Goal: Task Accomplishment & Management: Use online tool/utility

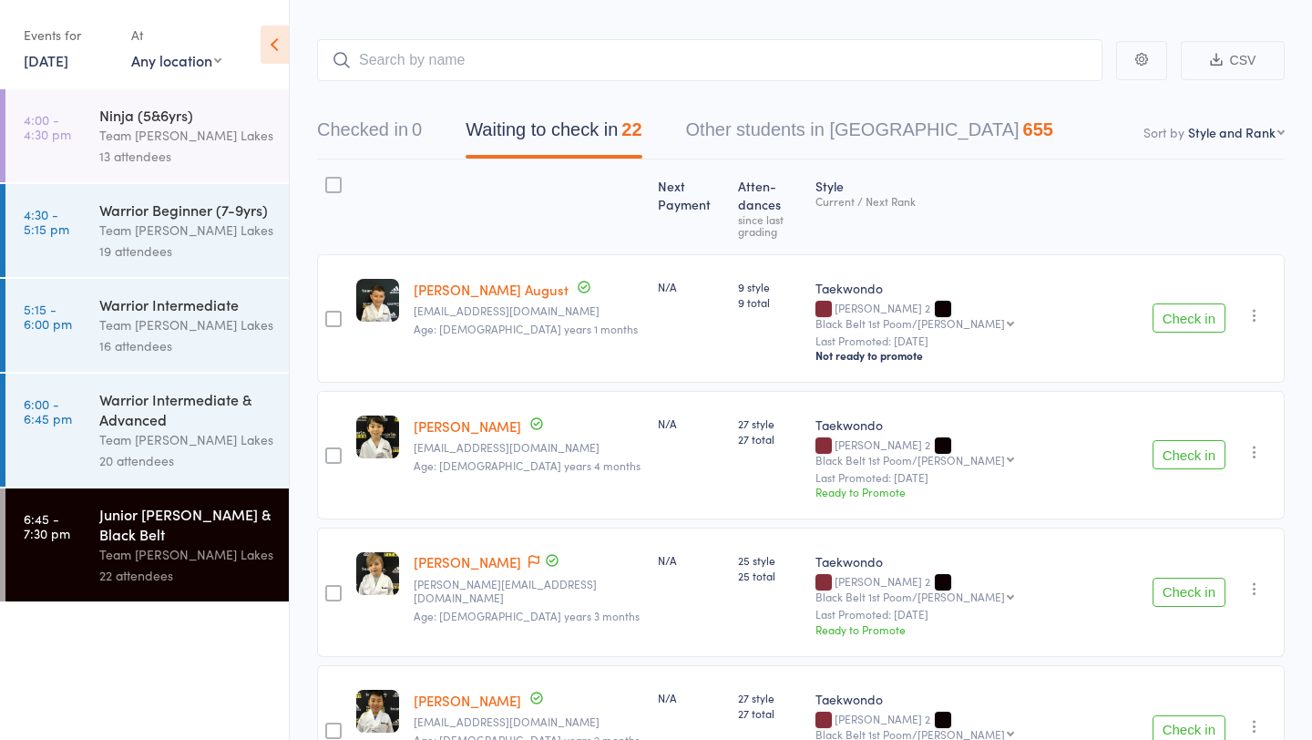
click at [156, 342] on div "16 attendees" at bounding box center [186, 345] width 174 height 21
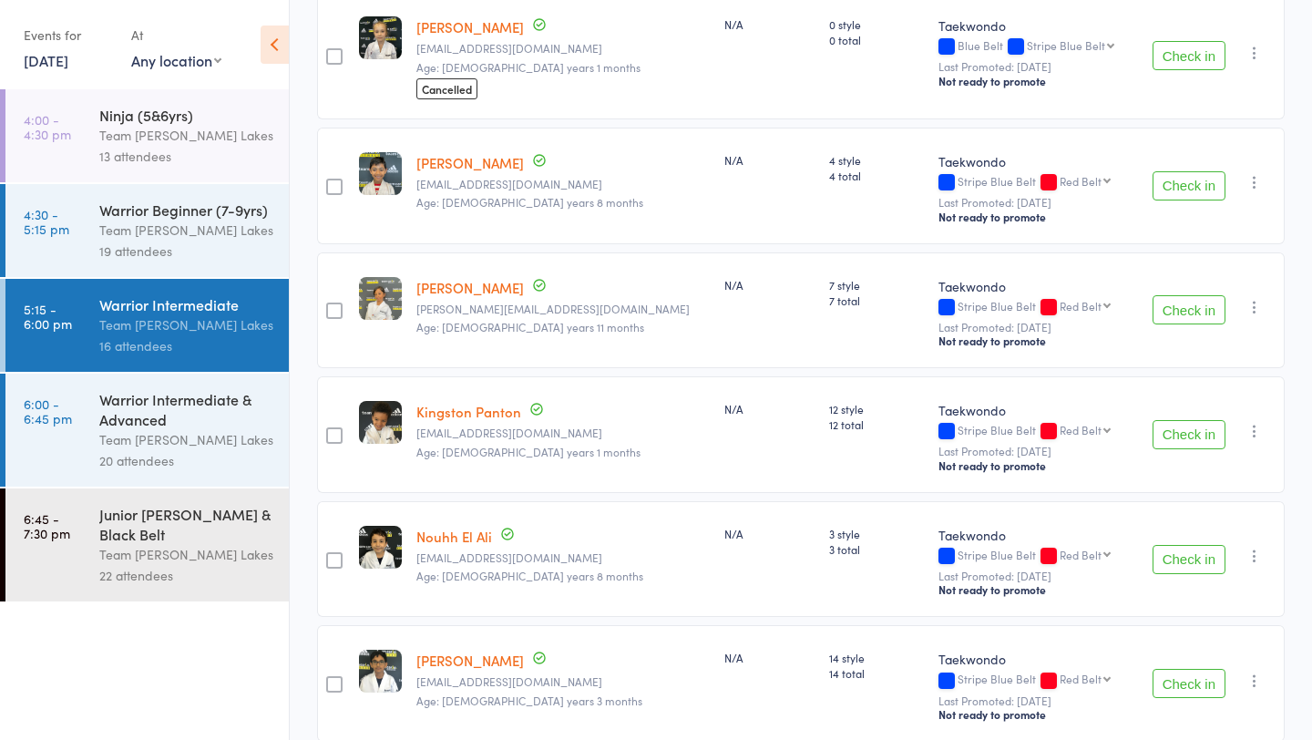
scroll to position [1181, 0]
click at [126, 136] on div "Team [PERSON_NAME] Lakes" at bounding box center [186, 135] width 174 height 21
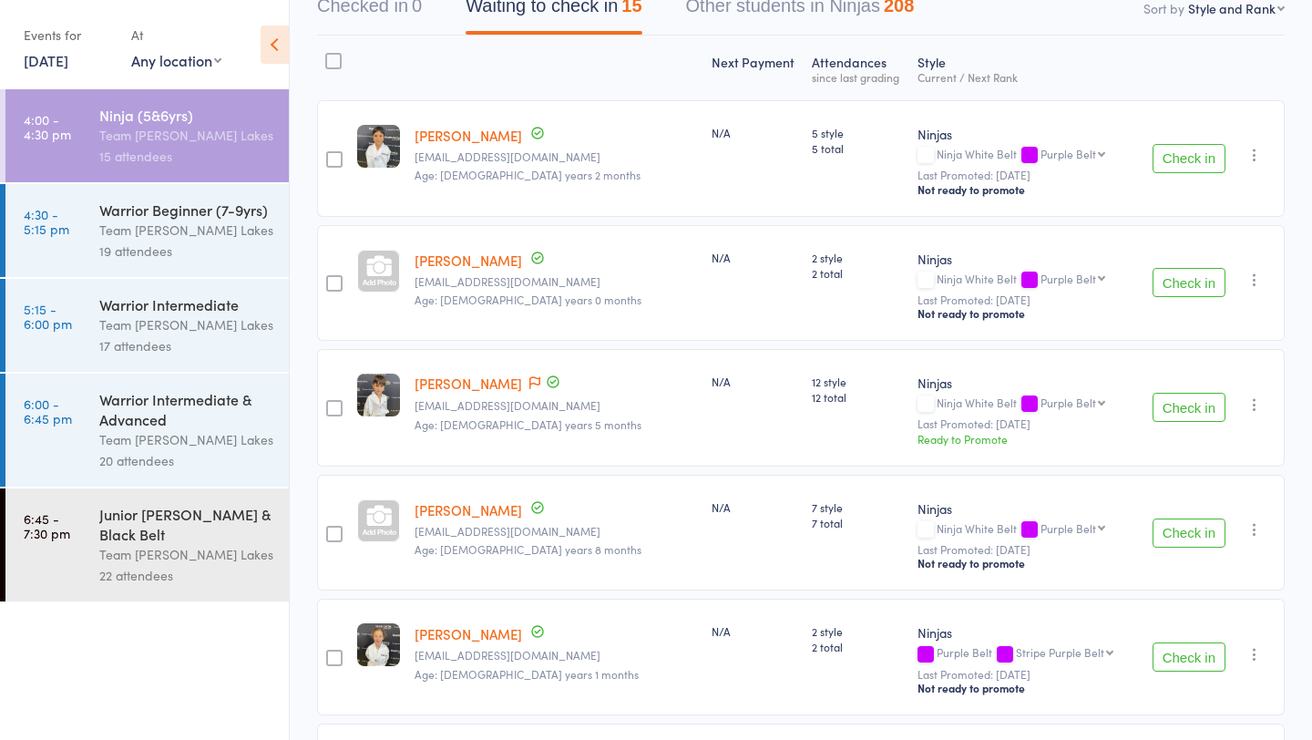
scroll to position [204, 0]
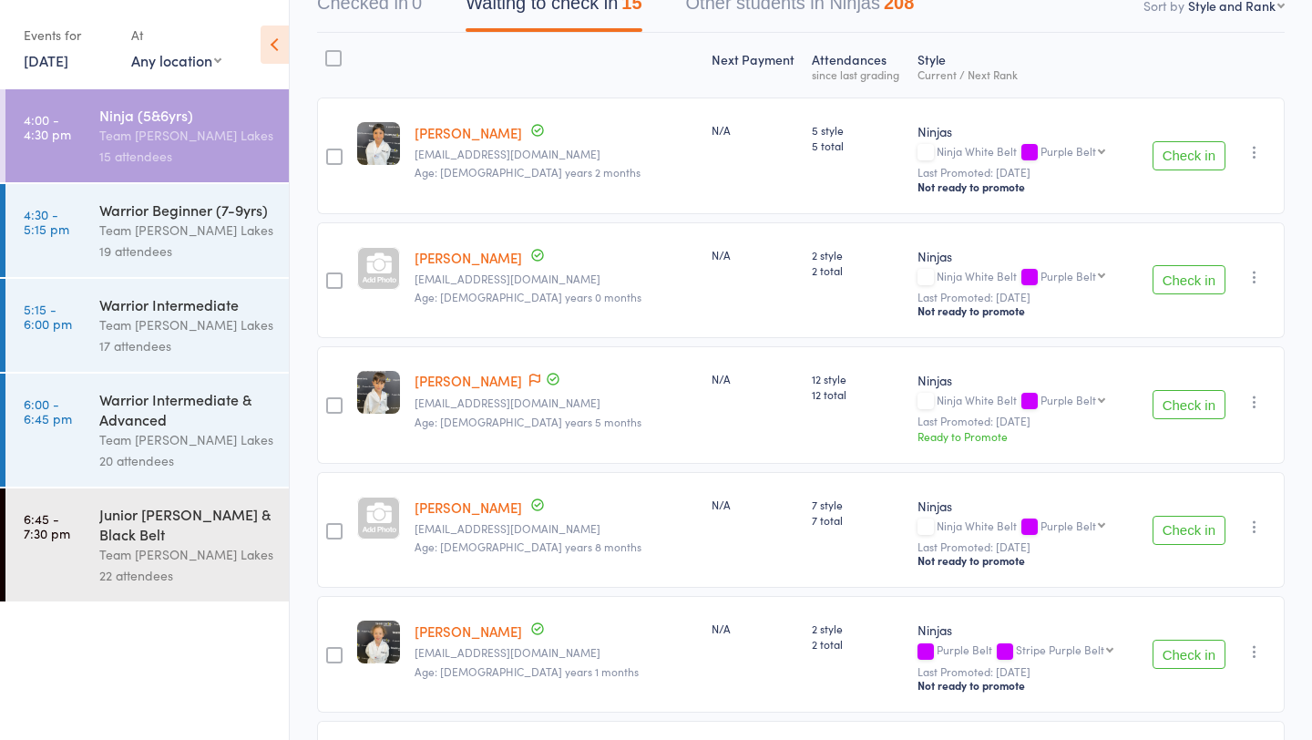
click at [1174, 407] on button "Check in" at bounding box center [1188, 404] width 73 height 29
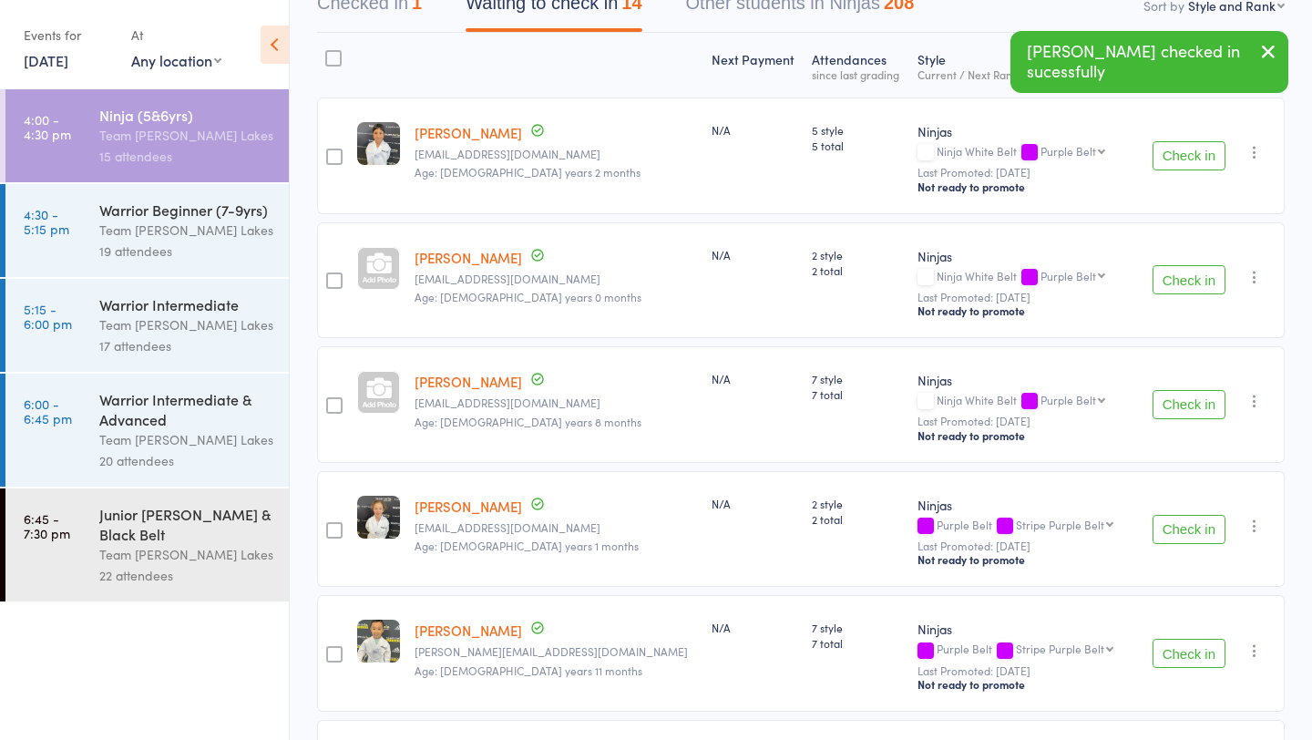
click at [1174, 407] on button "Check in" at bounding box center [1188, 404] width 73 height 29
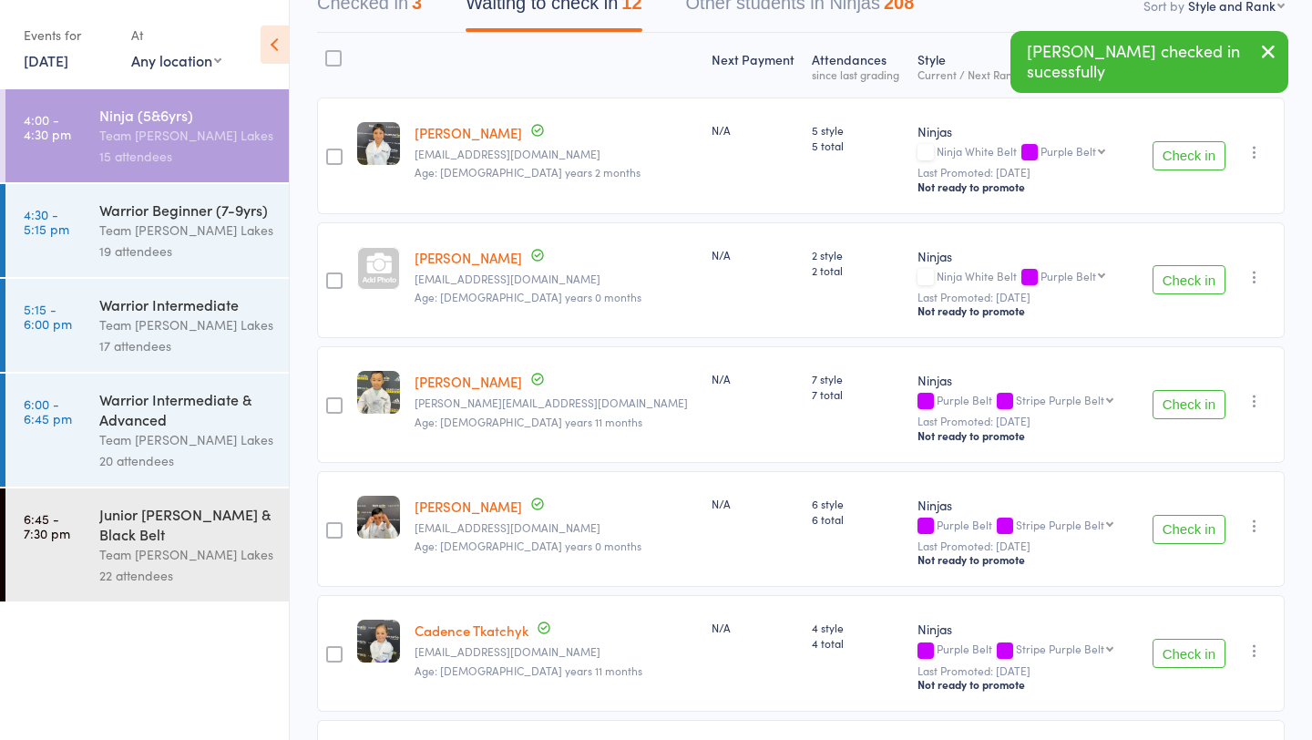
click at [1174, 407] on button "Check in" at bounding box center [1188, 404] width 73 height 29
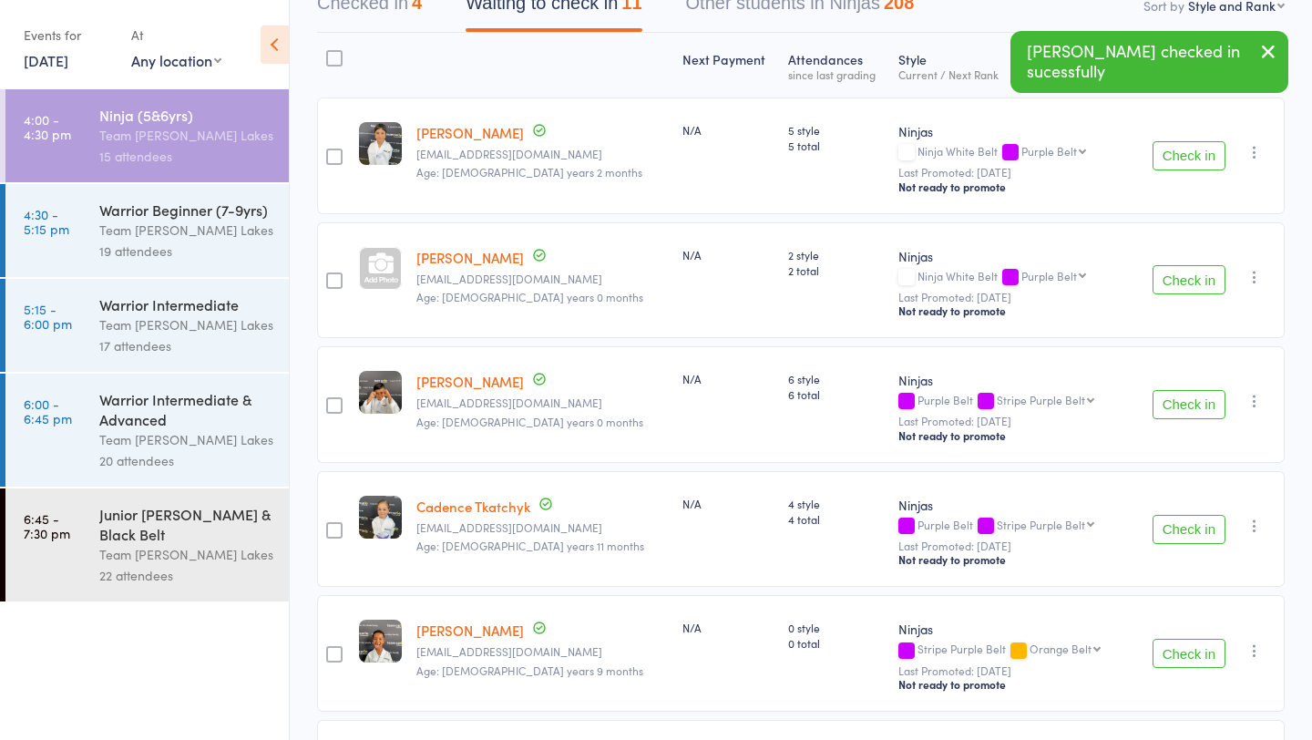
click at [1174, 407] on button "Check in" at bounding box center [1188, 404] width 73 height 29
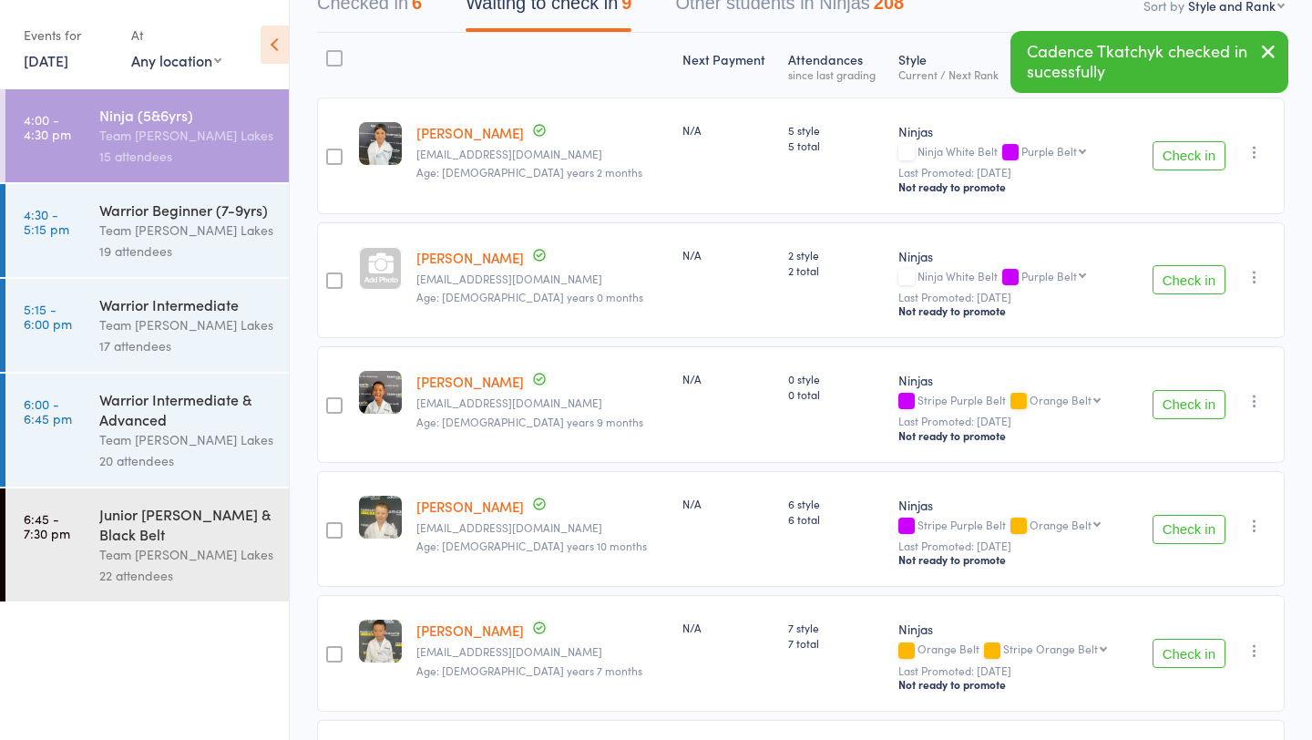
click at [1174, 407] on button "Check in" at bounding box center [1188, 404] width 73 height 29
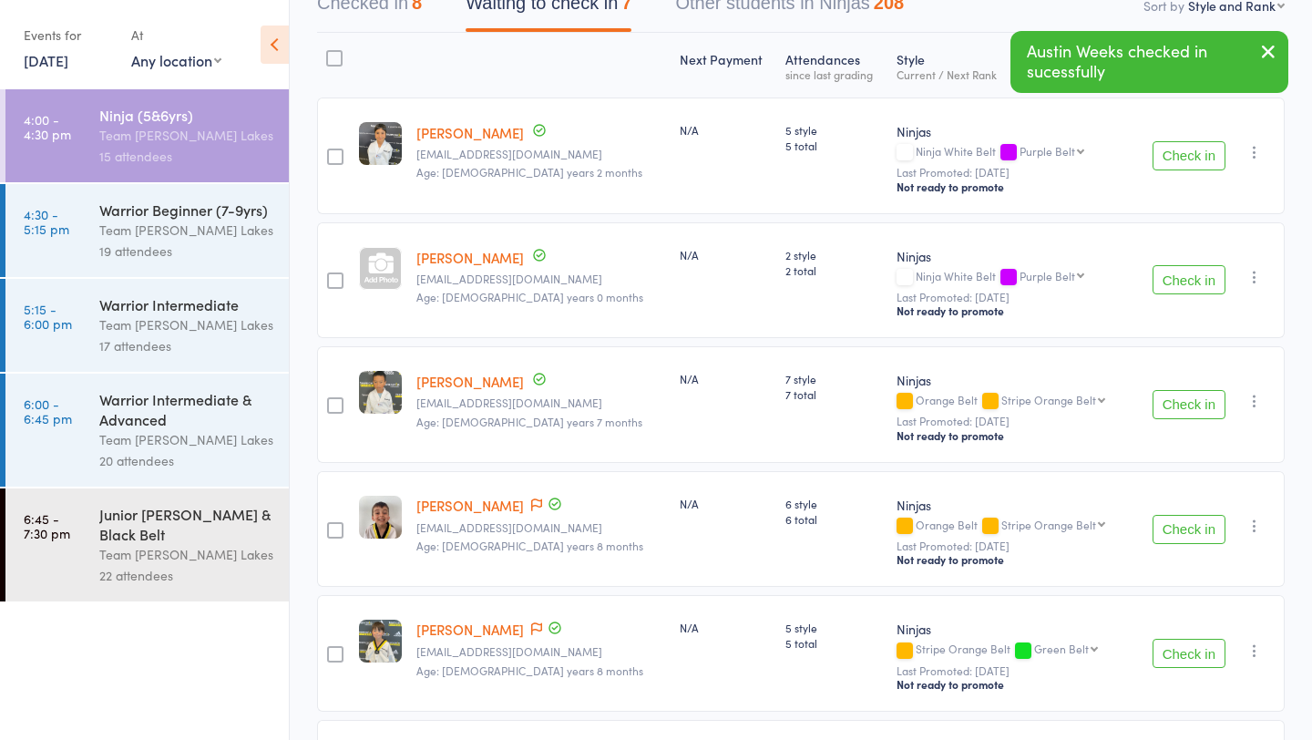
click at [1174, 407] on button "Check in" at bounding box center [1188, 404] width 73 height 29
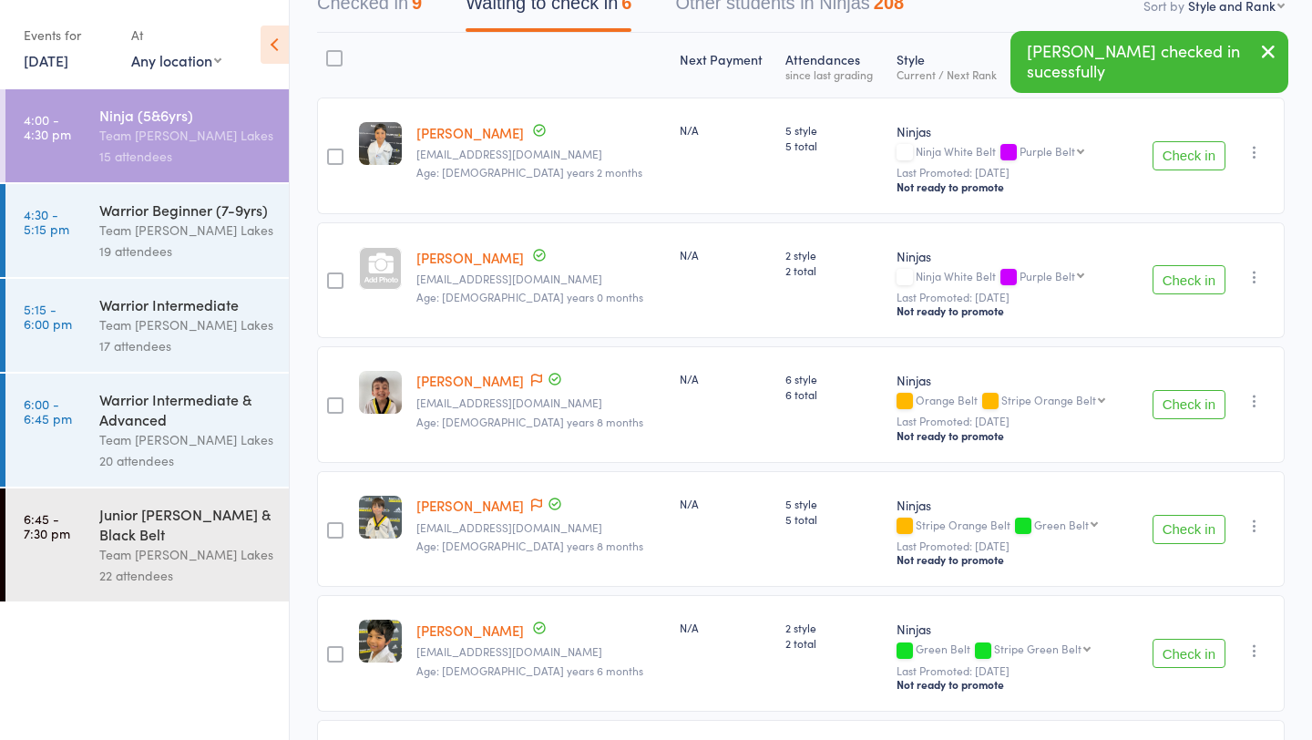
click at [1174, 407] on button "Check in" at bounding box center [1188, 404] width 73 height 29
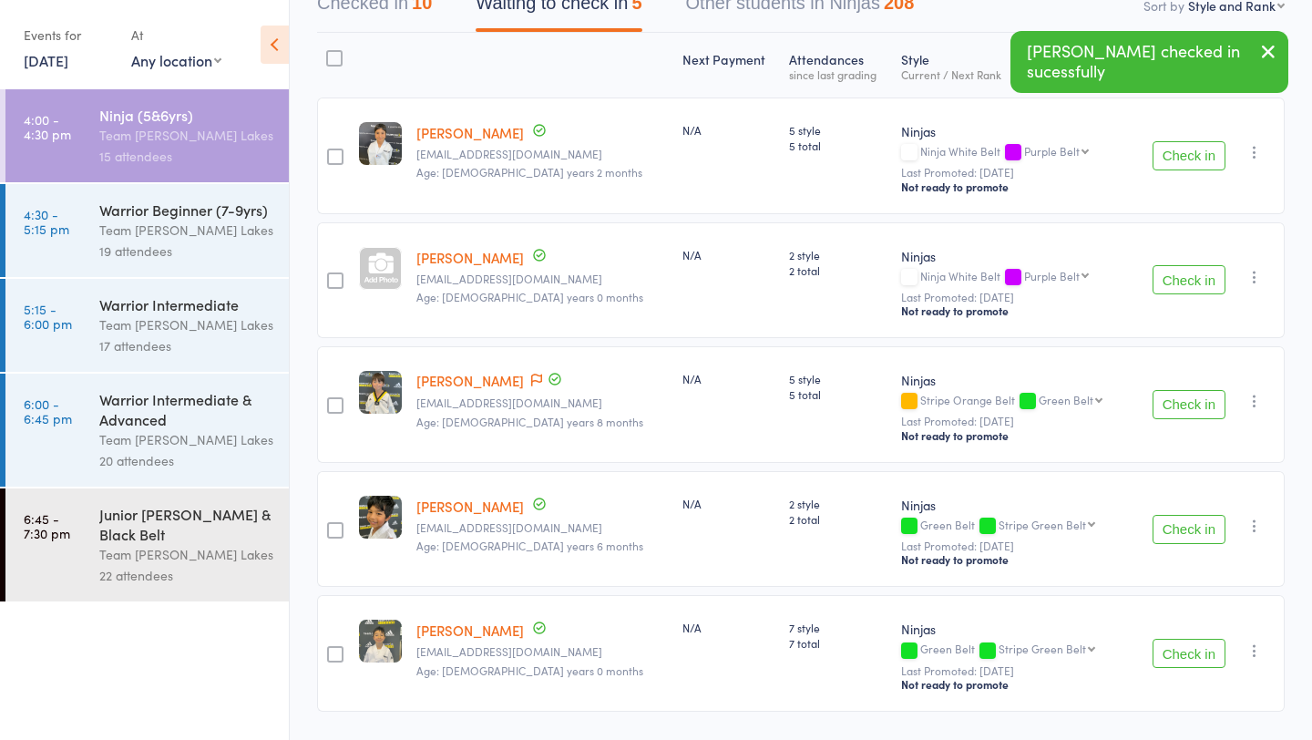
click at [1174, 407] on button "Check in" at bounding box center [1188, 404] width 73 height 29
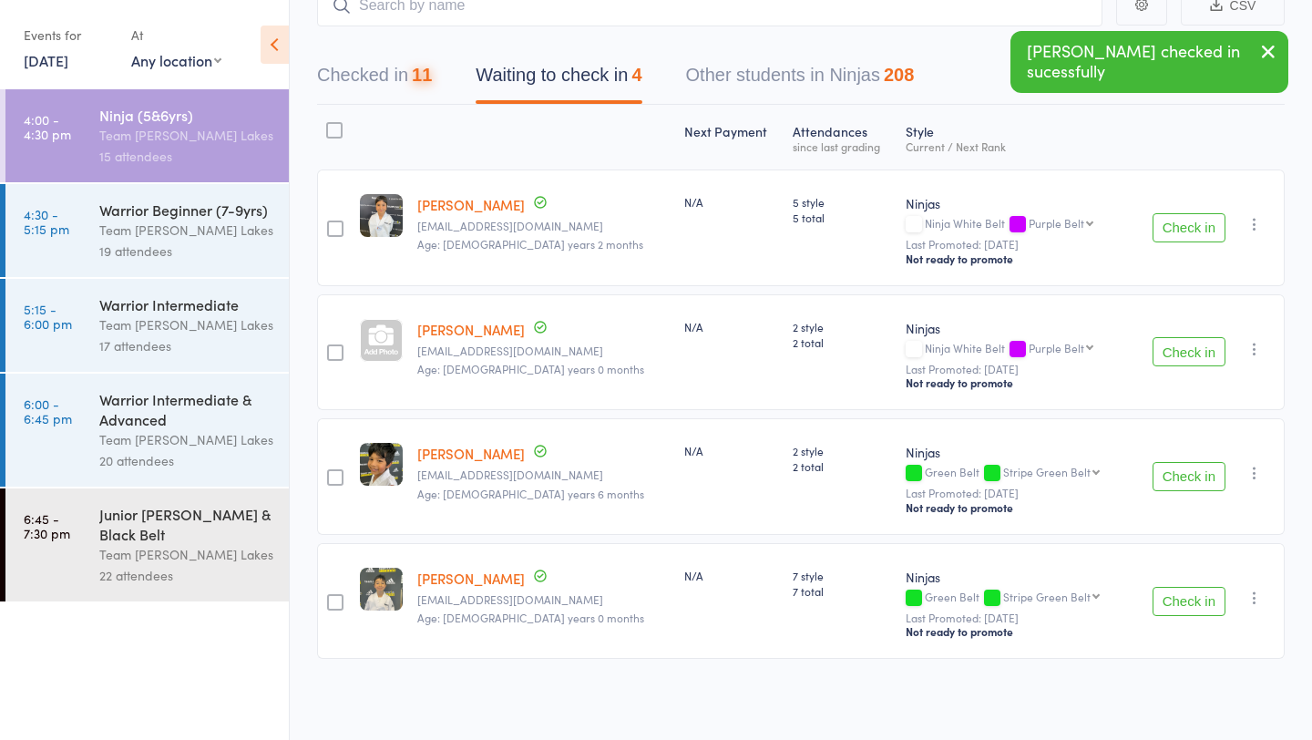
scroll to position [132, 0]
click at [1179, 606] on button "Check in" at bounding box center [1188, 601] width 73 height 29
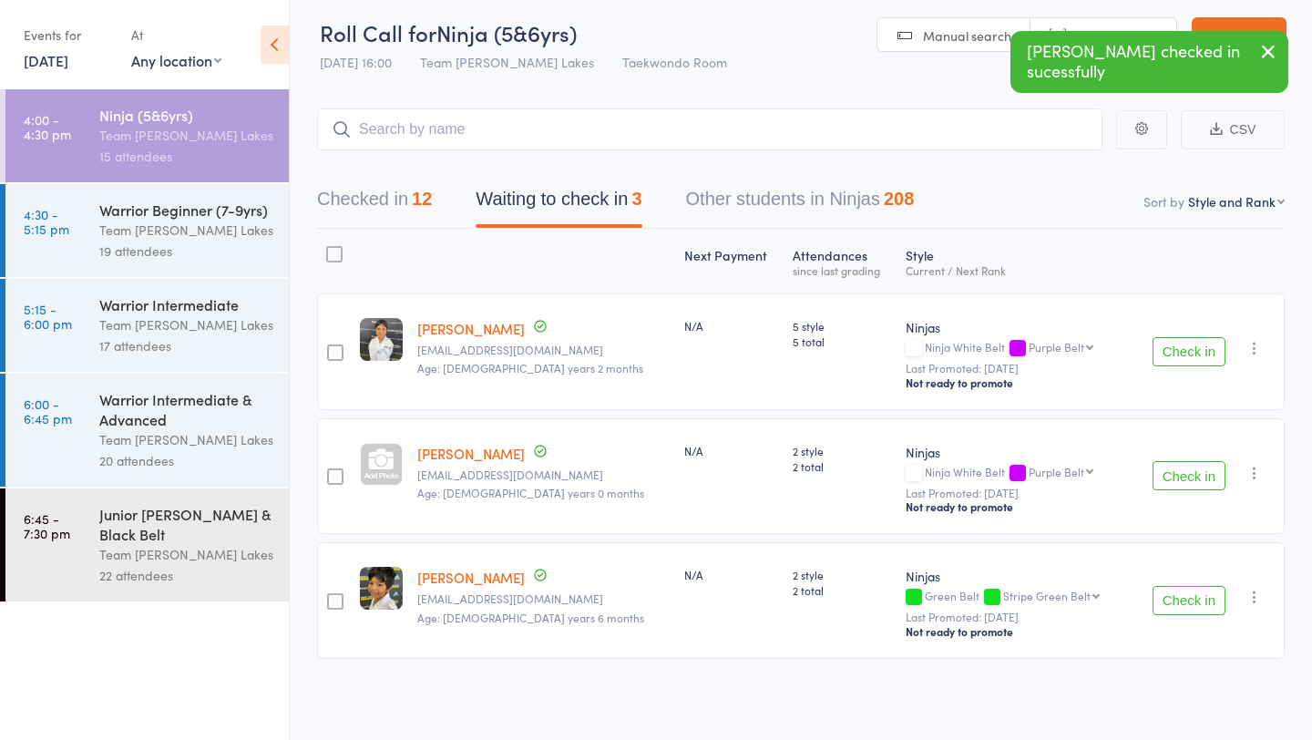
click at [1186, 603] on button "Check in" at bounding box center [1188, 600] width 73 height 29
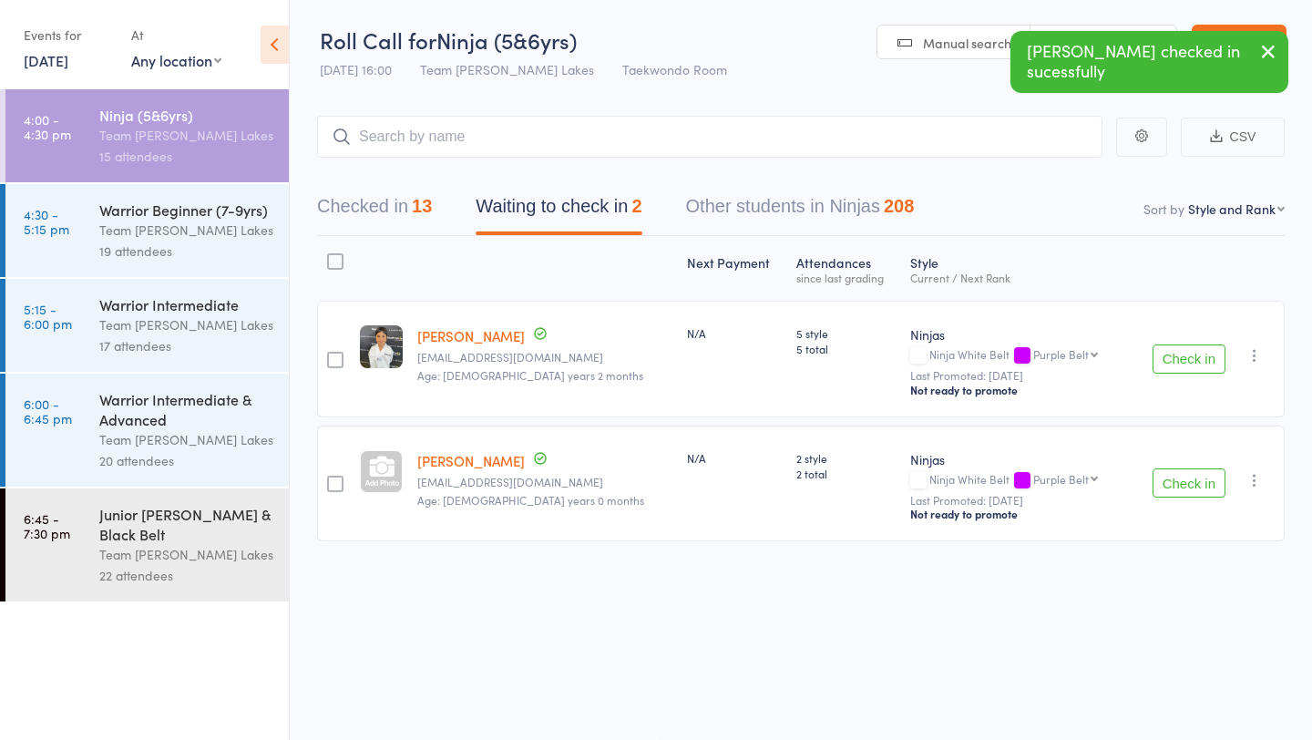
click at [336, 262] on div at bounding box center [335, 261] width 16 height 16
click at [331, 256] on input "checkbox" at bounding box center [331, 256] width 0 height 0
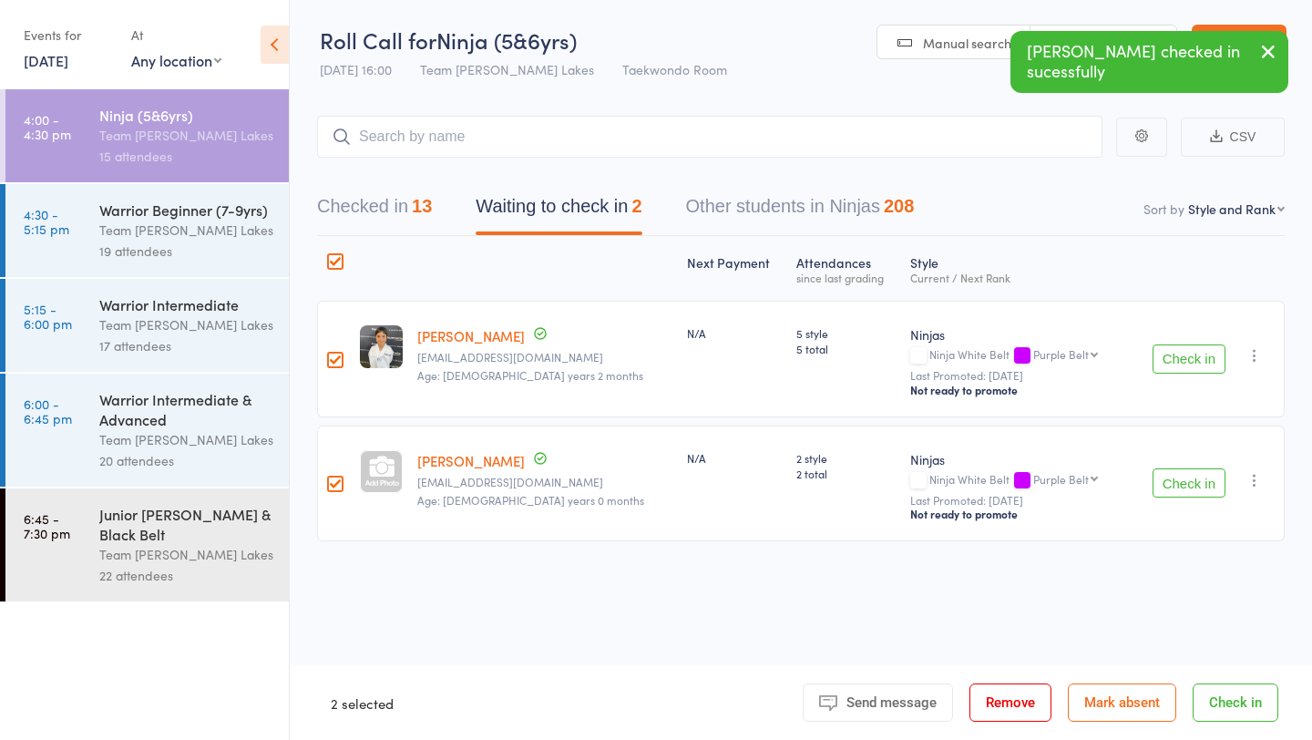
click at [1121, 696] on button "Mark absent" at bounding box center [1122, 702] width 108 height 38
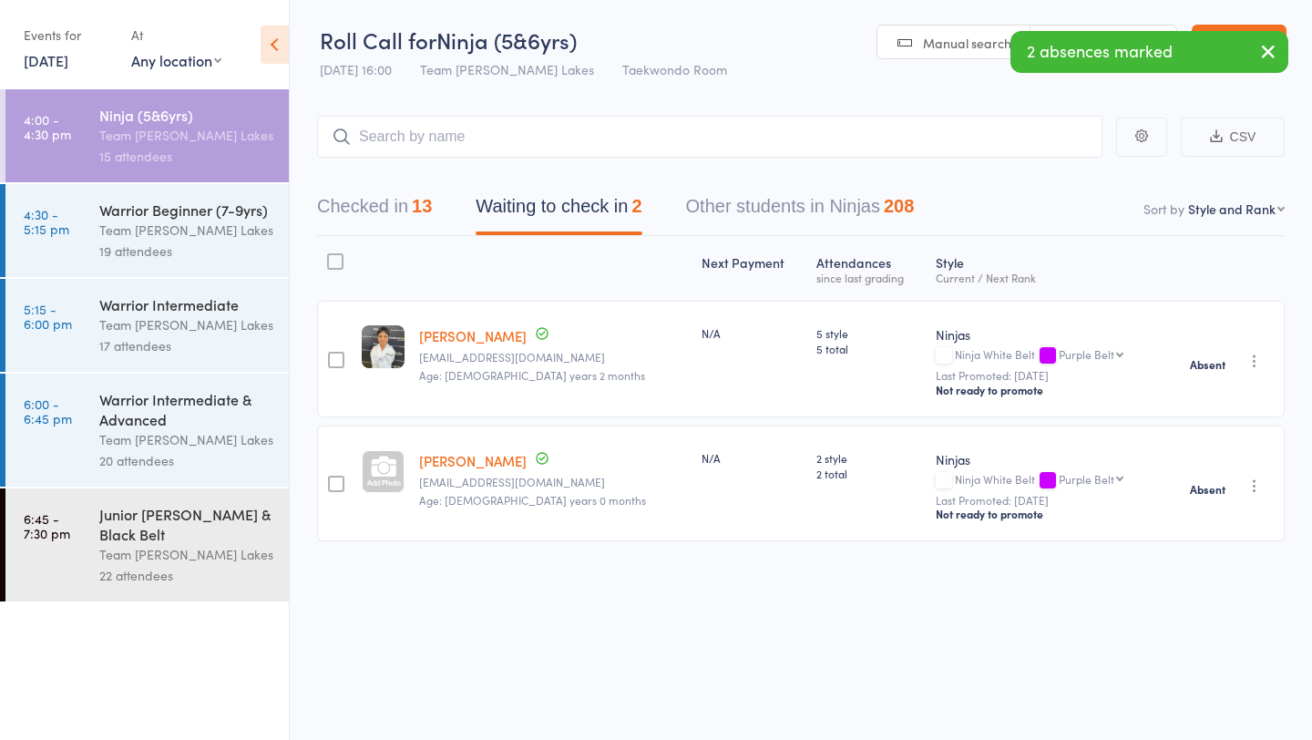
click at [375, 203] on button "Checked in 13" at bounding box center [374, 211] width 115 height 48
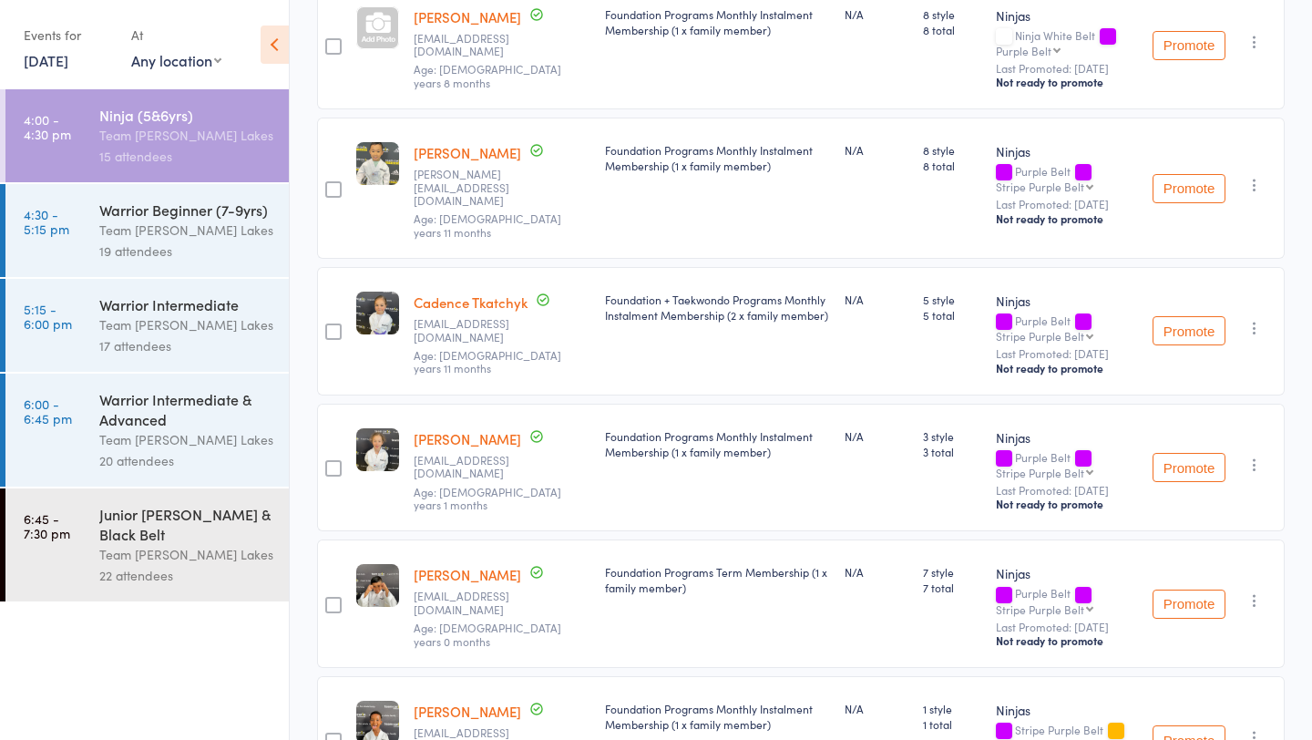
scroll to position [464, 0]
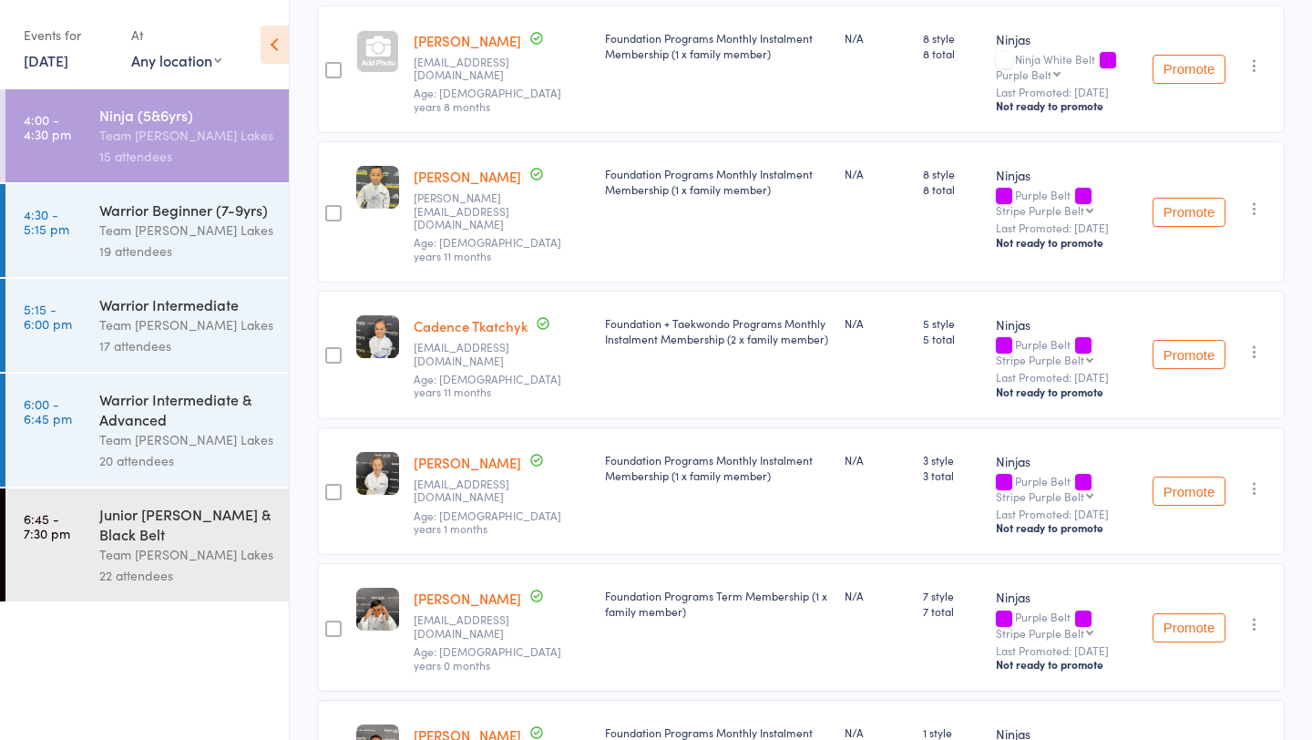
click at [1252, 342] on icon "button" at bounding box center [1254, 351] width 18 height 18
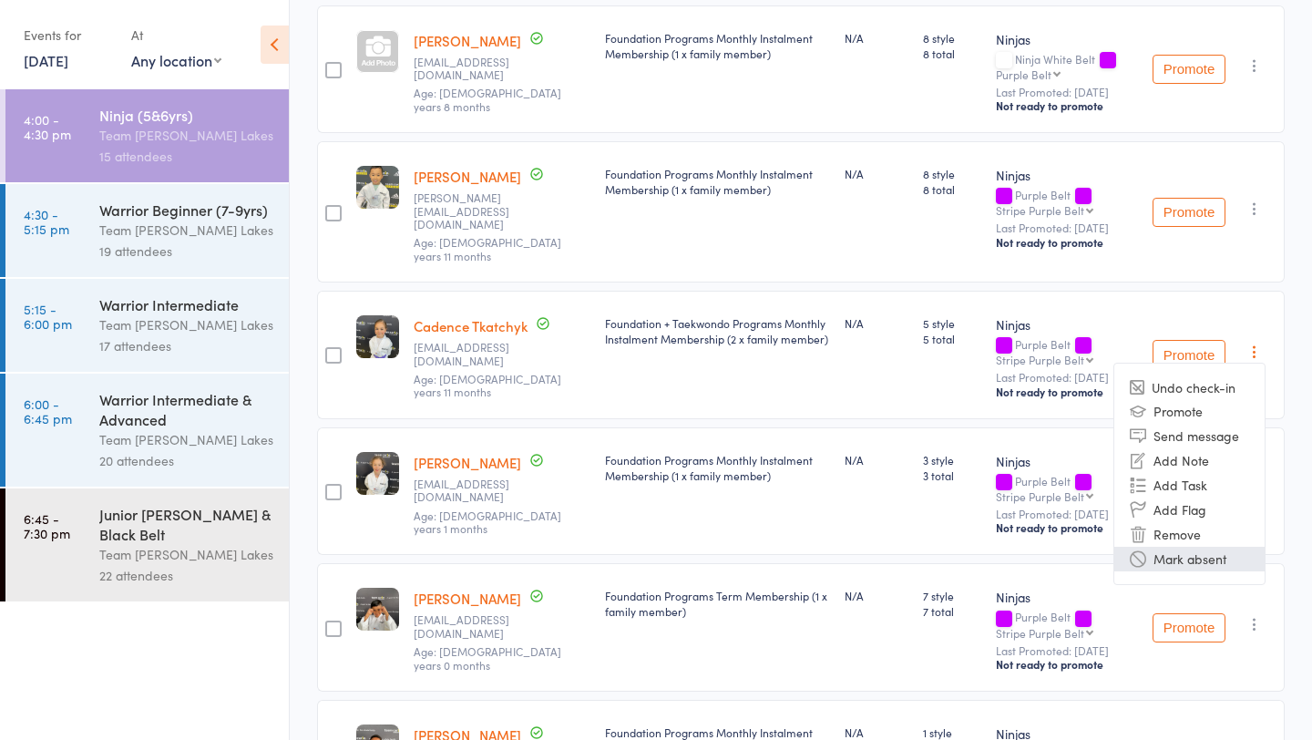
click at [1203, 548] on li "Mark absent" at bounding box center [1189, 559] width 150 height 25
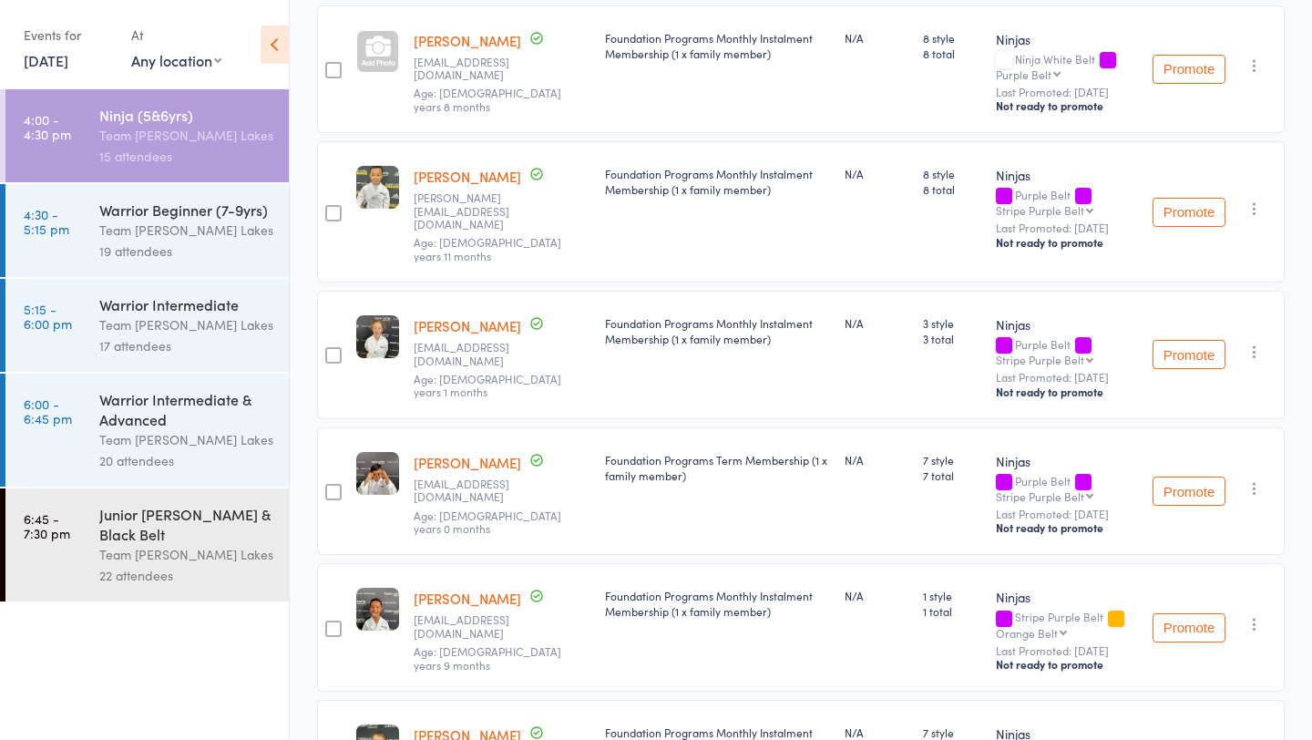
click at [164, 223] on div "Team [PERSON_NAME] Lakes" at bounding box center [186, 230] width 174 height 21
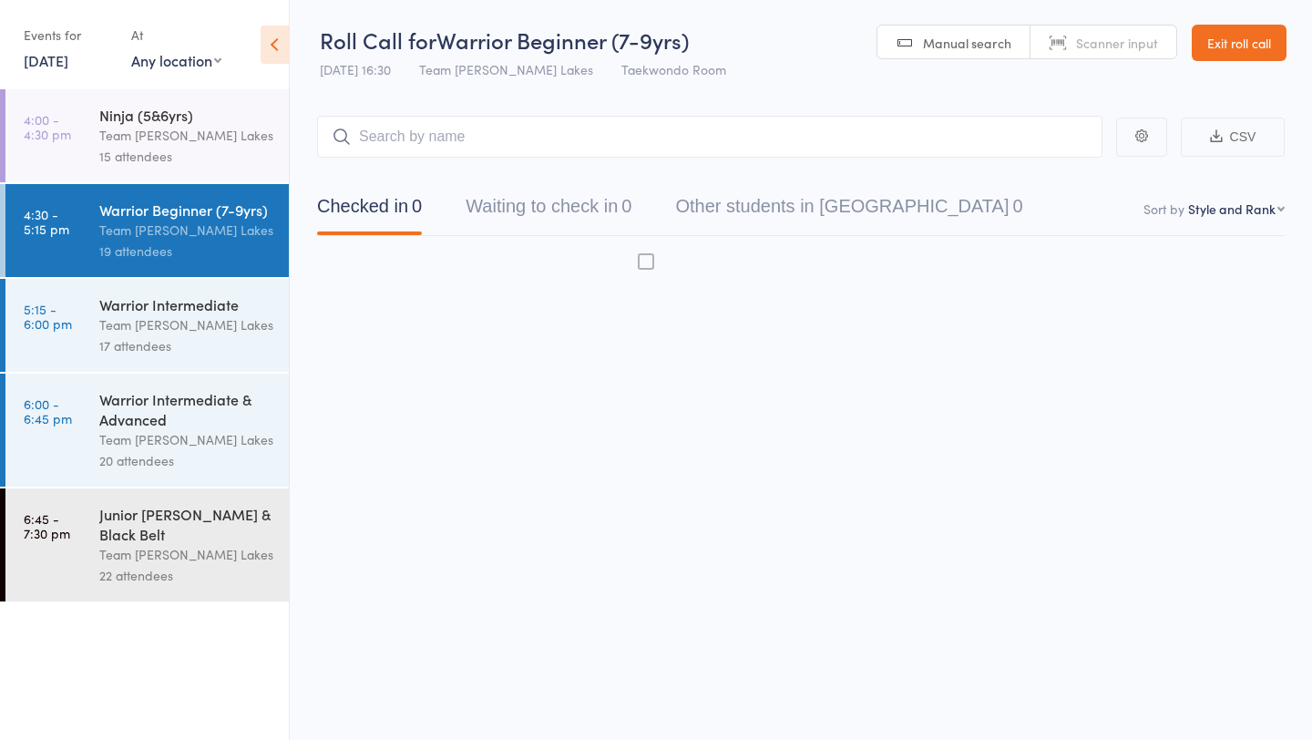
scroll to position [1, 0]
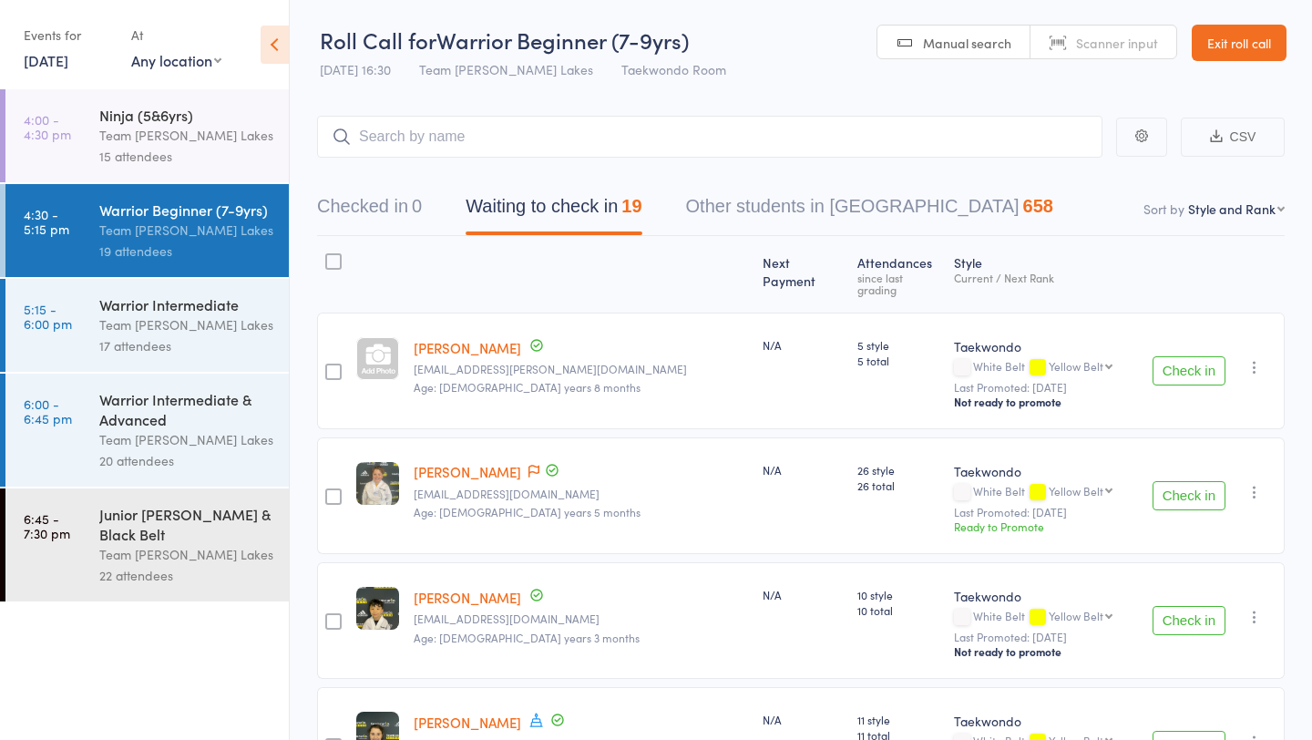
click at [1172, 356] on button "Check in" at bounding box center [1188, 370] width 73 height 29
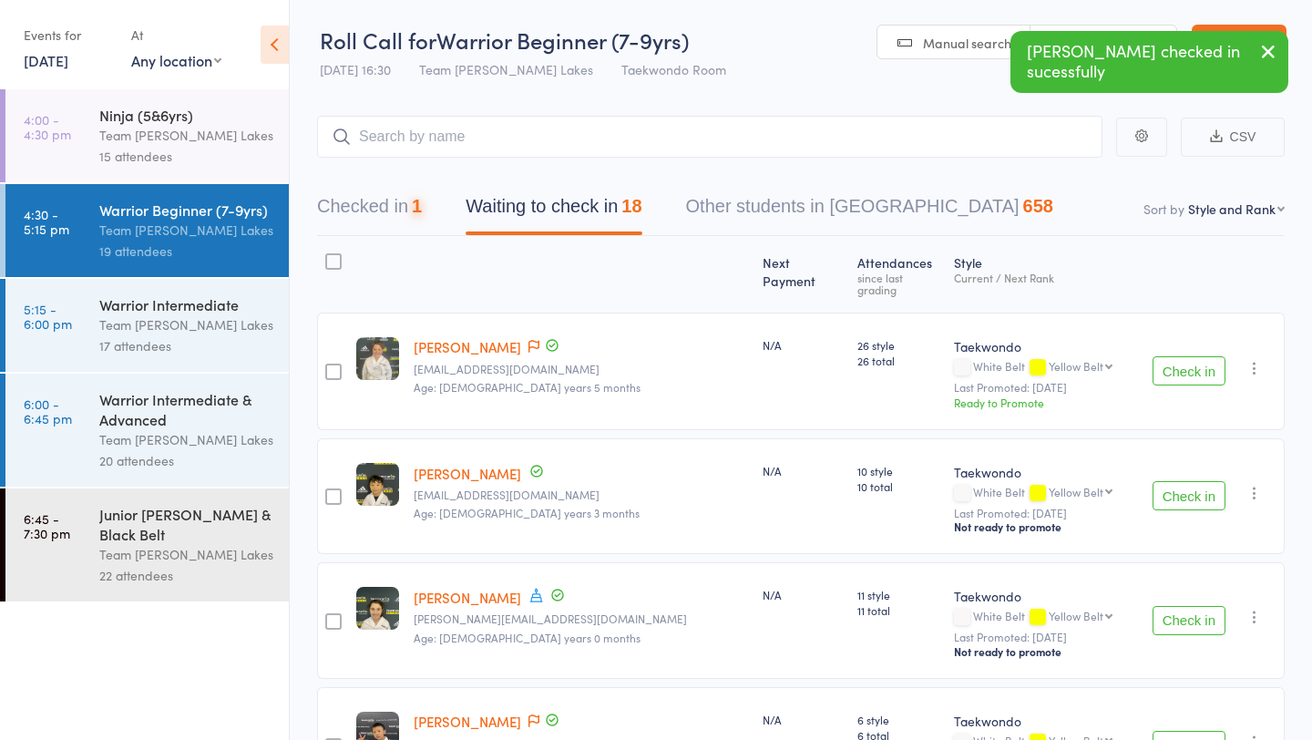
click at [1172, 356] on button "Check in" at bounding box center [1188, 370] width 73 height 29
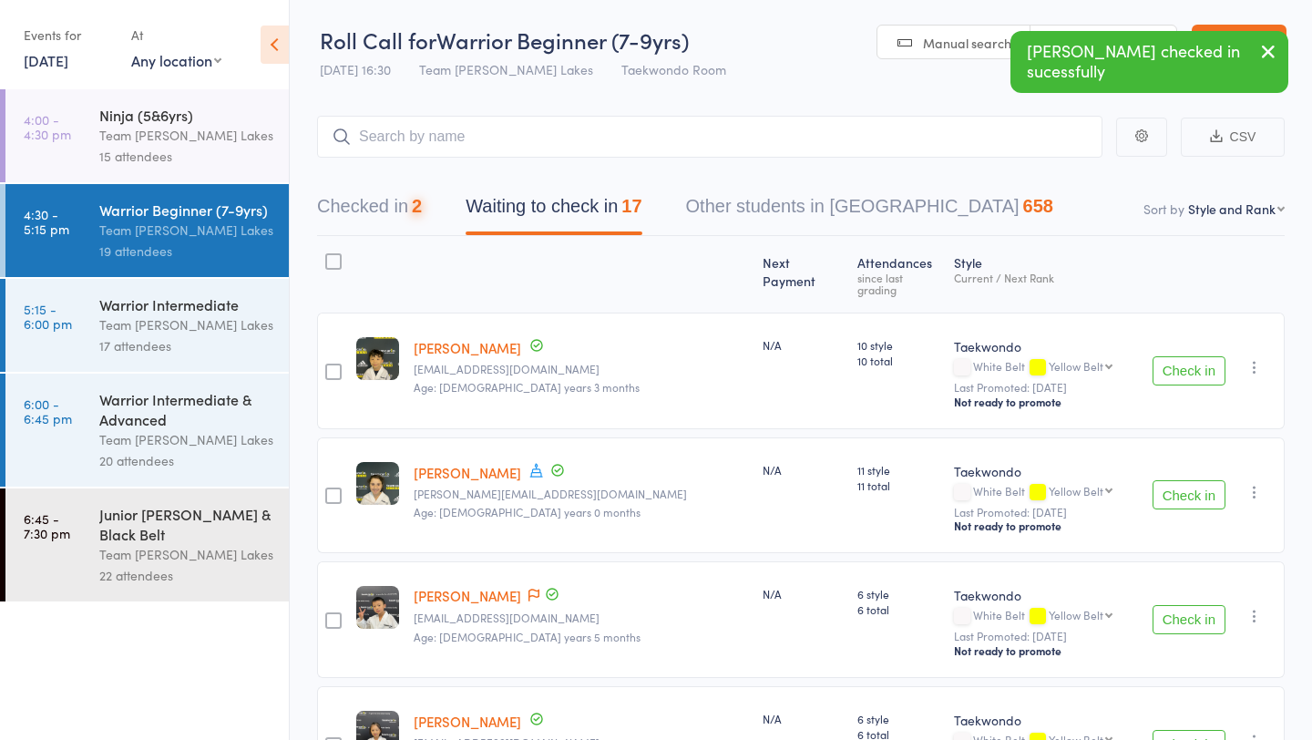
click at [1172, 356] on button "Check in" at bounding box center [1188, 370] width 73 height 29
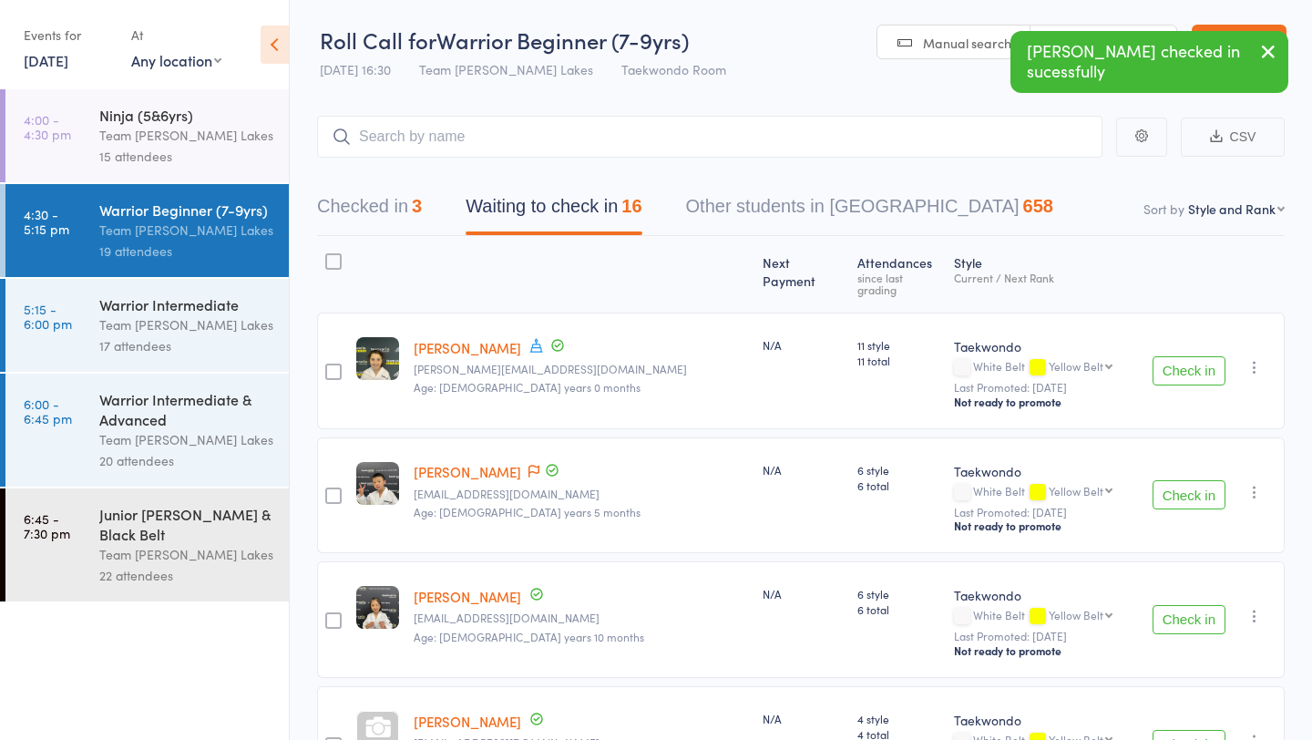
click at [1172, 356] on button "Check in" at bounding box center [1188, 370] width 73 height 29
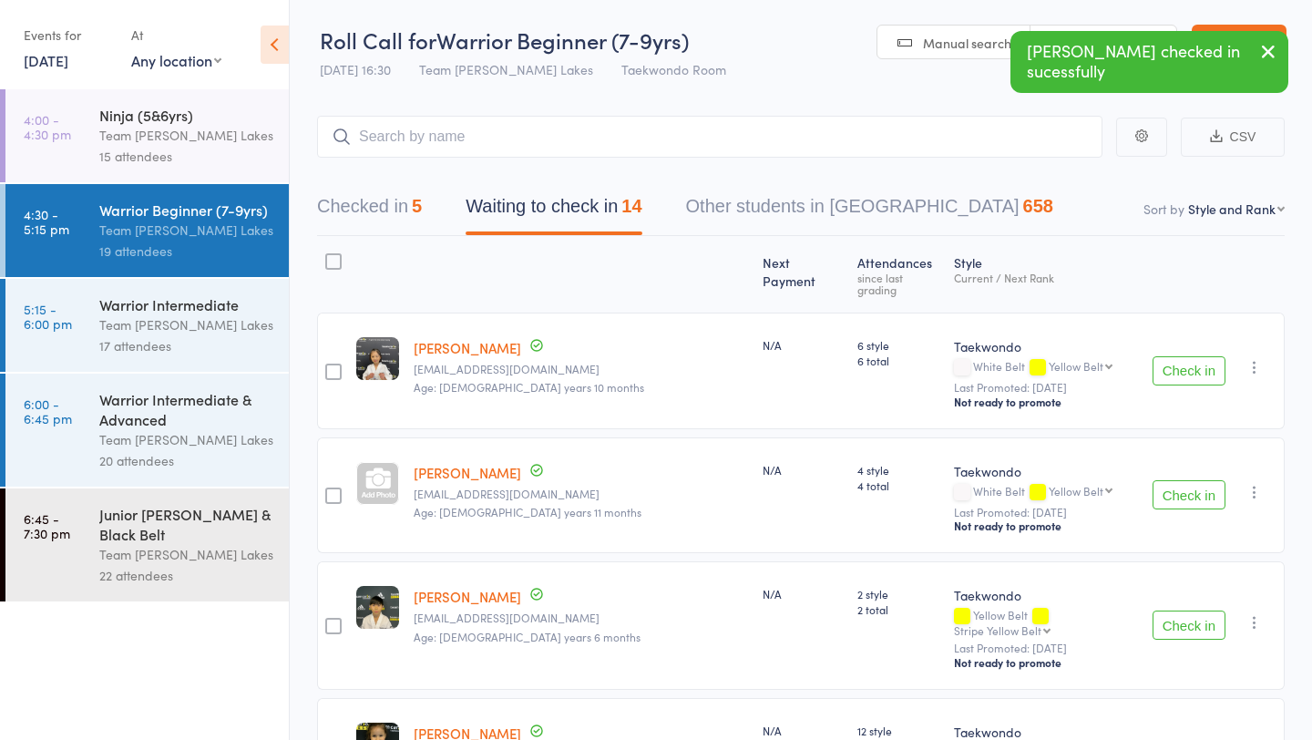
click at [1172, 356] on button "Check in" at bounding box center [1188, 370] width 73 height 29
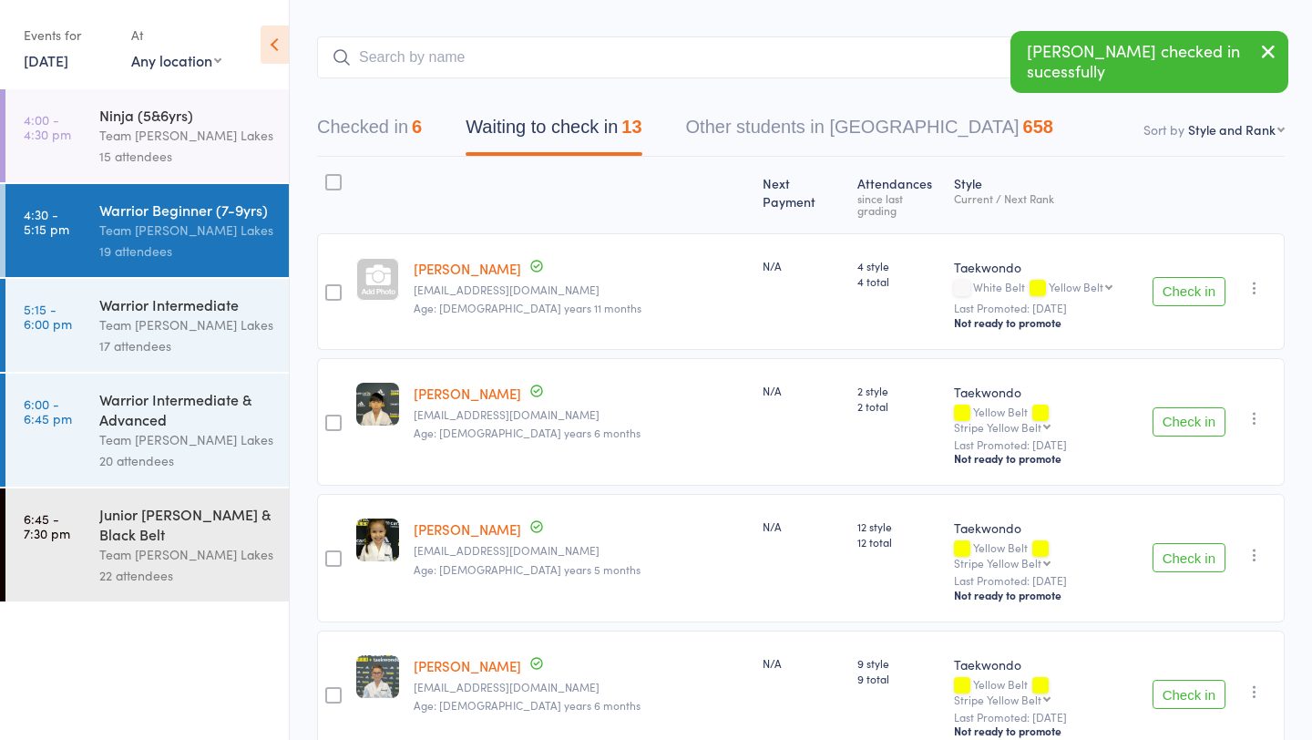
scroll to position [172, 0]
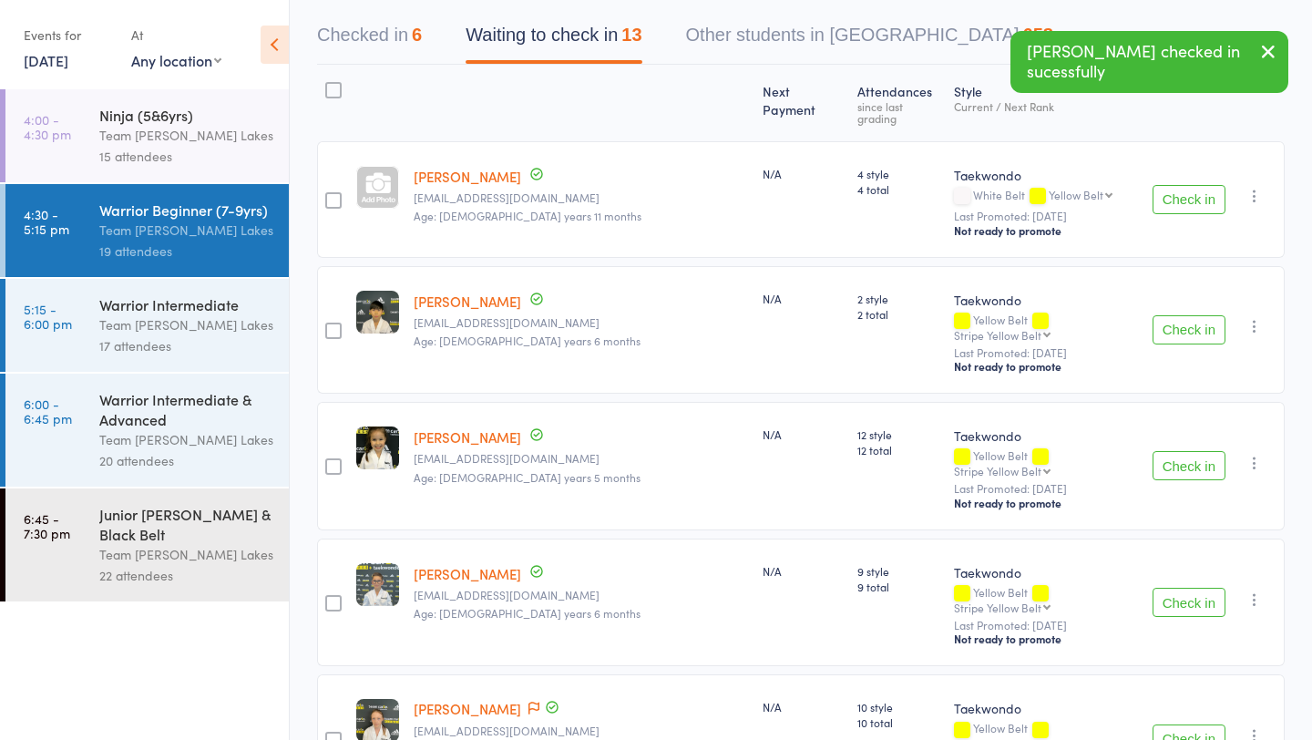
click at [1187, 315] on button "Check in" at bounding box center [1188, 329] width 73 height 29
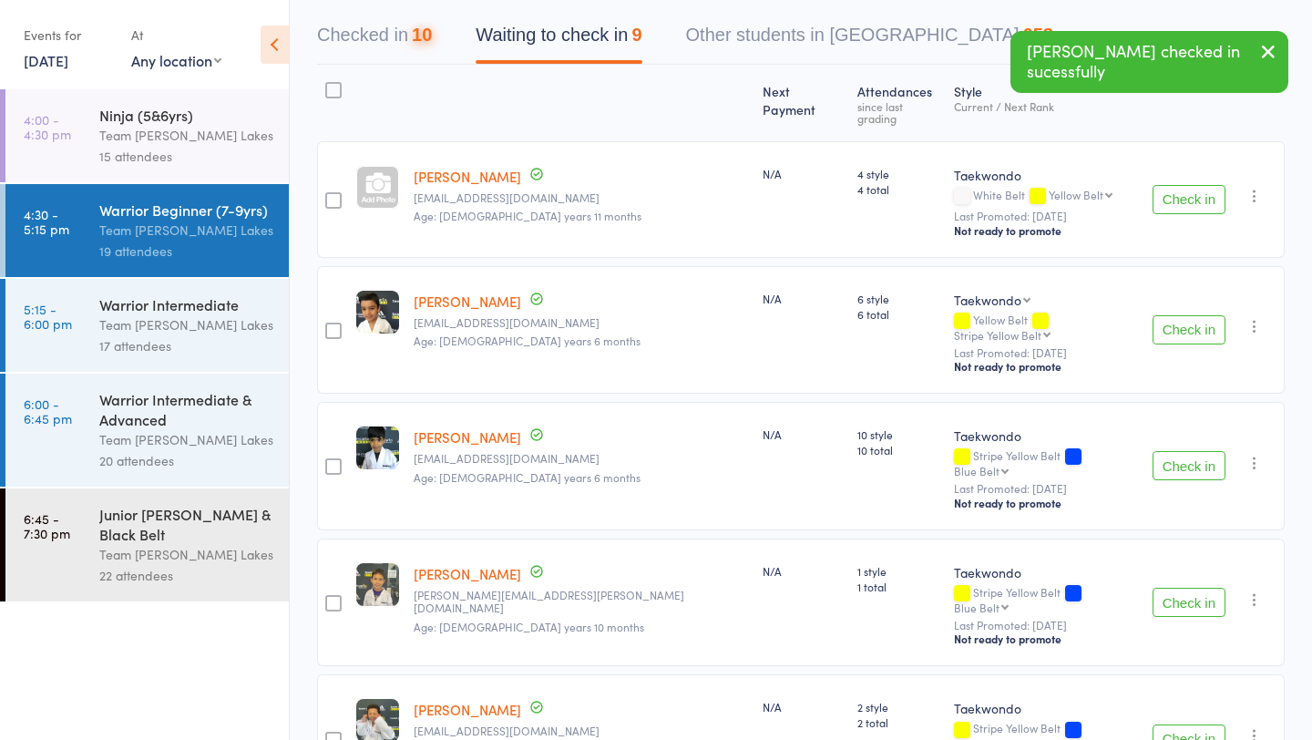
click at [1187, 315] on button "Check in" at bounding box center [1188, 329] width 73 height 29
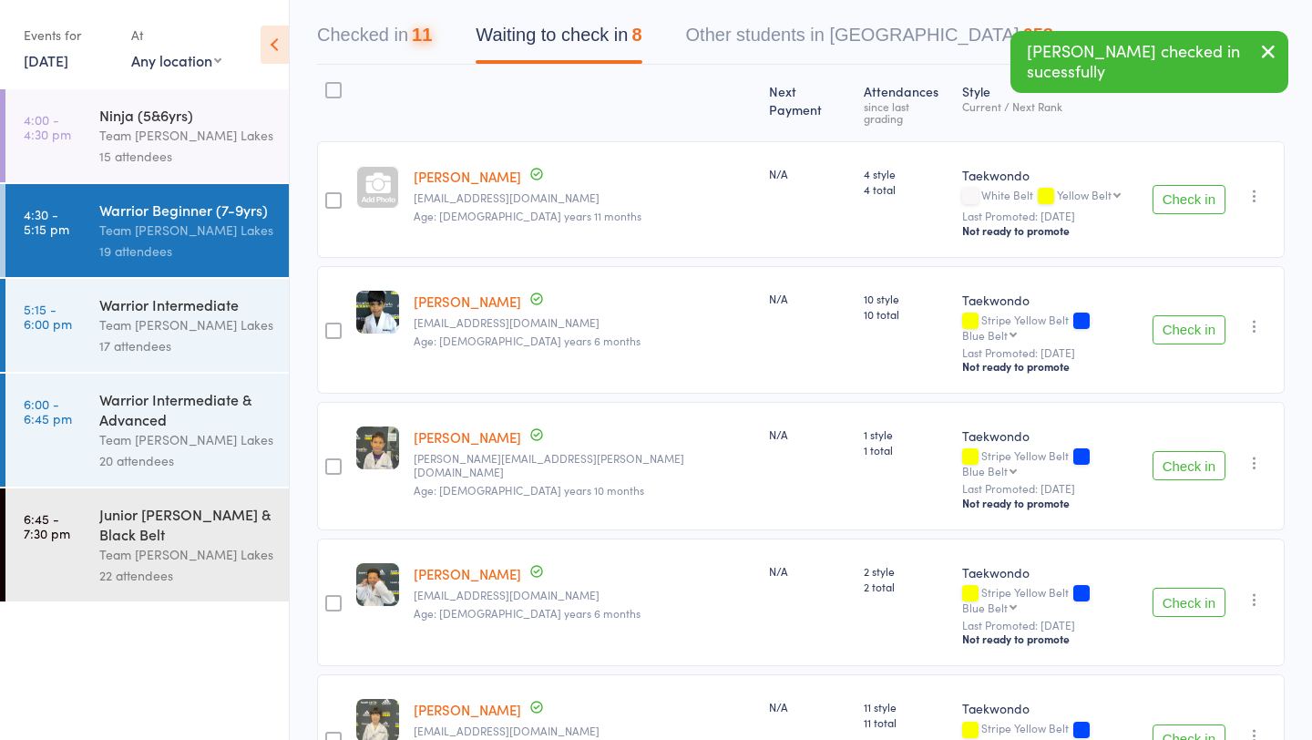
click at [1187, 315] on button "Check in" at bounding box center [1188, 329] width 73 height 29
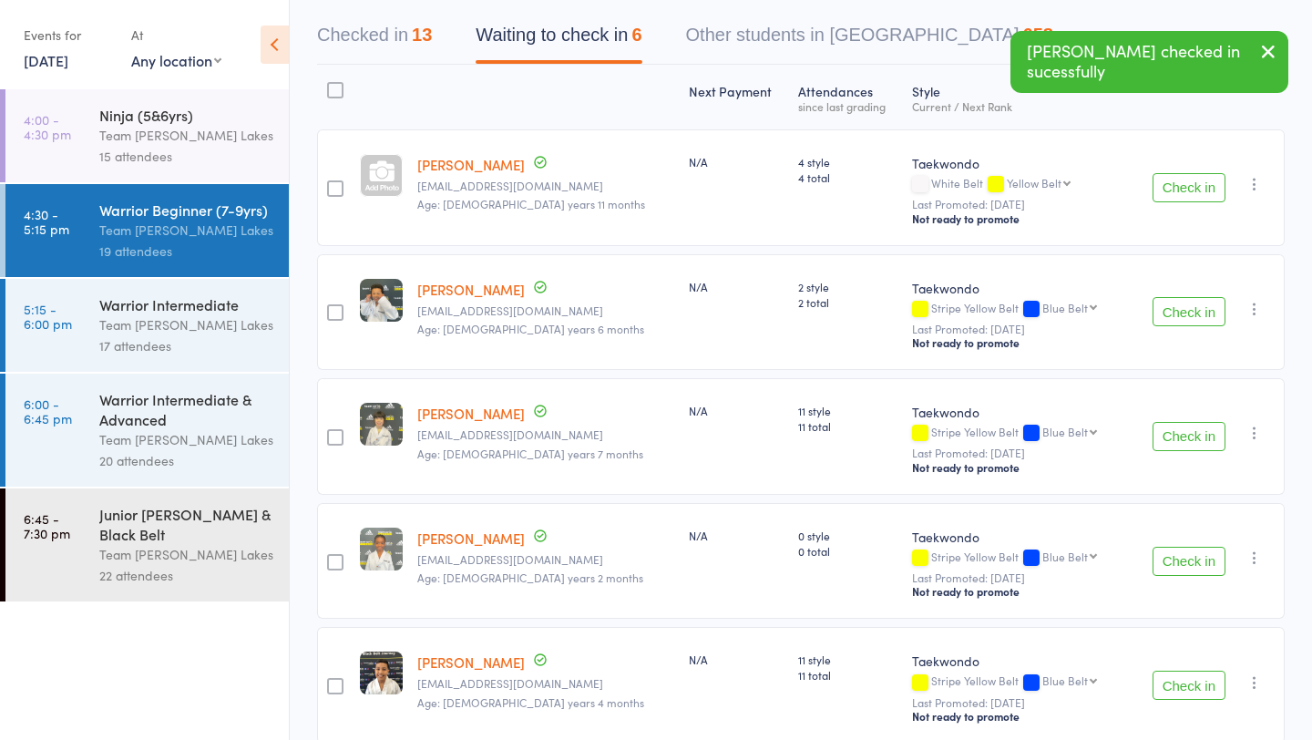
click at [1187, 310] on button "Check in" at bounding box center [1188, 311] width 73 height 29
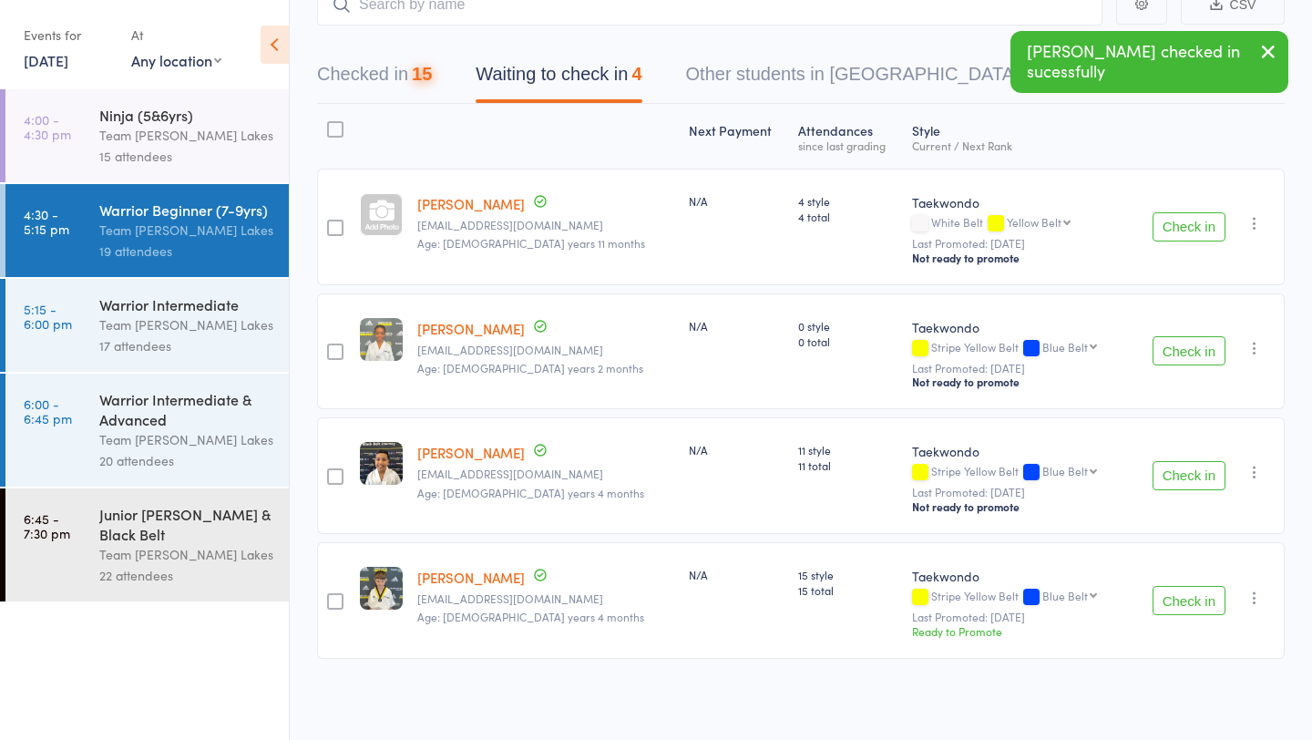
scroll to position [132, 0]
click at [1182, 351] on button "Check in" at bounding box center [1188, 351] width 73 height 29
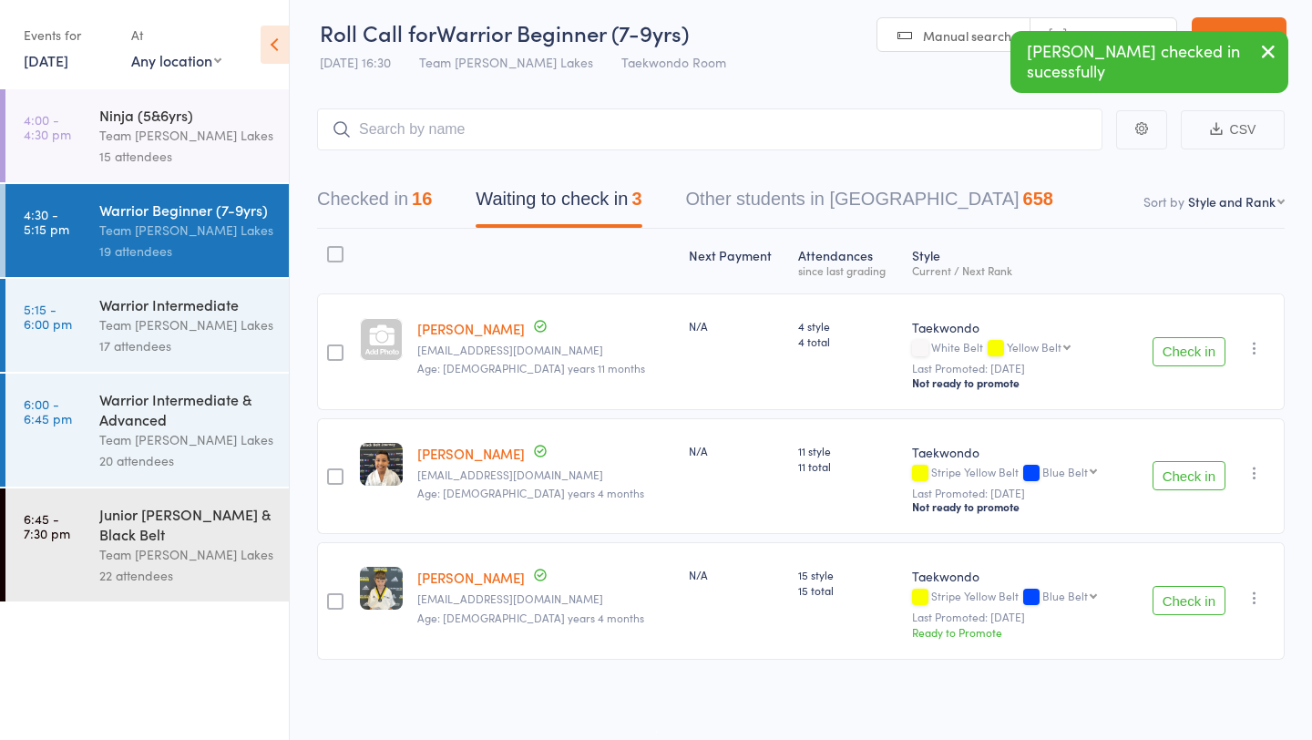
click at [1201, 602] on button "Check in" at bounding box center [1188, 600] width 73 height 29
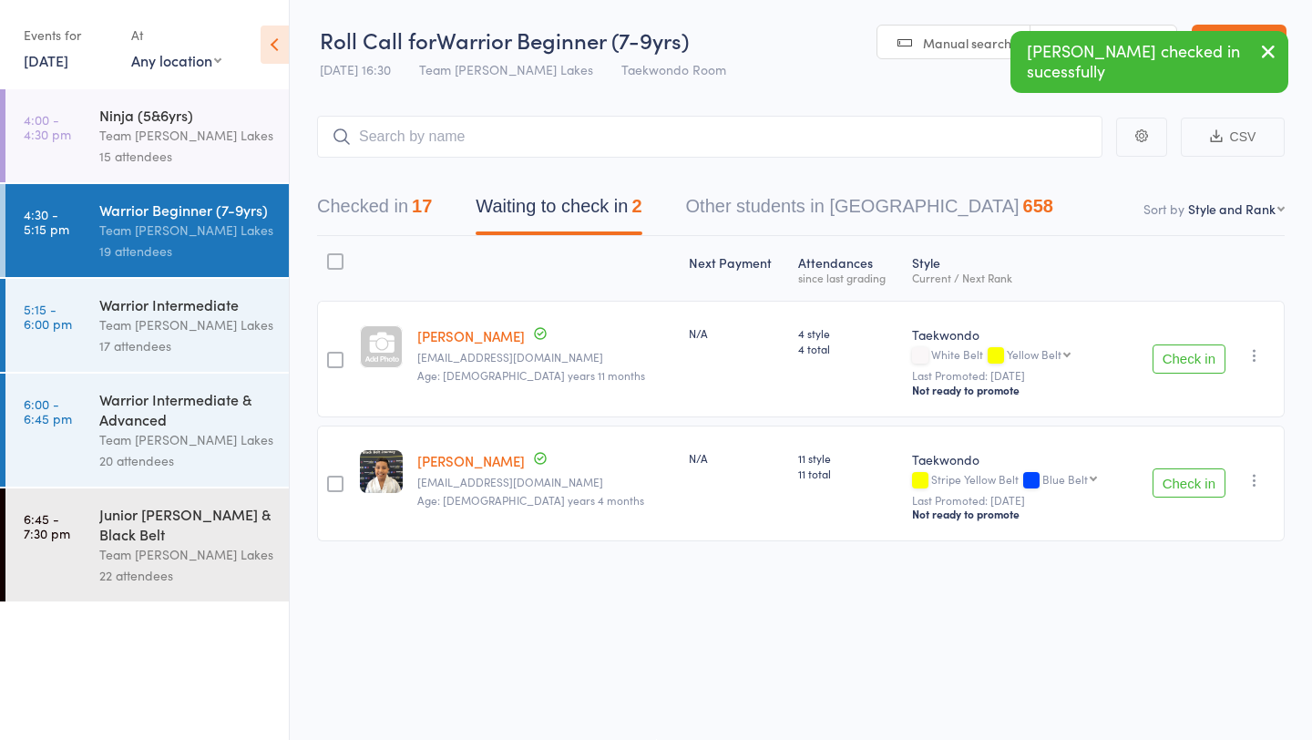
click at [339, 363] on div at bounding box center [335, 360] width 16 height 16
click at [331, 354] on input "checkbox" at bounding box center [331, 354] width 0 height 0
click at [1102, 708] on button "Mark absent" at bounding box center [1122, 702] width 108 height 38
click at [337, 490] on div at bounding box center [335, 483] width 16 height 16
click at [331, 478] on input "checkbox" at bounding box center [331, 478] width 0 height 0
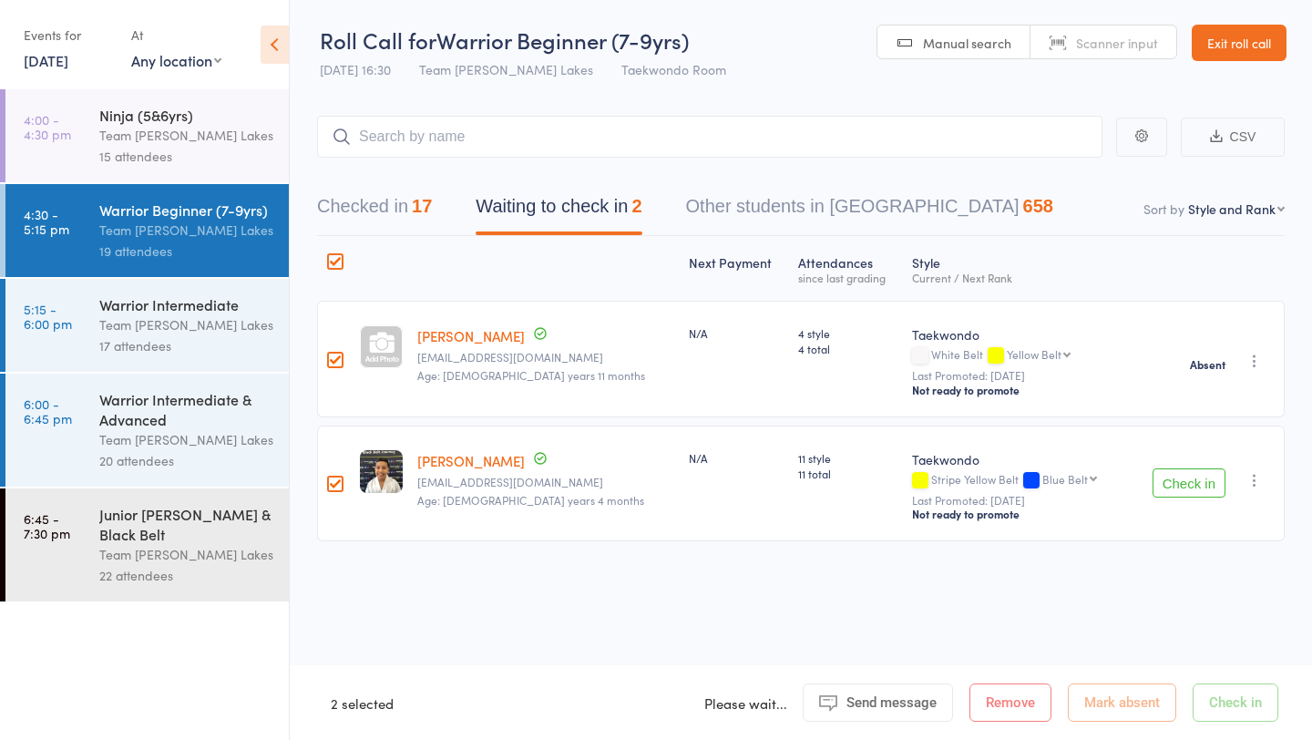
click at [337, 361] on div at bounding box center [335, 360] width 16 height 16
click at [331, 354] on input "checkbox" at bounding box center [331, 354] width 0 height 0
click at [1253, 488] on icon "button" at bounding box center [1254, 480] width 18 height 18
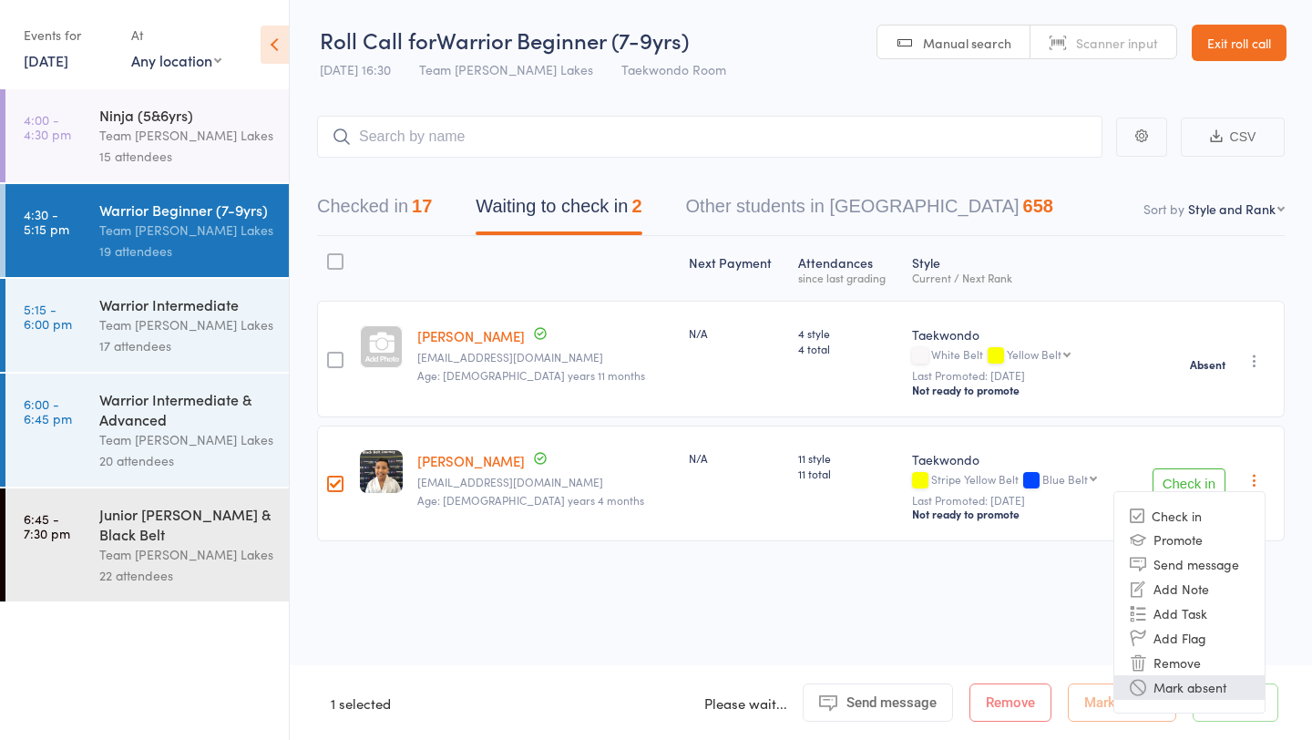
click at [1203, 688] on li "Mark absent" at bounding box center [1189, 687] width 150 height 25
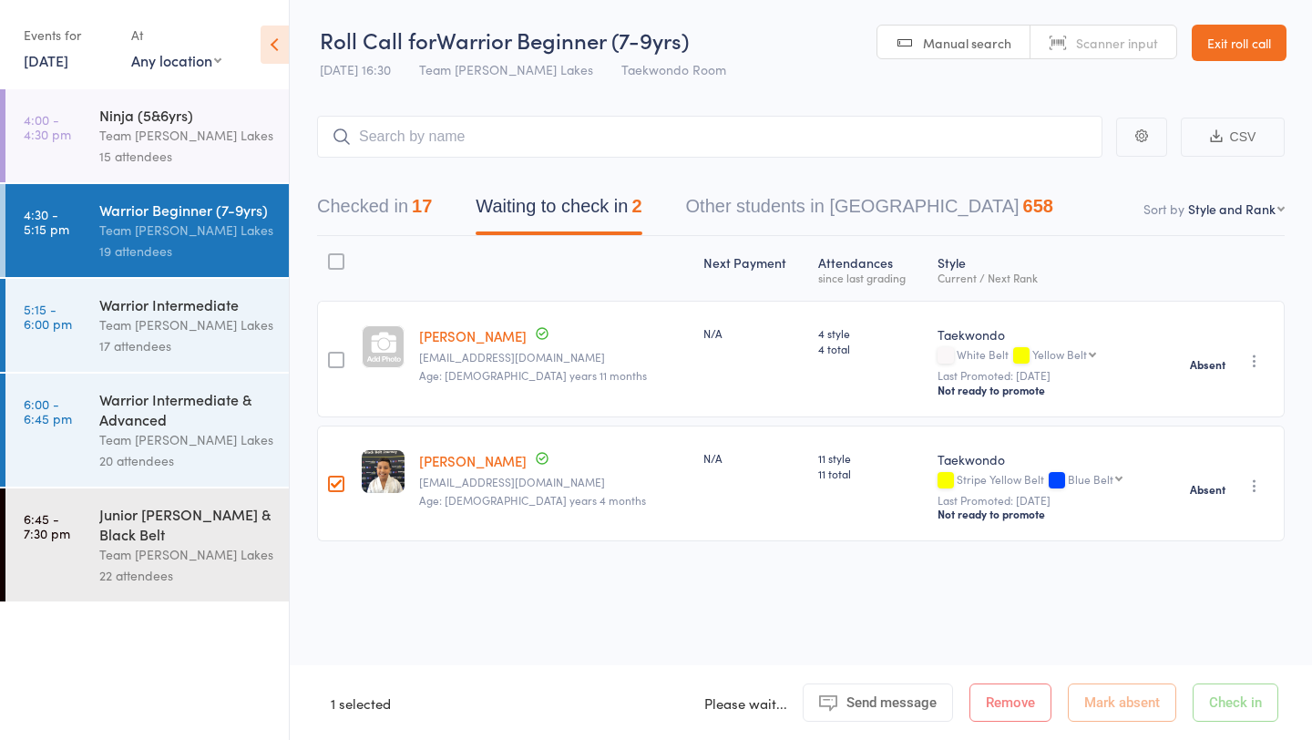
click at [128, 335] on div "Team [PERSON_NAME] Lakes" at bounding box center [186, 324] width 174 height 21
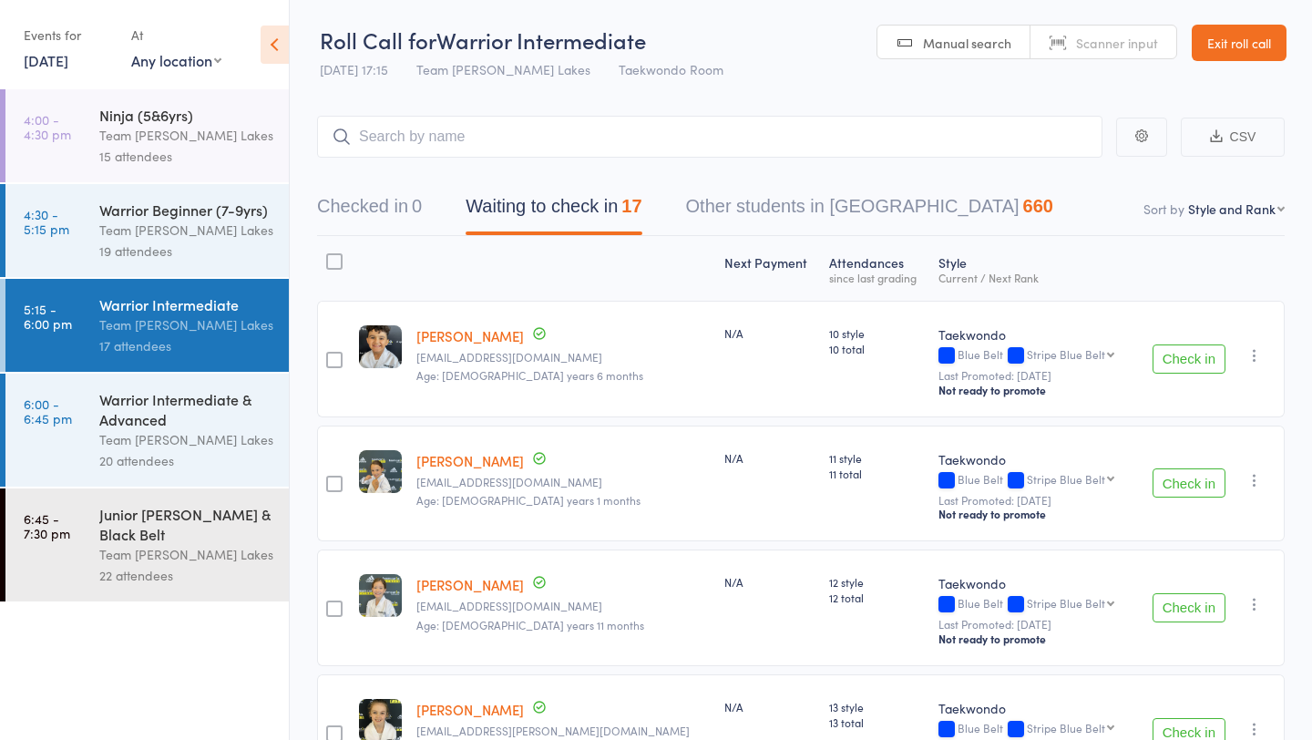
click at [96, 148] on link "4:00 - 4:30 pm Ninja (5&6yrs) Team Carlo Taylors Lakes 15 attendees" at bounding box center [146, 135] width 283 height 93
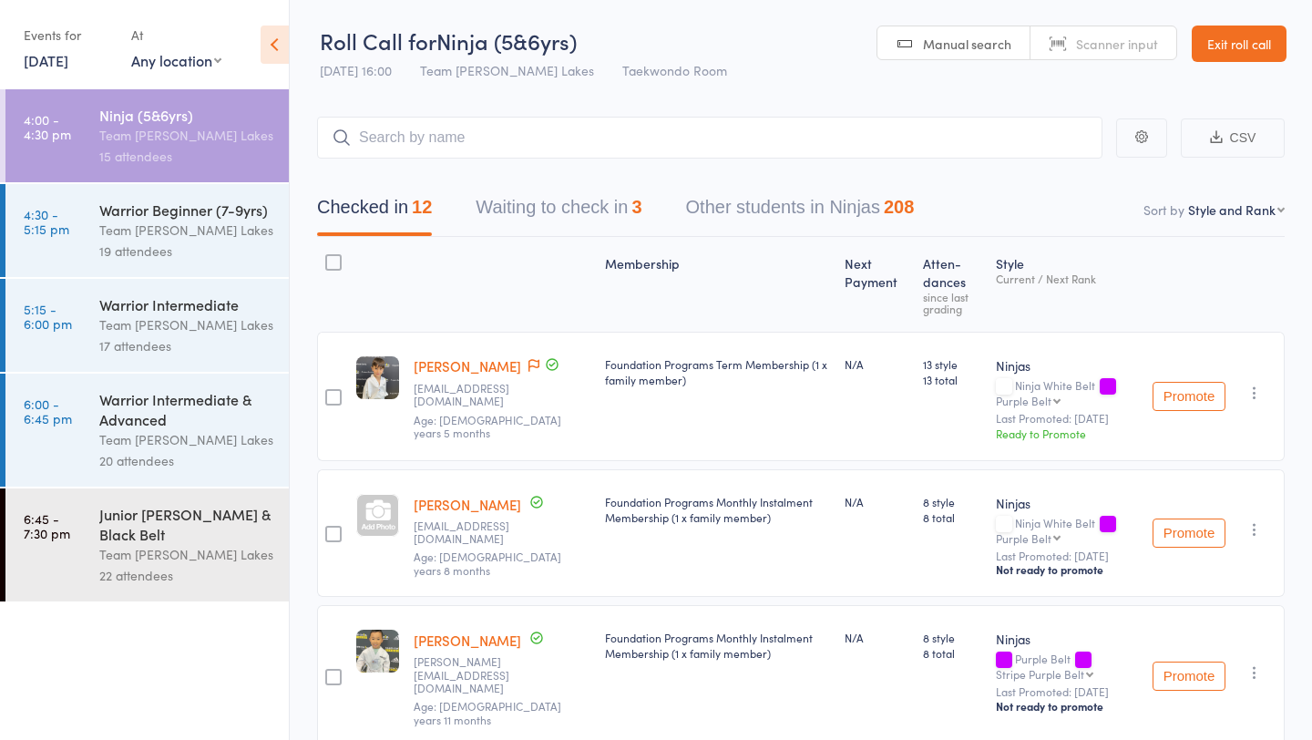
click at [159, 230] on div "Team [PERSON_NAME] Lakes" at bounding box center [186, 230] width 174 height 21
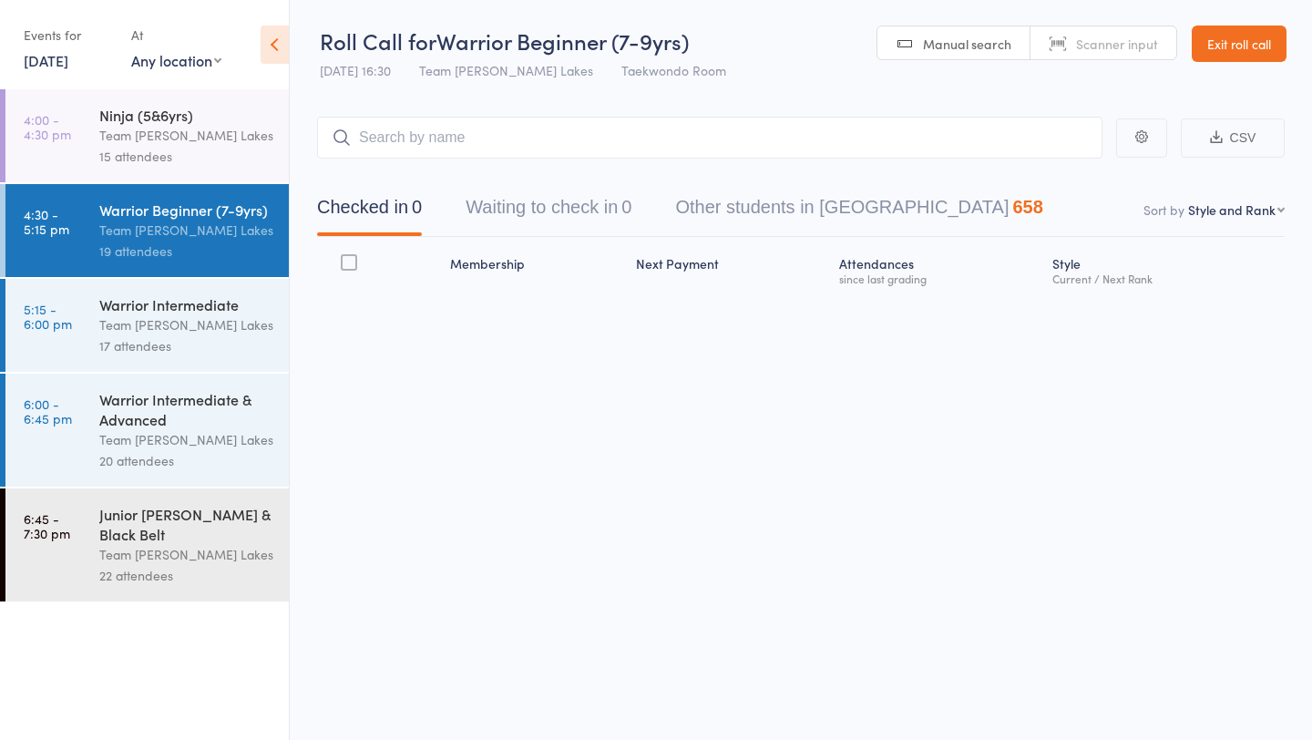
click at [157, 342] on div "17 attendees" at bounding box center [186, 345] width 174 height 21
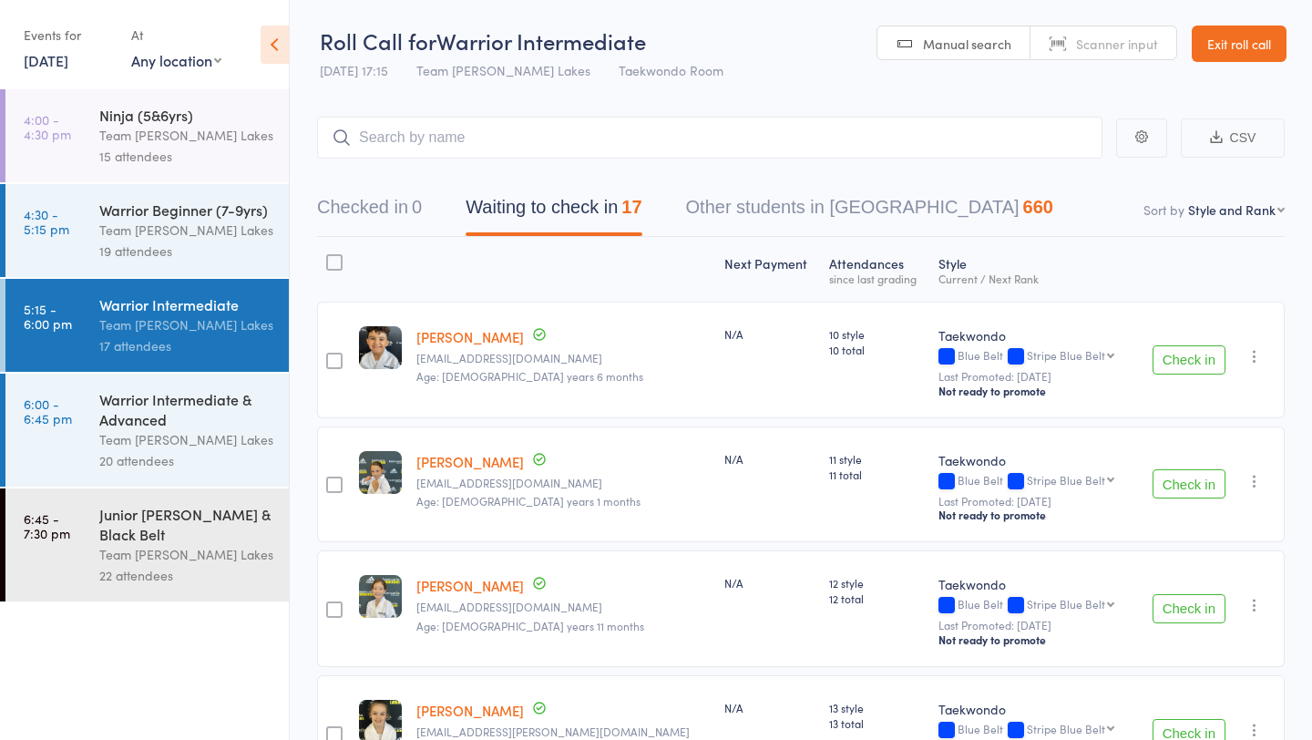
click at [1191, 363] on button "Check in" at bounding box center [1188, 359] width 73 height 29
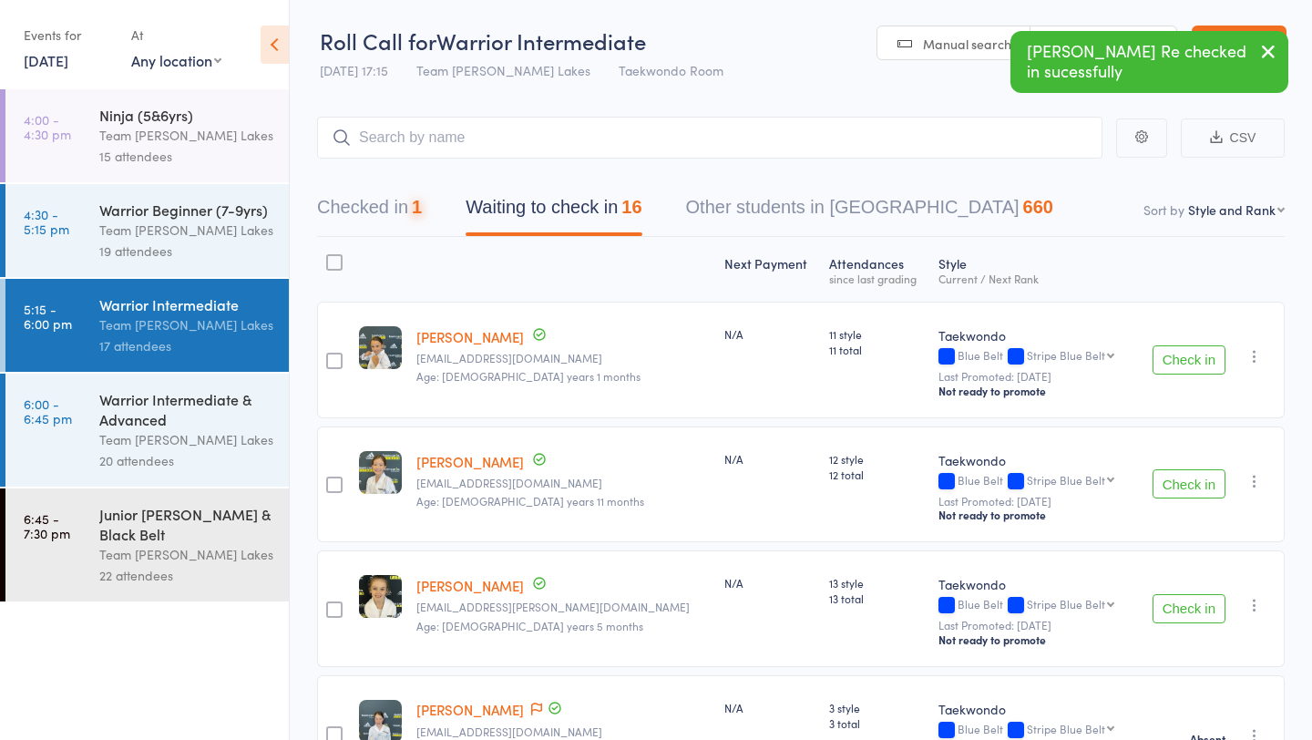
click at [1191, 363] on button "Check in" at bounding box center [1188, 359] width 73 height 29
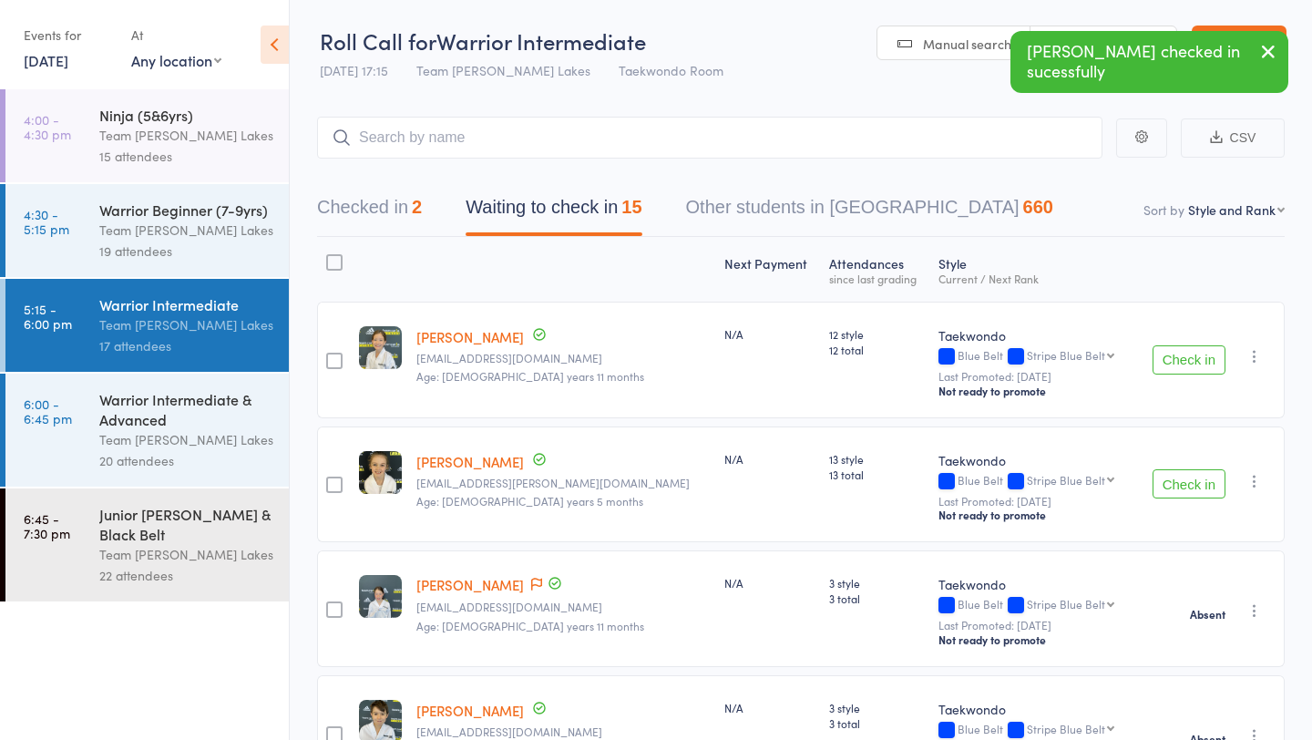
click at [1191, 363] on button "Check in" at bounding box center [1188, 359] width 73 height 29
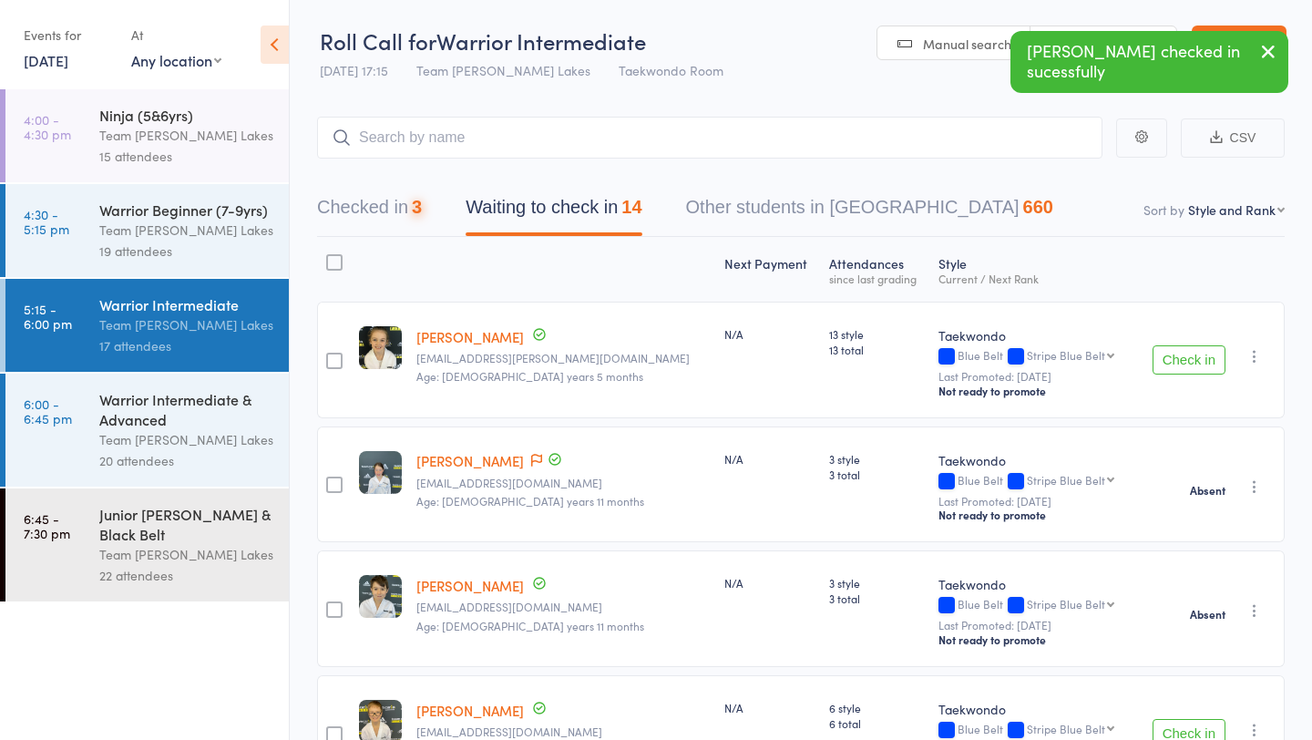
click at [1191, 363] on button "Check in" at bounding box center [1188, 359] width 73 height 29
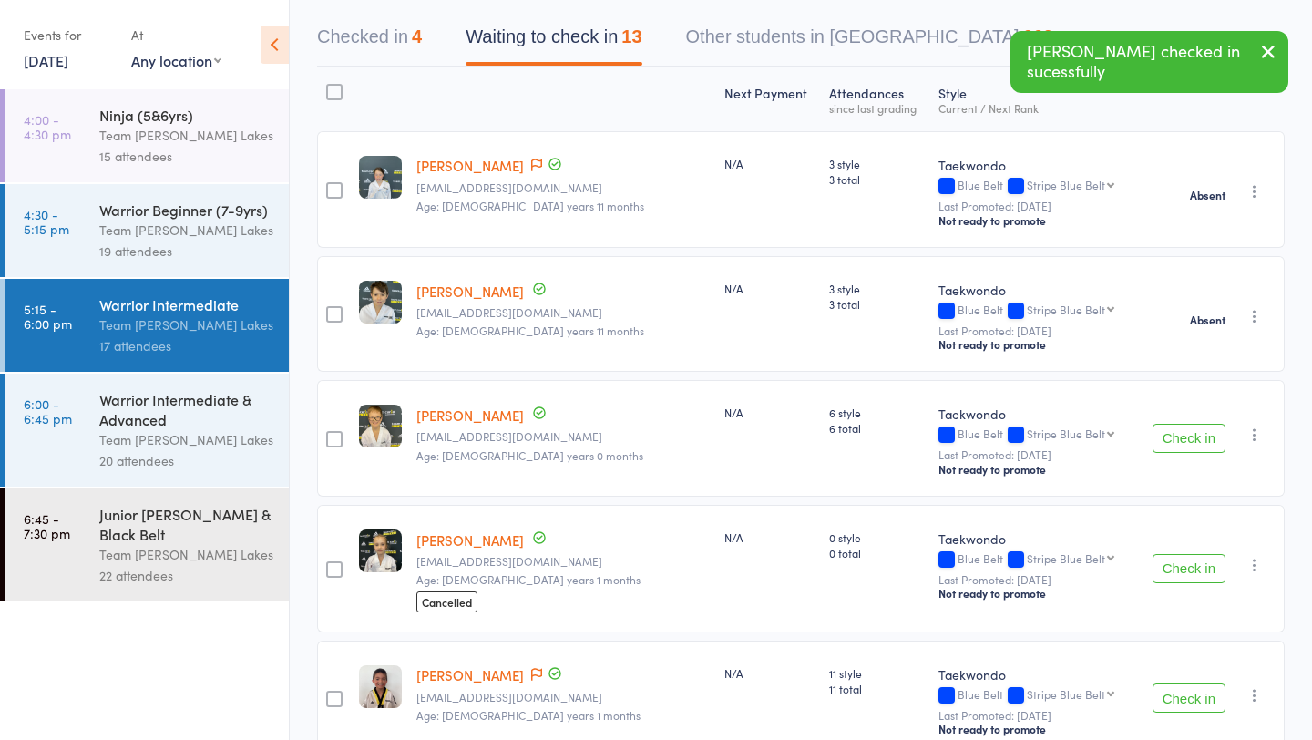
scroll to position [233, 0]
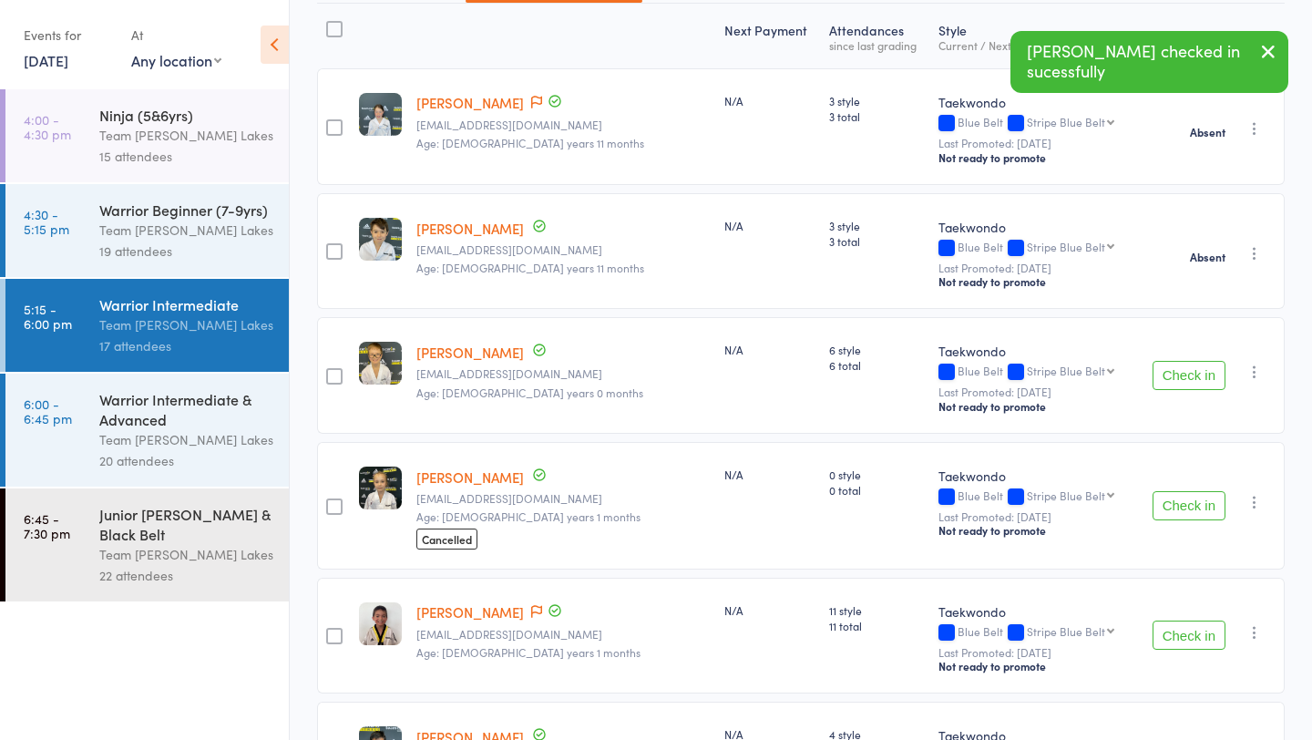
click at [1195, 375] on button "Check in" at bounding box center [1188, 375] width 73 height 29
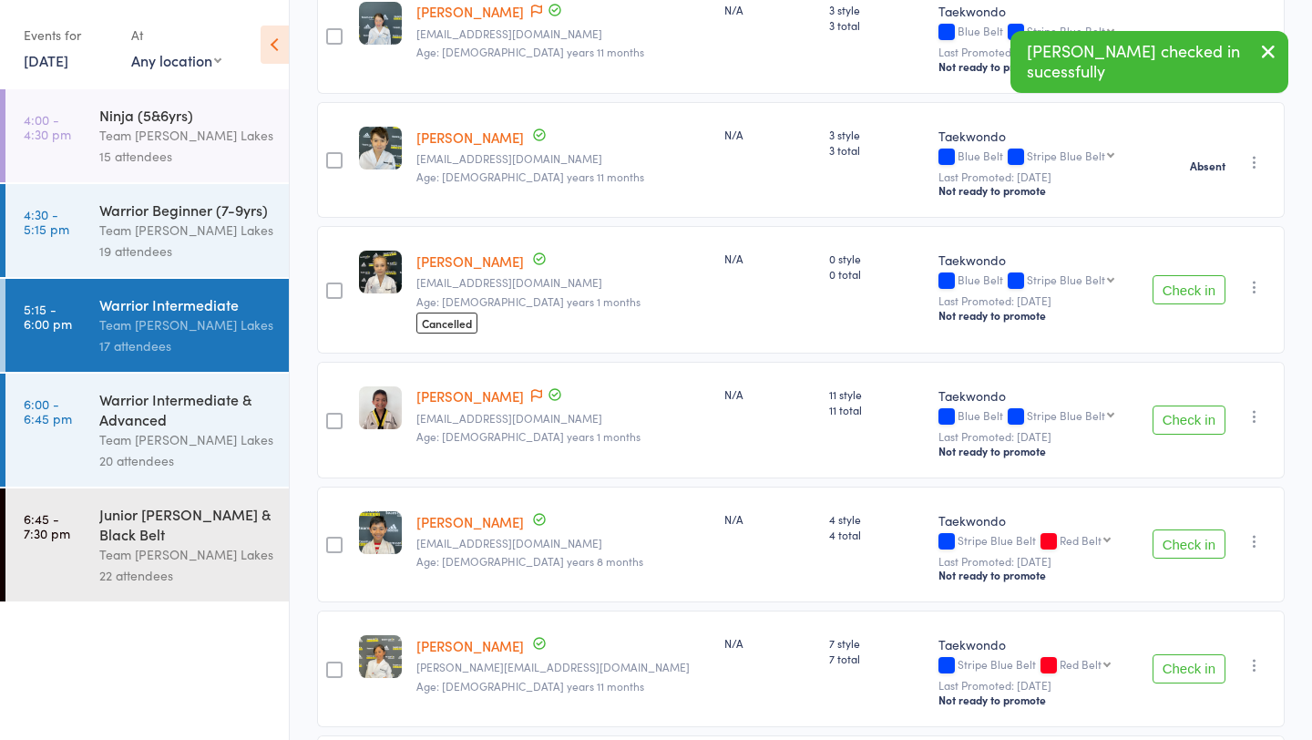
scroll to position [371, 0]
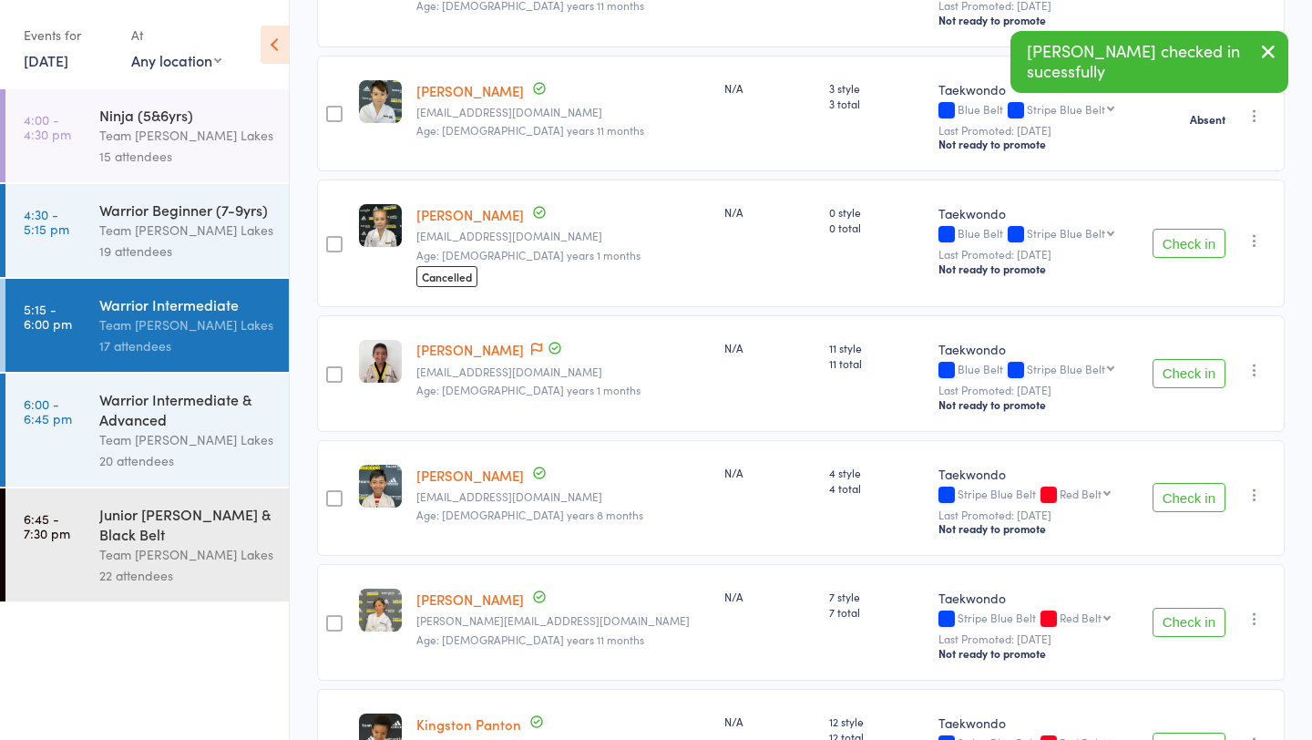
click at [1193, 377] on button "Check in" at bounding box center [1188, 373] width 73 height 29
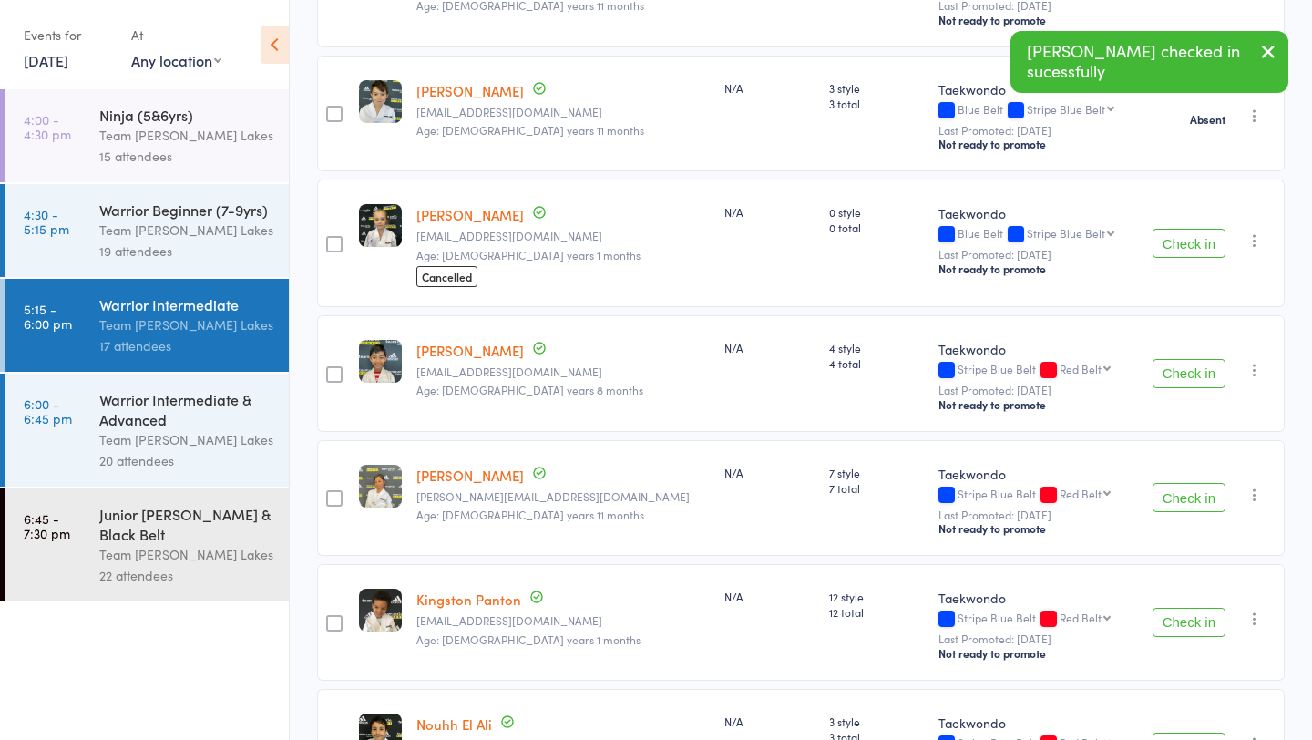
click at [1193, 377] on button "Check in" at bounding box center [1188, 373] width 73 height 29
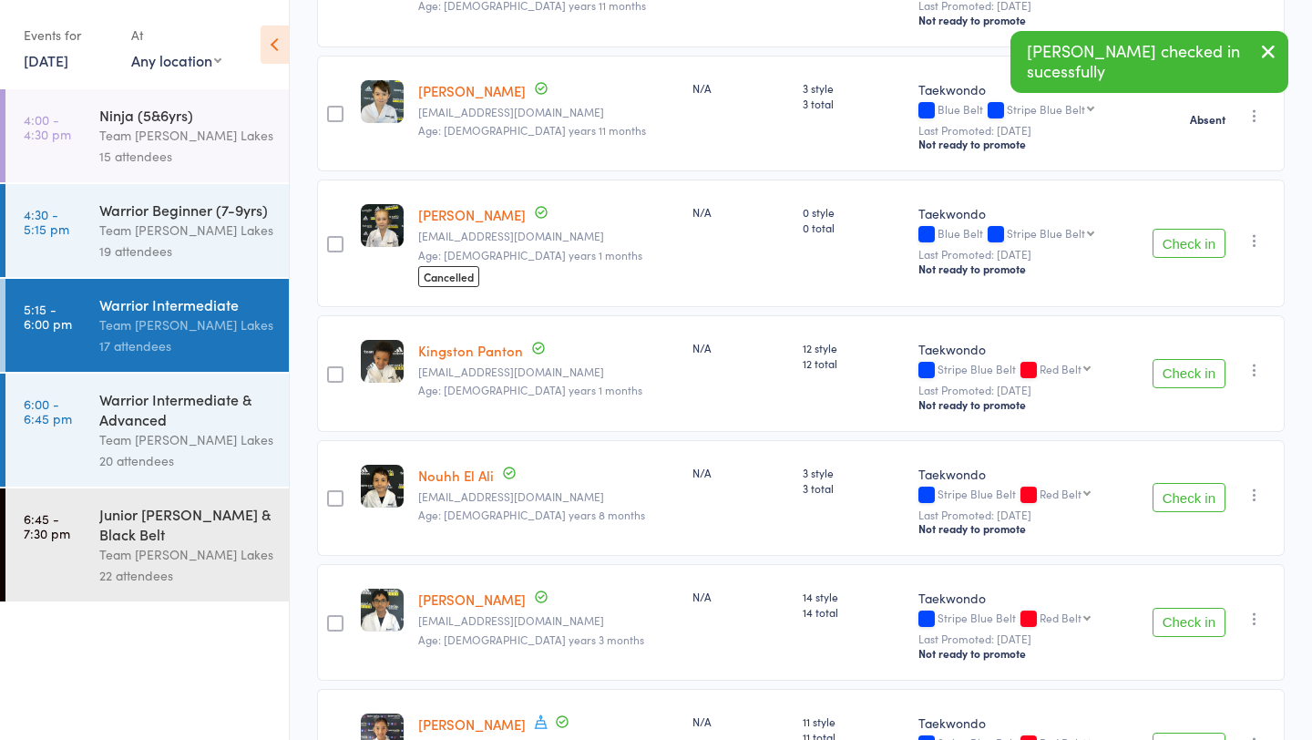
click at [1193, 377] on button "Check in" at bounding box center [1188, 373] width 73 height 29
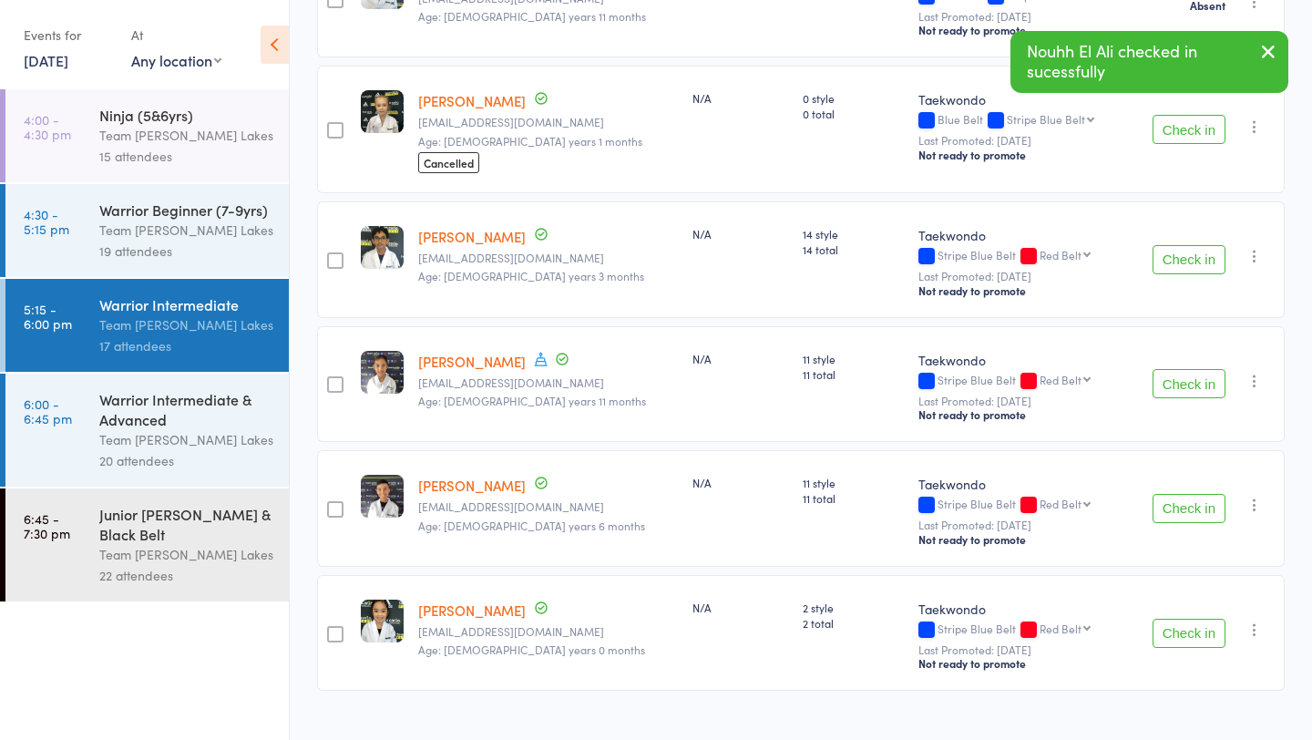
scroll to position [495, 0]
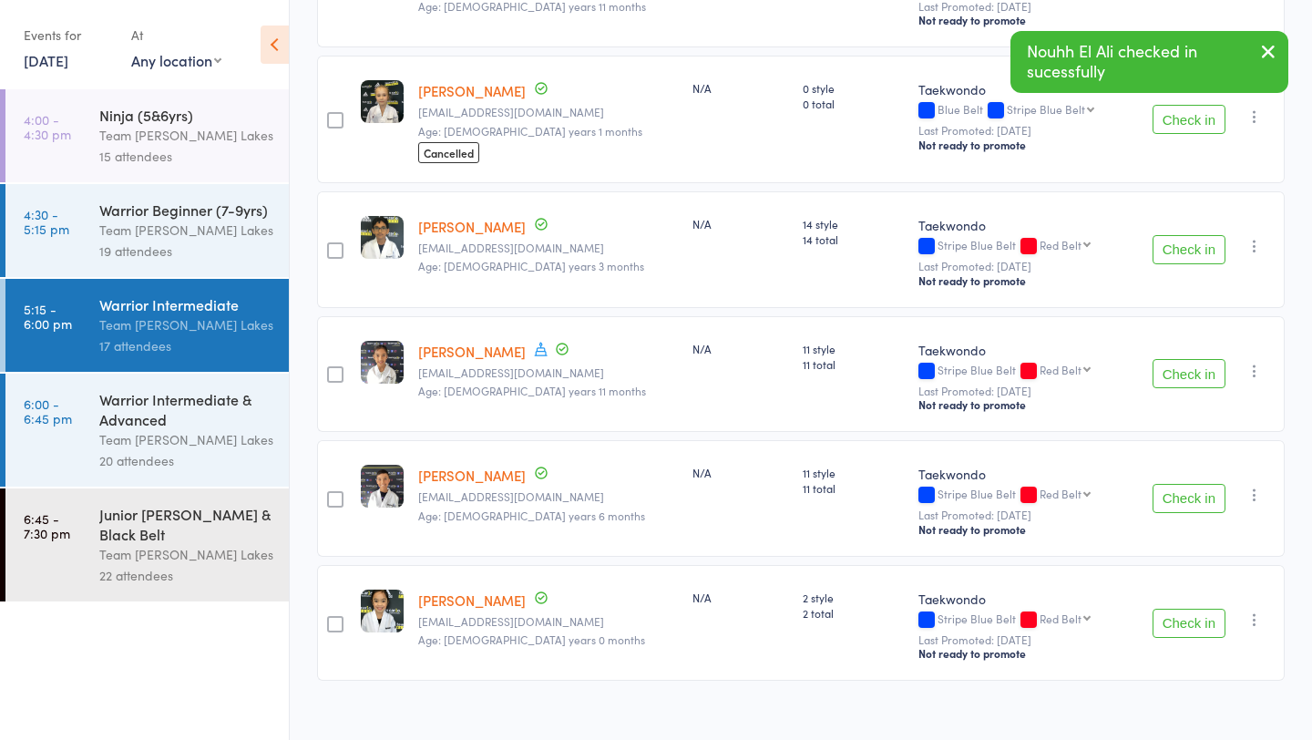
click at [1197, 501] on button "Check in" at bounding box center [1188, 498] width 73 height 29
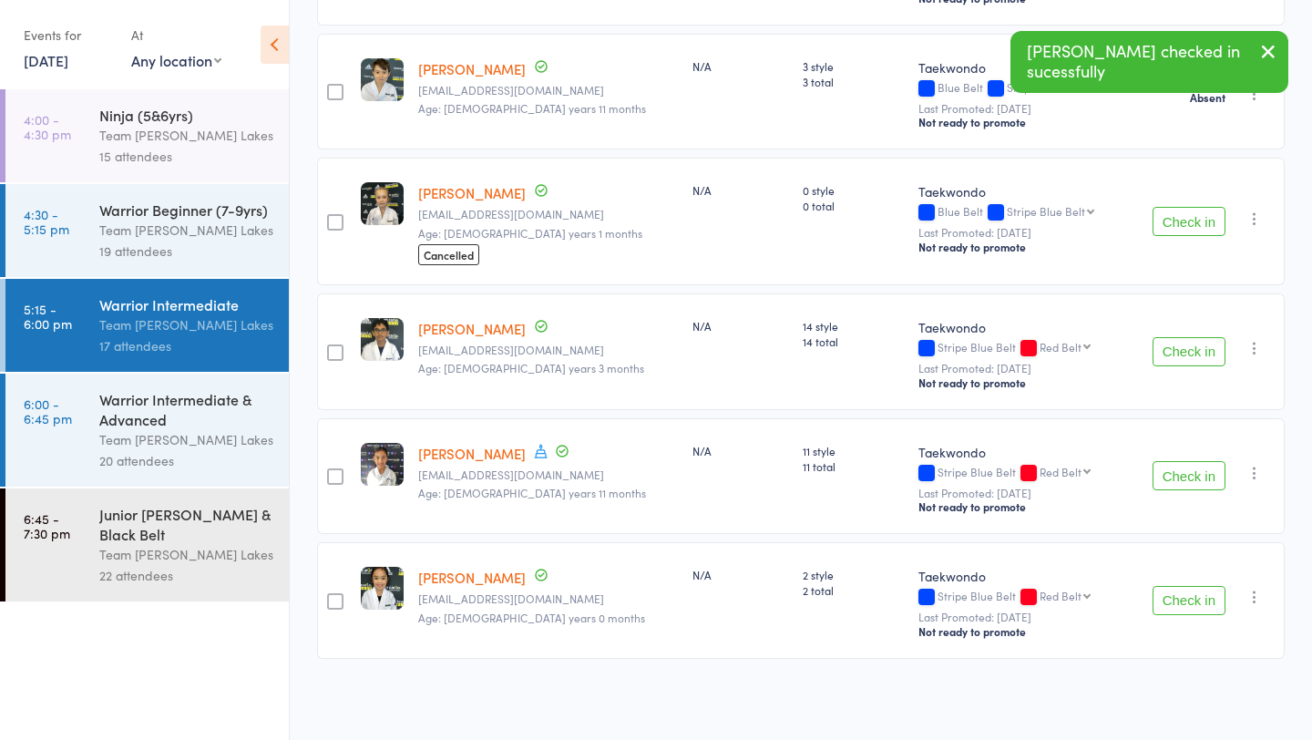
scroll to position [392, 0]
click at [1194, 478] on button "Check in" at bounding box center [1188, 476] width 73 height 29
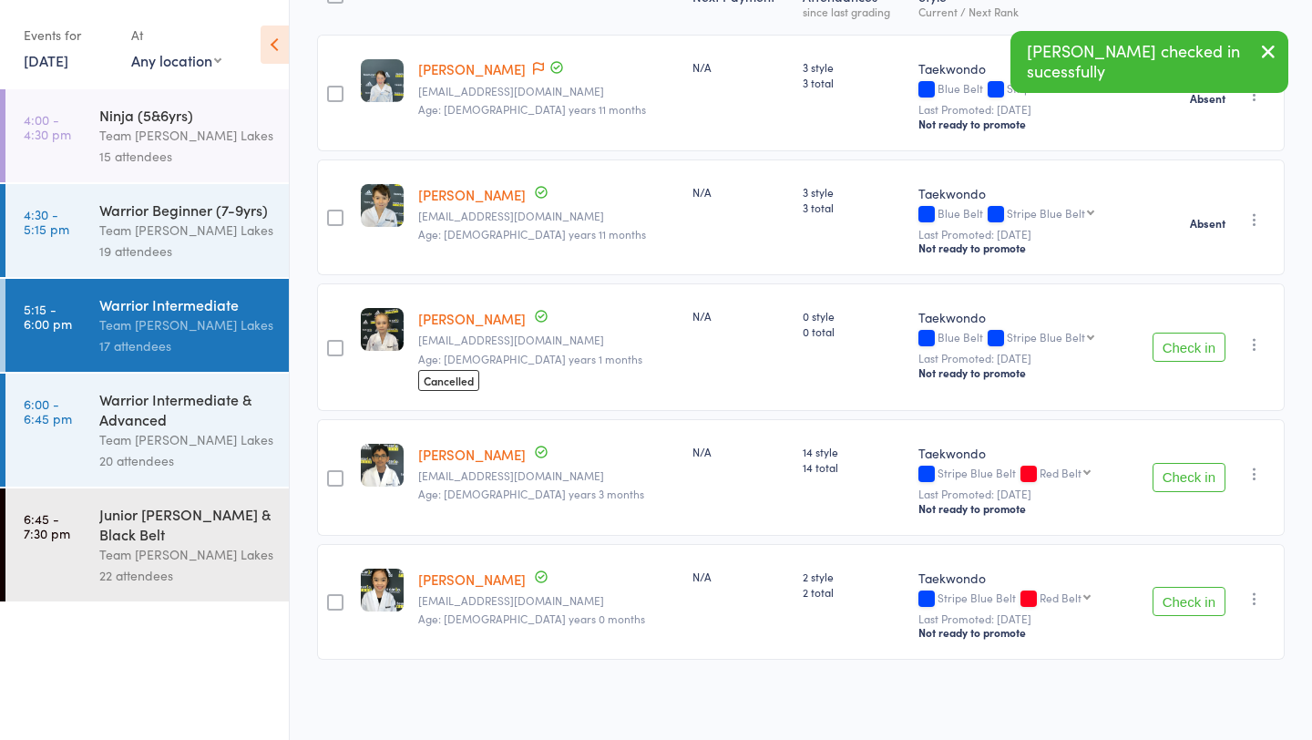
click at [1211, 596] on button "Check in" at bounding box center [1188, 601] width 73 height 29
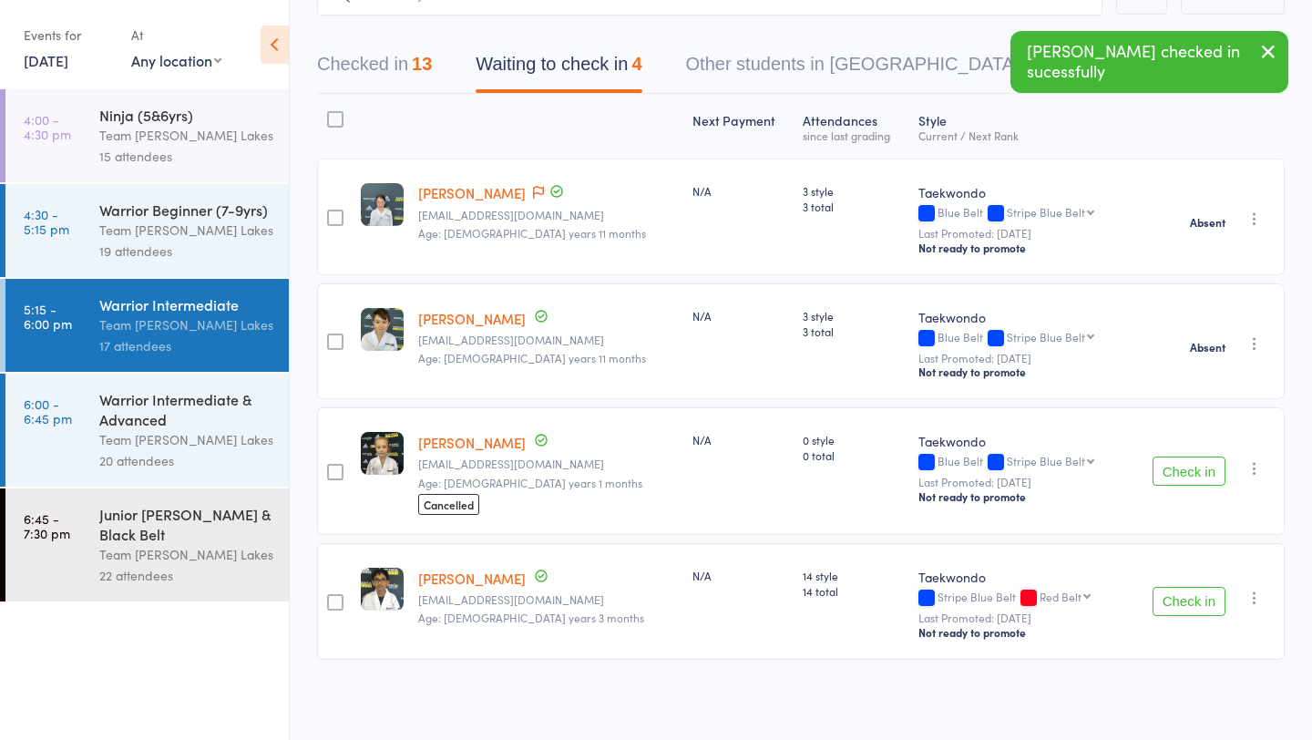
click at [337, 122] on div at bounding box center [335, 119] width 16 height 16
click at [331, 114] on input "checkbox" at bounding box center [331, 114] width 0 height 0
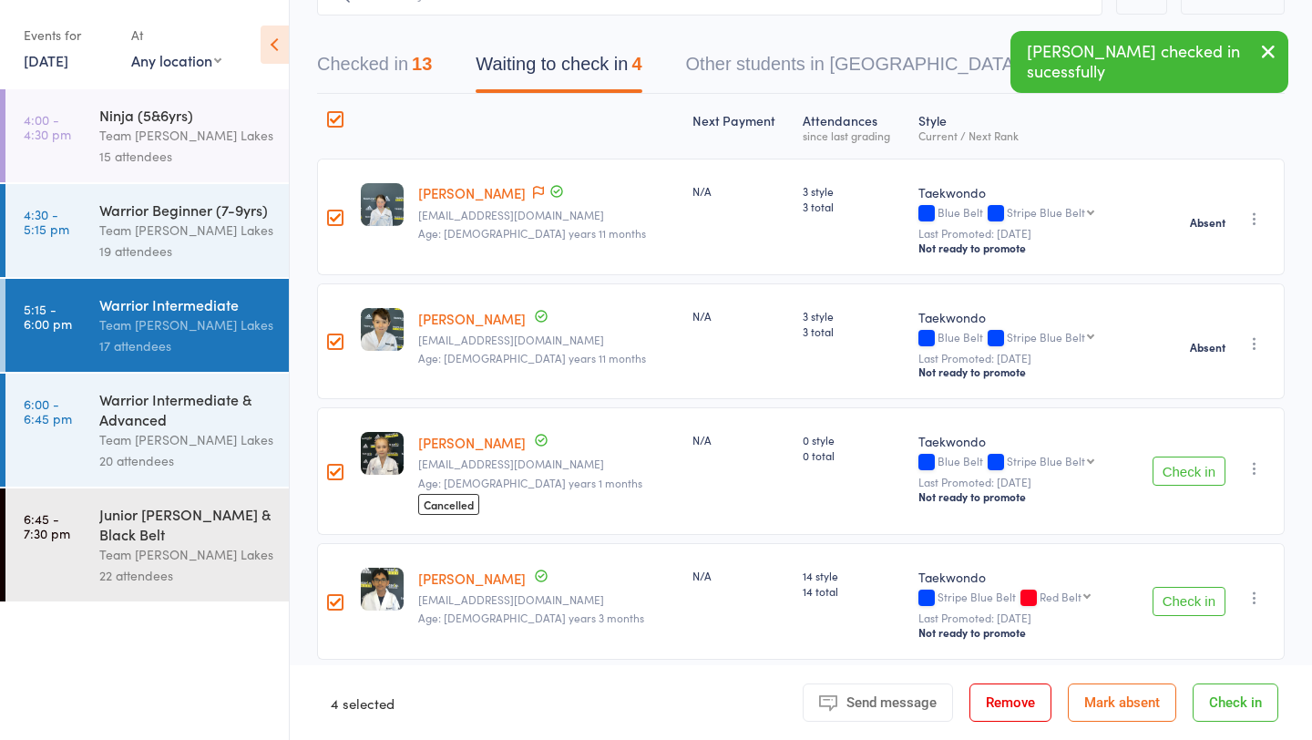
click at [1131, 702] on button "Mark absent" at bounding box center [1122, 702] width 108 height 38
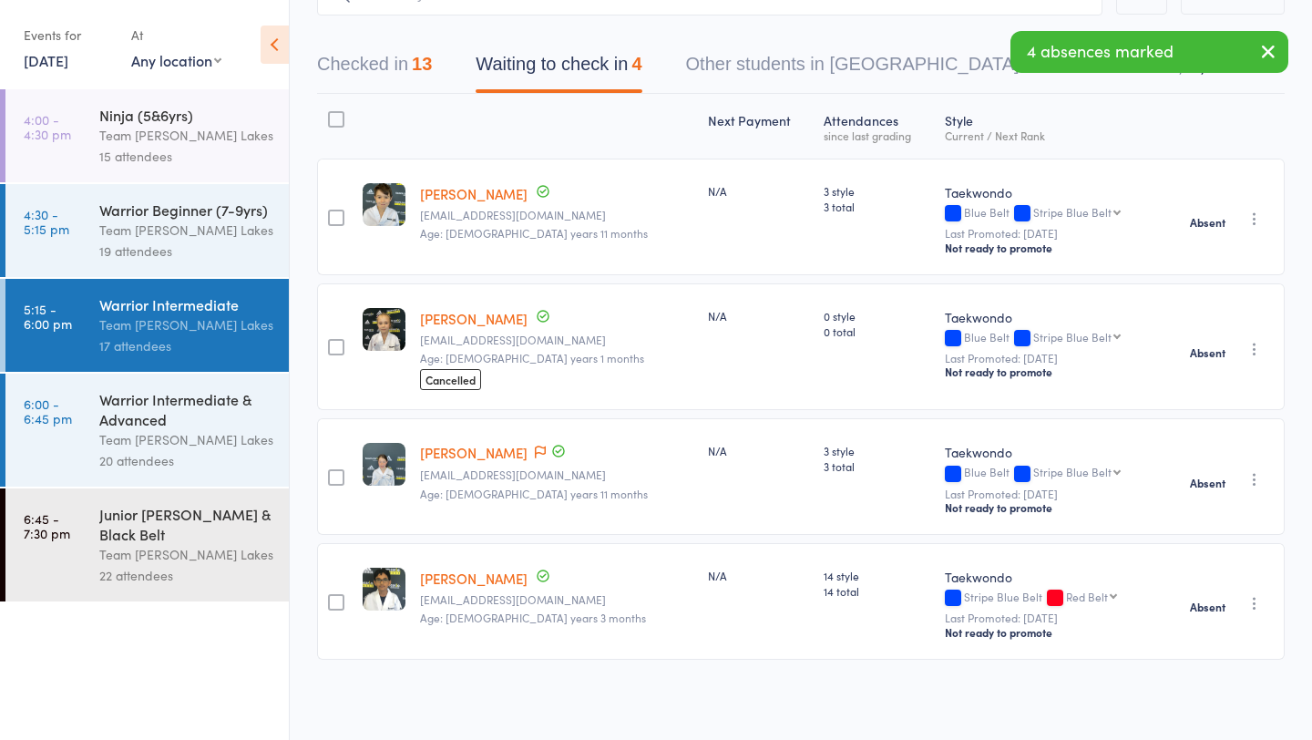
click at [158, 436] on div "Team [PERSON_NAME] Lakes" at bounding box center [186, 439] width 174 height 21
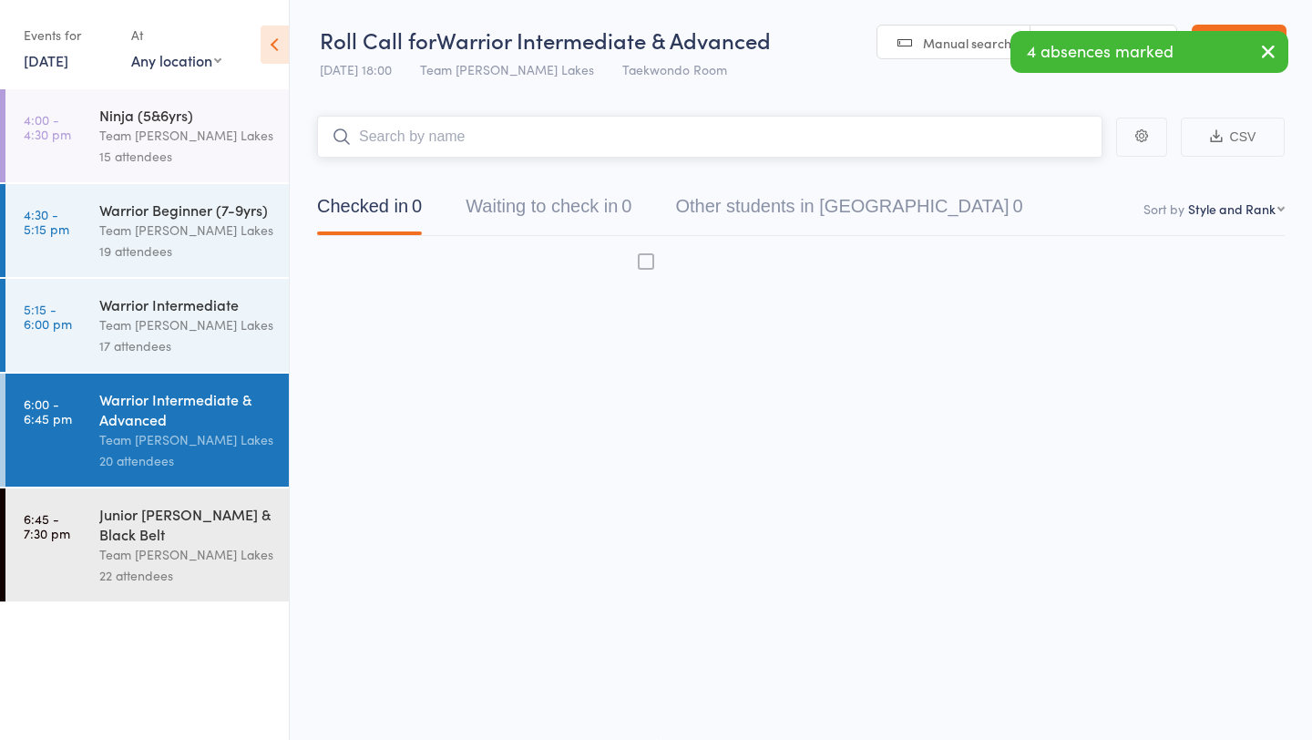
scroll to position [1, 0]
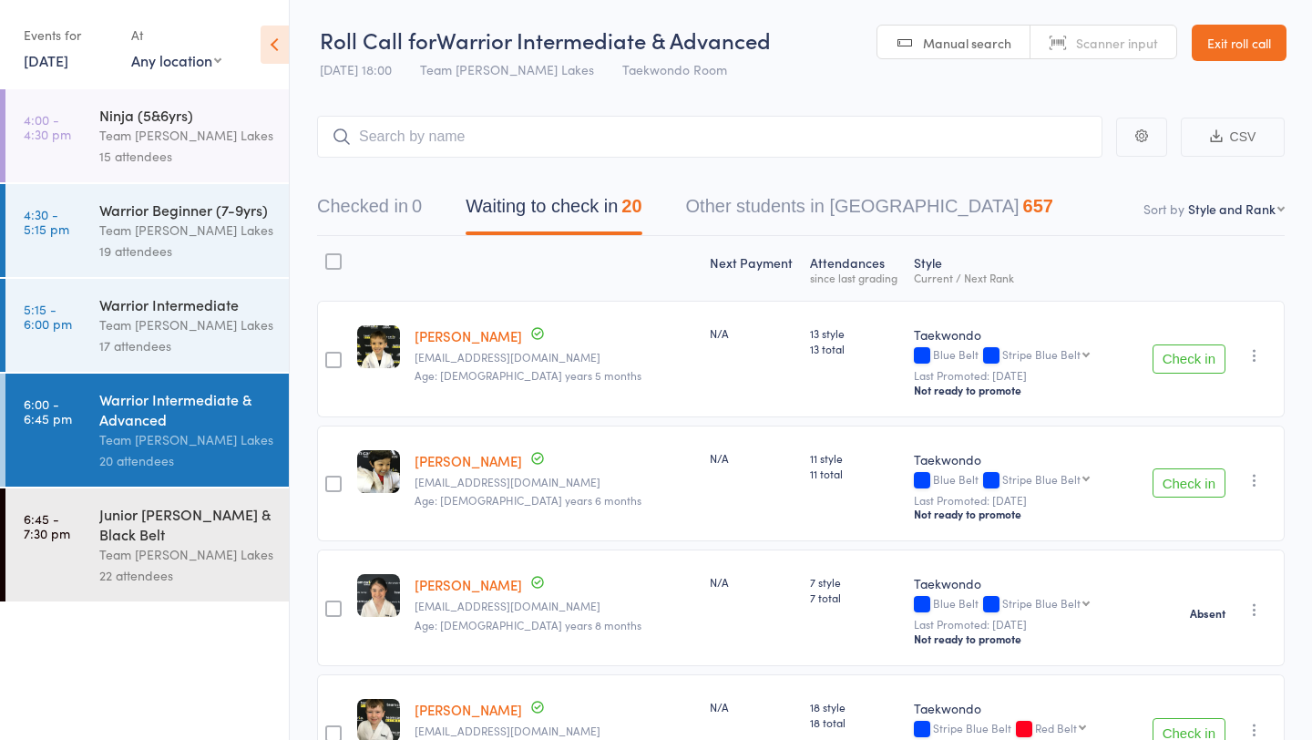
click at [83, 328] on link "5:15 - 6:00 pm Warrior Intermediate Team Carlo Taylors Lakes 17 attendees" at bounding box center [146, 325] width 283 height 93
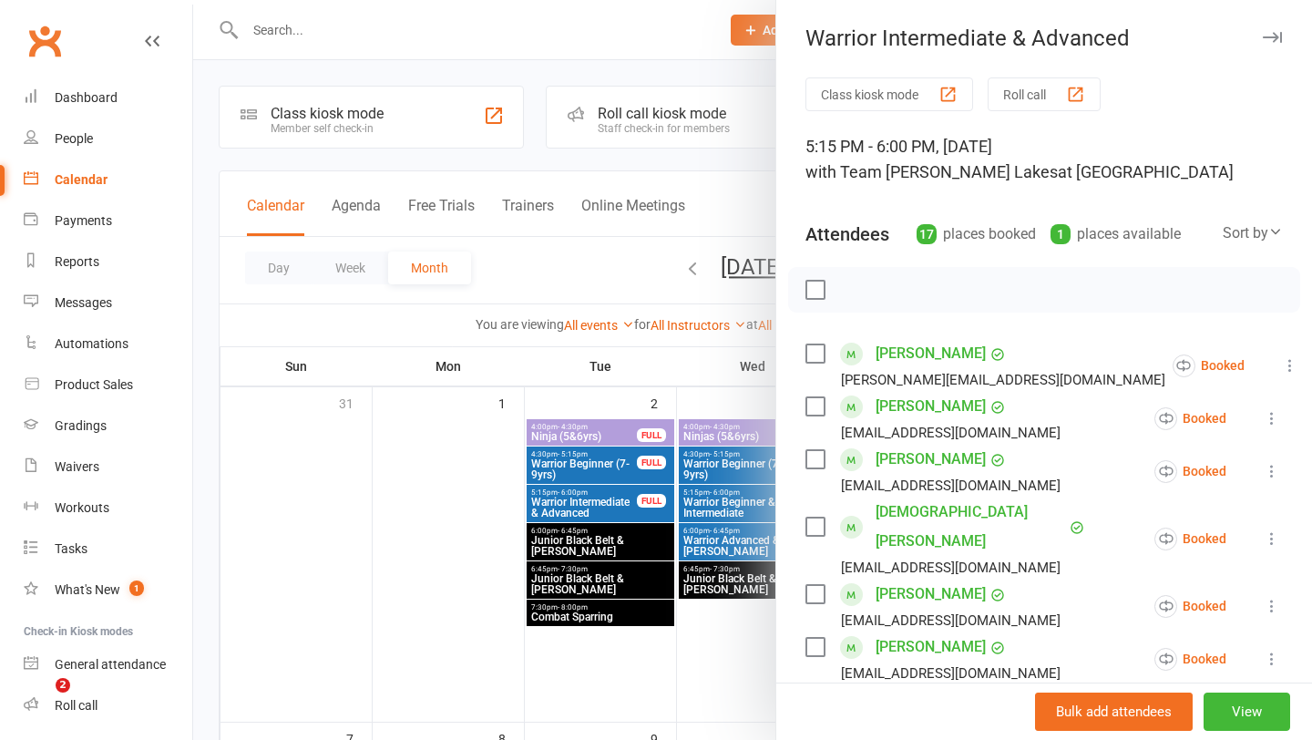
click at [497, 440] on div at bounding box center [752, 370] width 1119 height 740
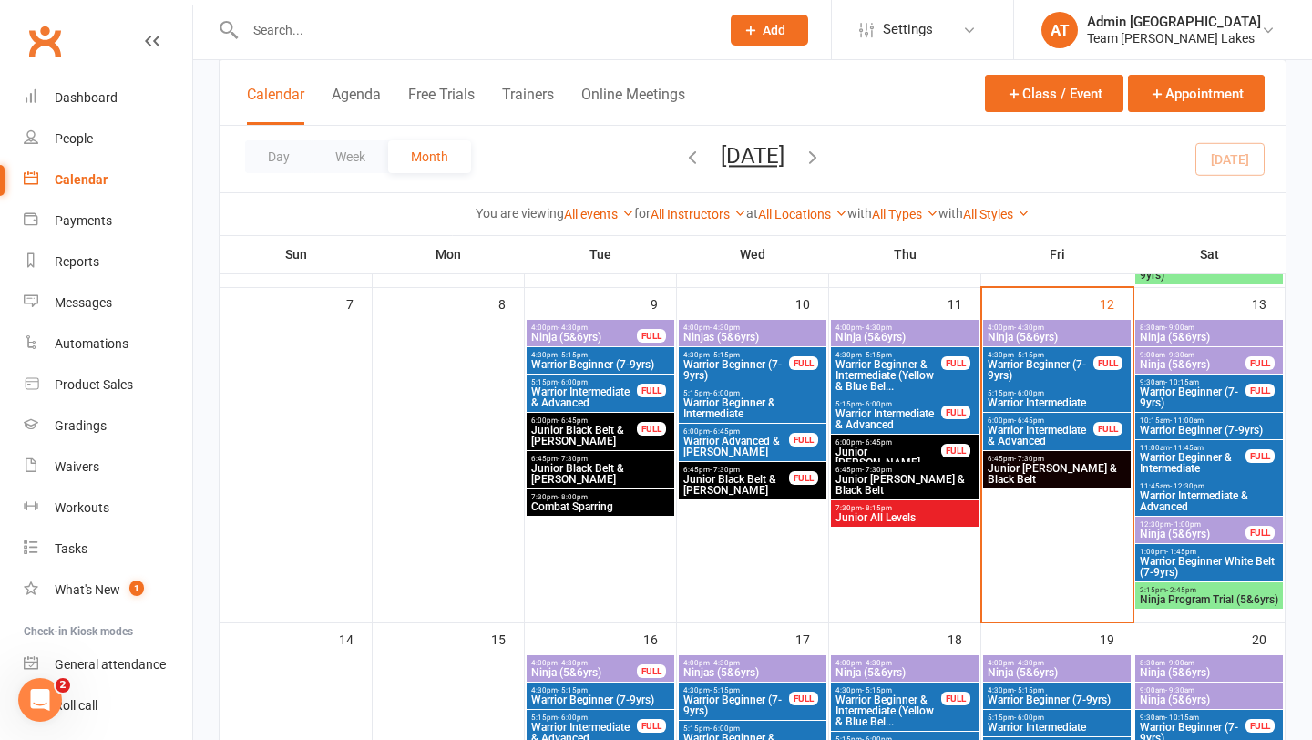
scroll to position [404, 0]
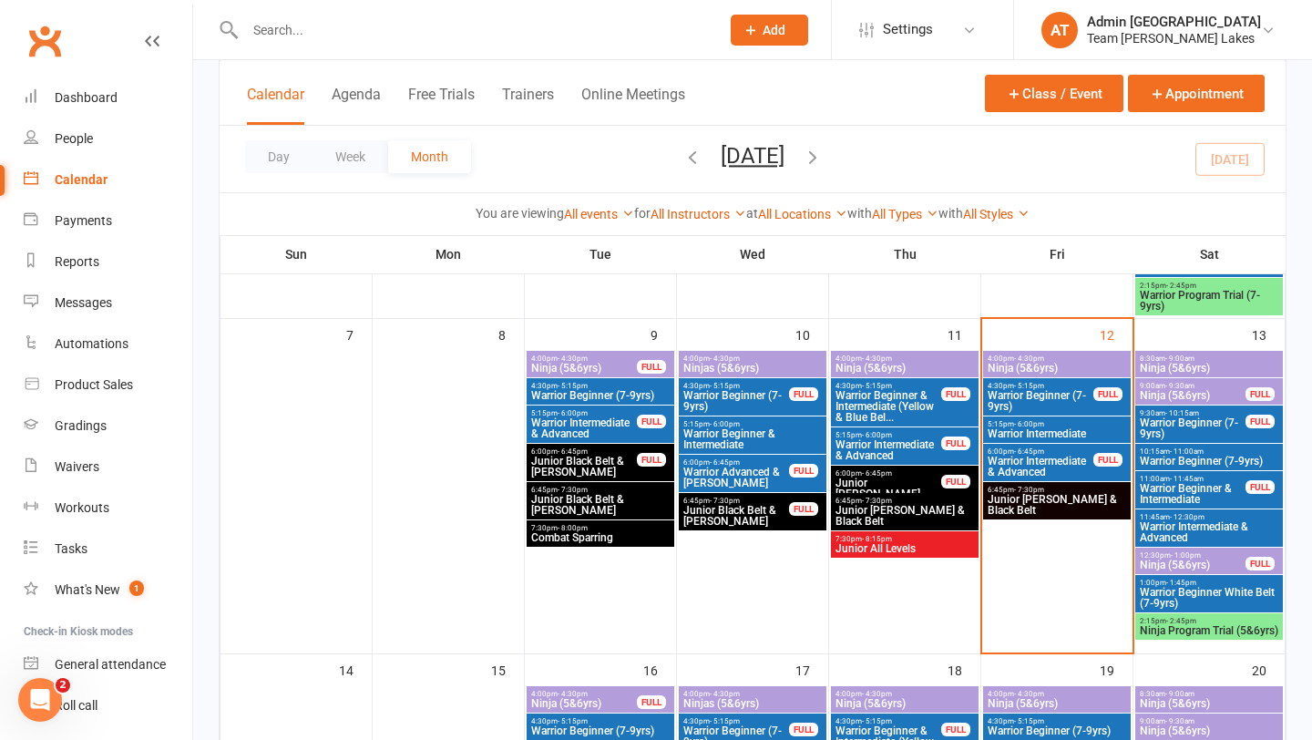
click at [1075, 357] on span "4:00pm - 4:30pm" at bounding box center [1056, 358] width 140 height 8
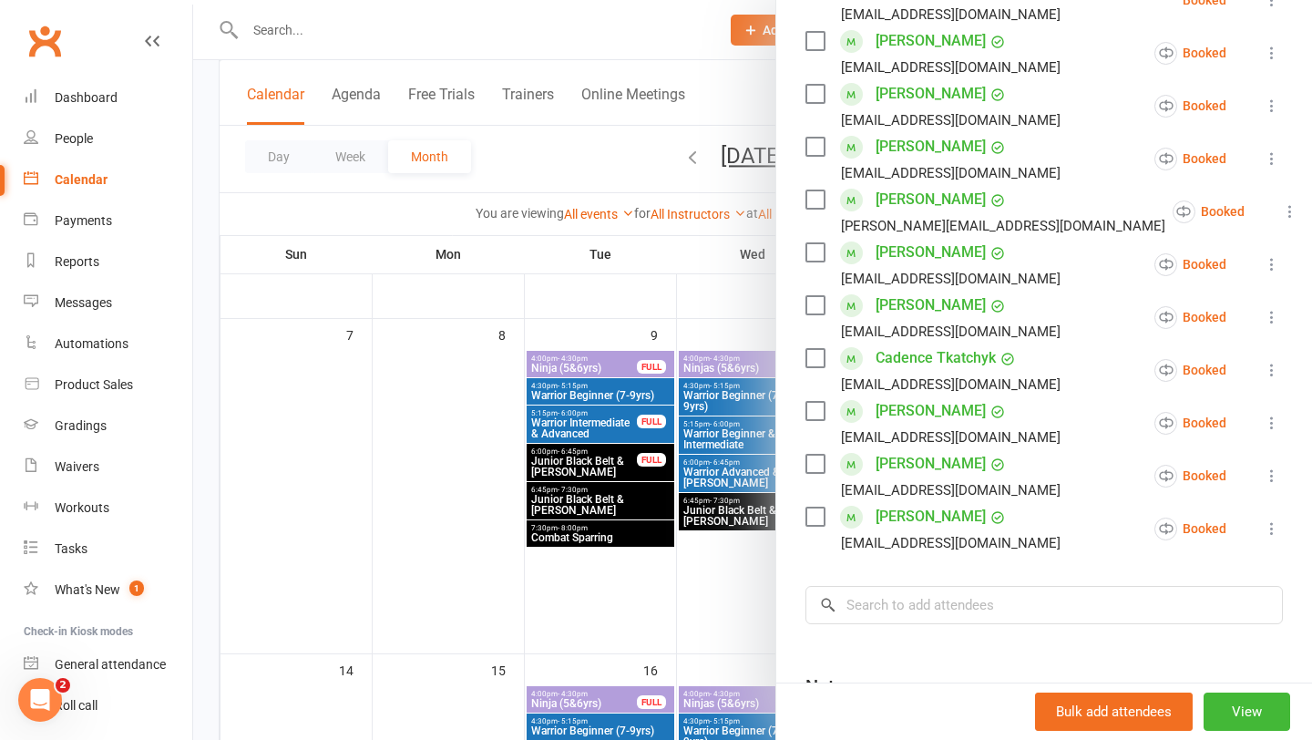
scroll to position [474, 0]
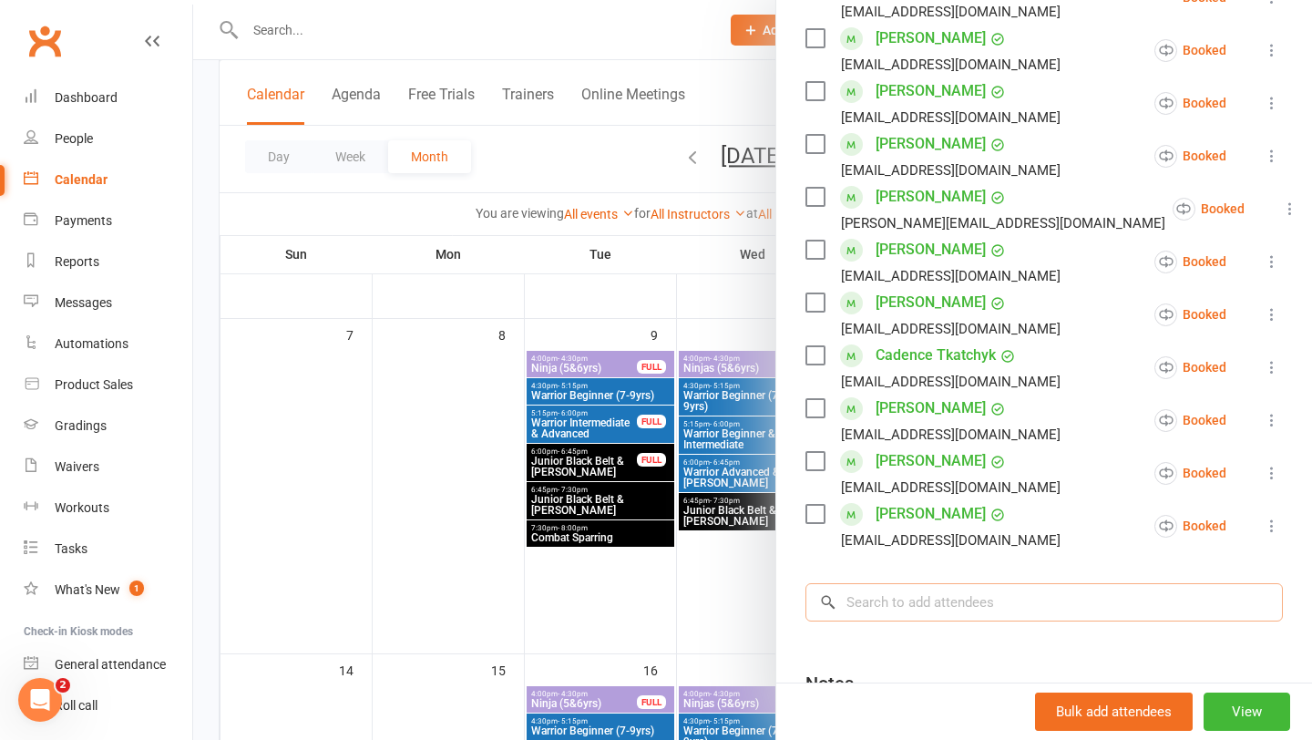
click at [925, 601] on input "search" at bounding box center [1043, 602] width 477 height 38
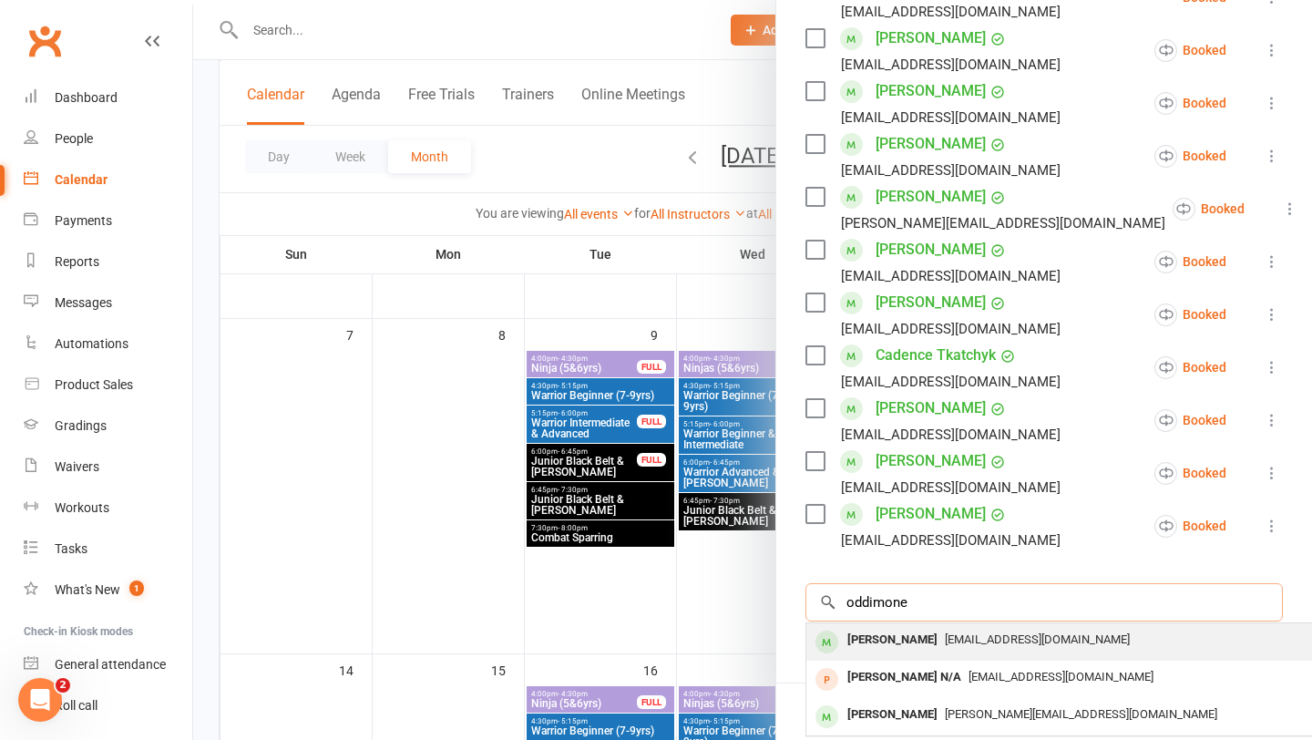
type input "oddimone"
click at [877, 642] on div "[PERSON_NAME]" at bounding box center [892, 640] width 105 height 26
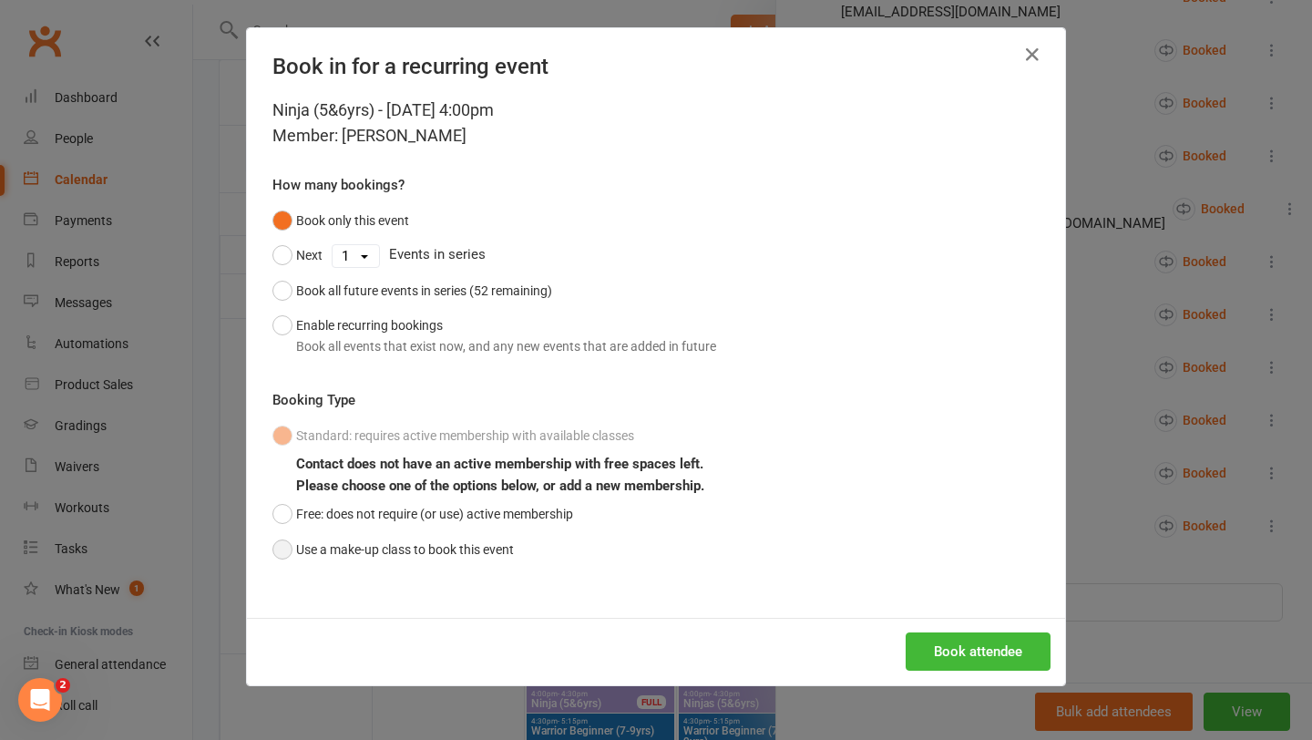
click at [440, 556] on button "Use a make-up class to book this event" at bounding box center [392, 549] width 241 height 35
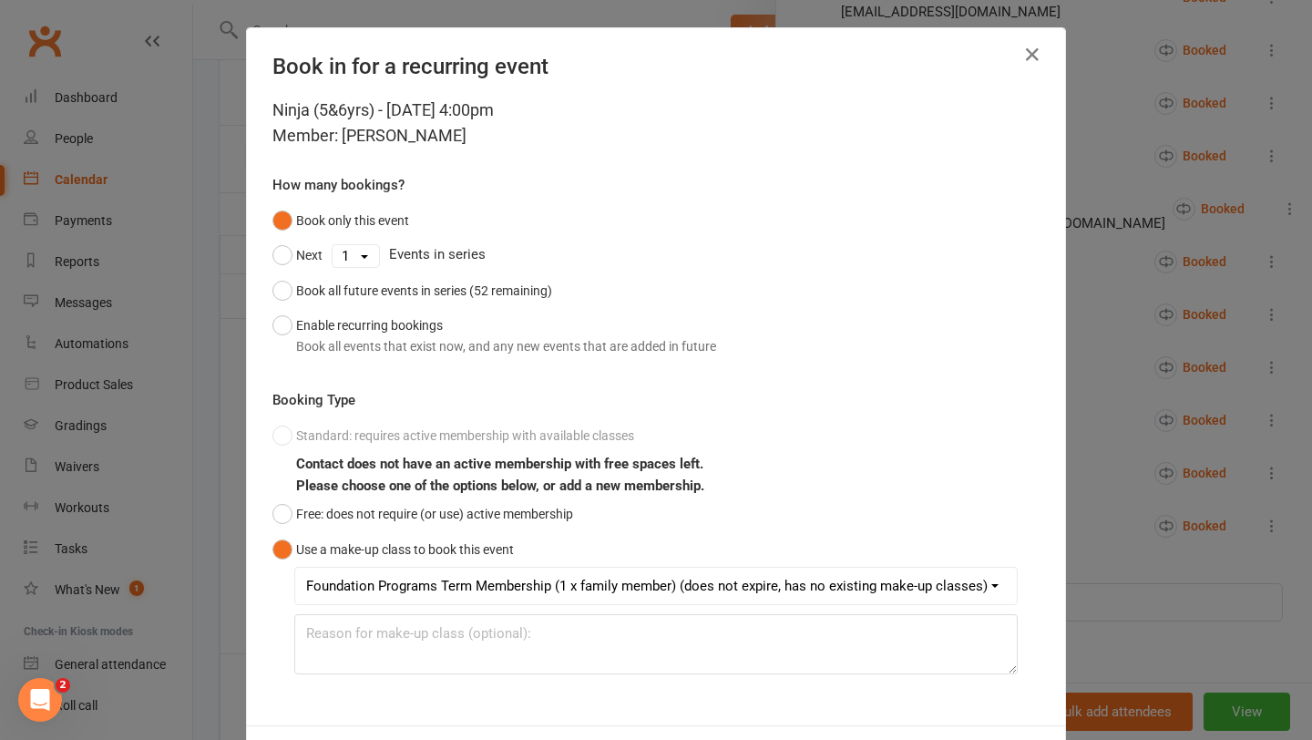
scroll to position [81, 0]
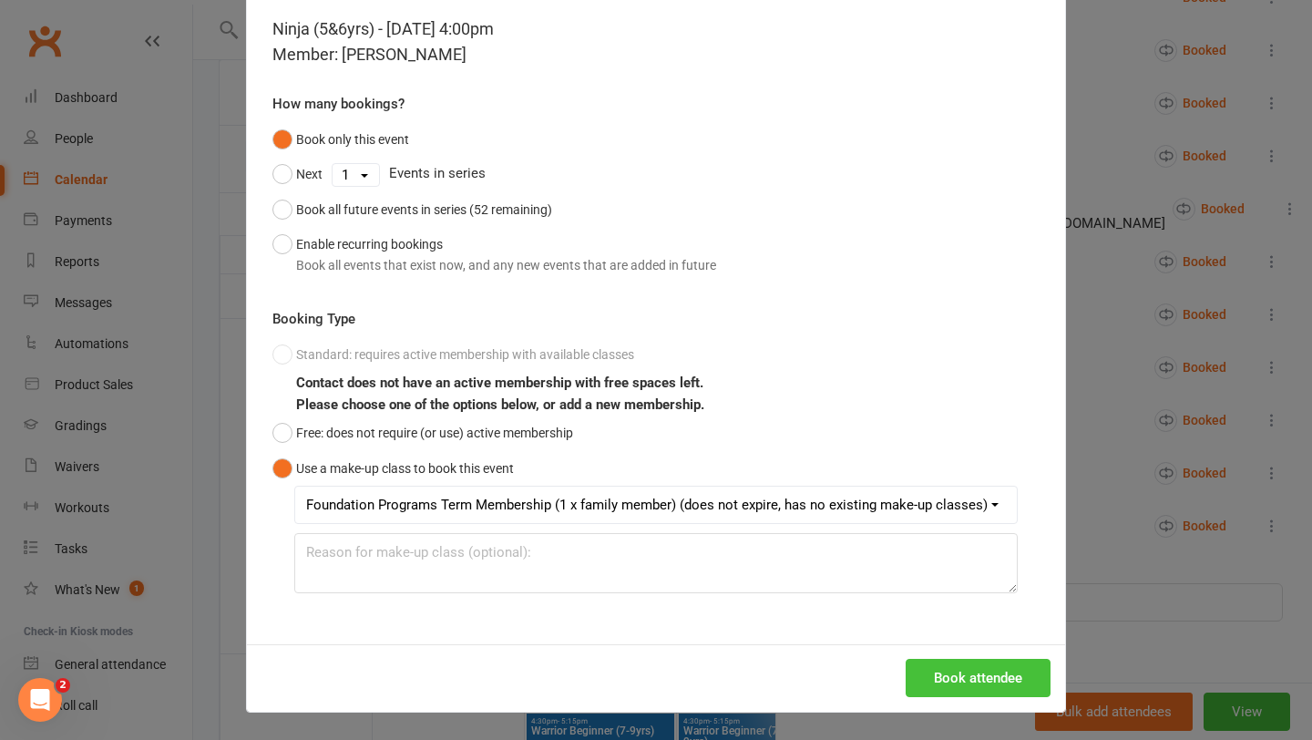
click at [920, 683] on button "Book attendee" at bounding box center [977, 678] width 145 height 38
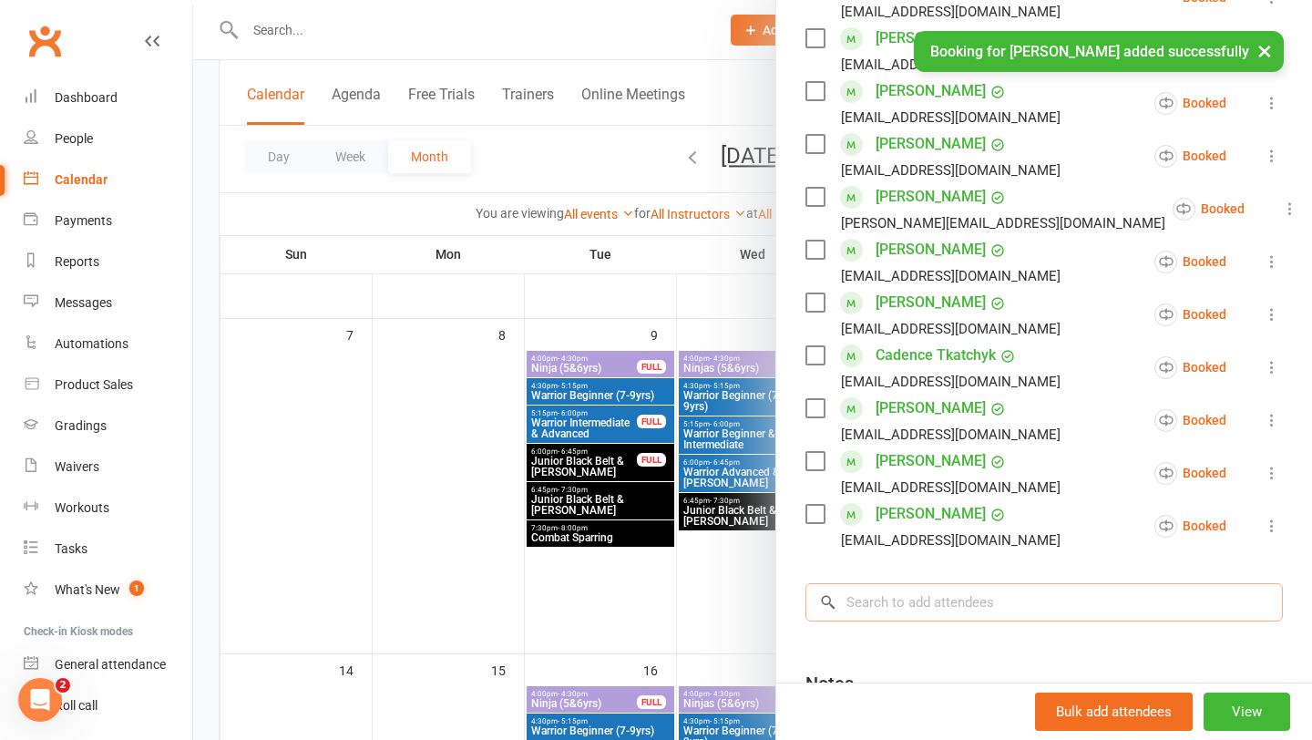
click at [975, 602] on div "Class kiosk mode Roll call 4:00 PM - 4:30 PM, [DATE] with Team [PERSON_NAME] La…" at bounding box center [1044, 241] width 536 height 1275
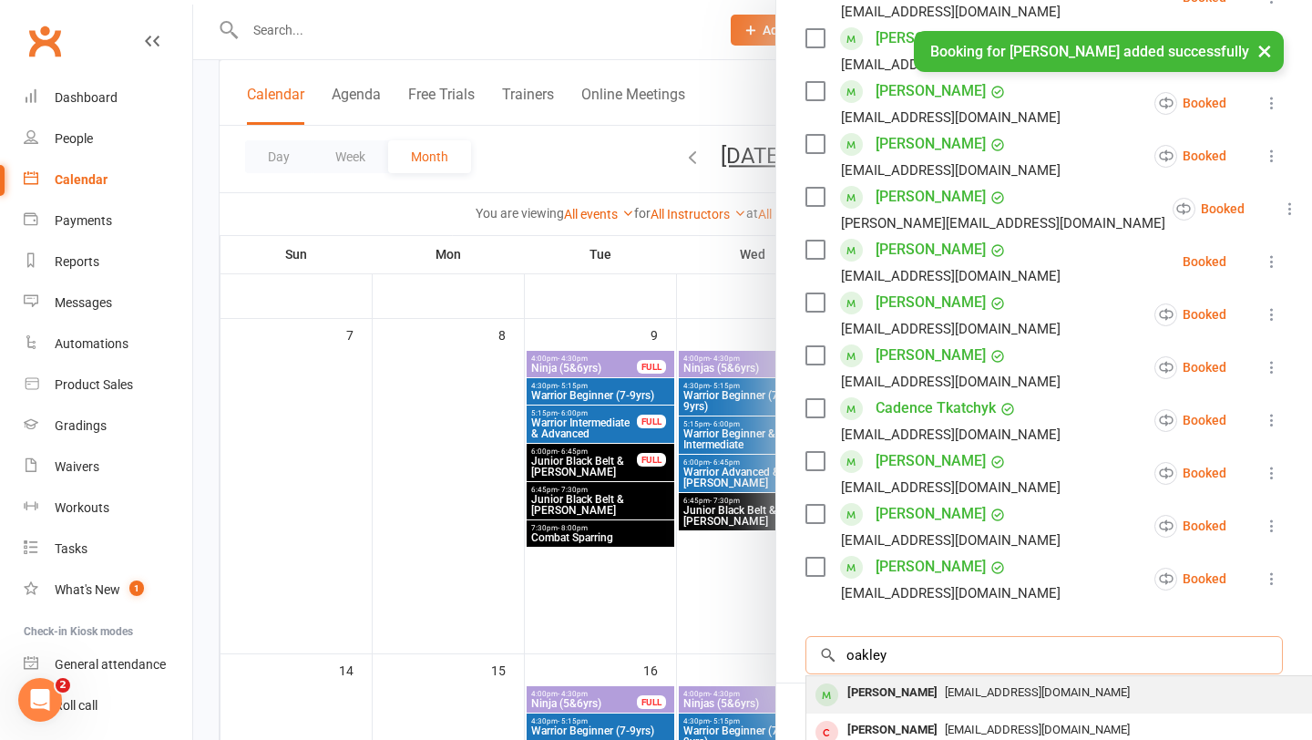
type input "oakley"
click at [878, 689] on div "[PERSON_NAME]" at bounding box center [892, 692] width 105 height 26
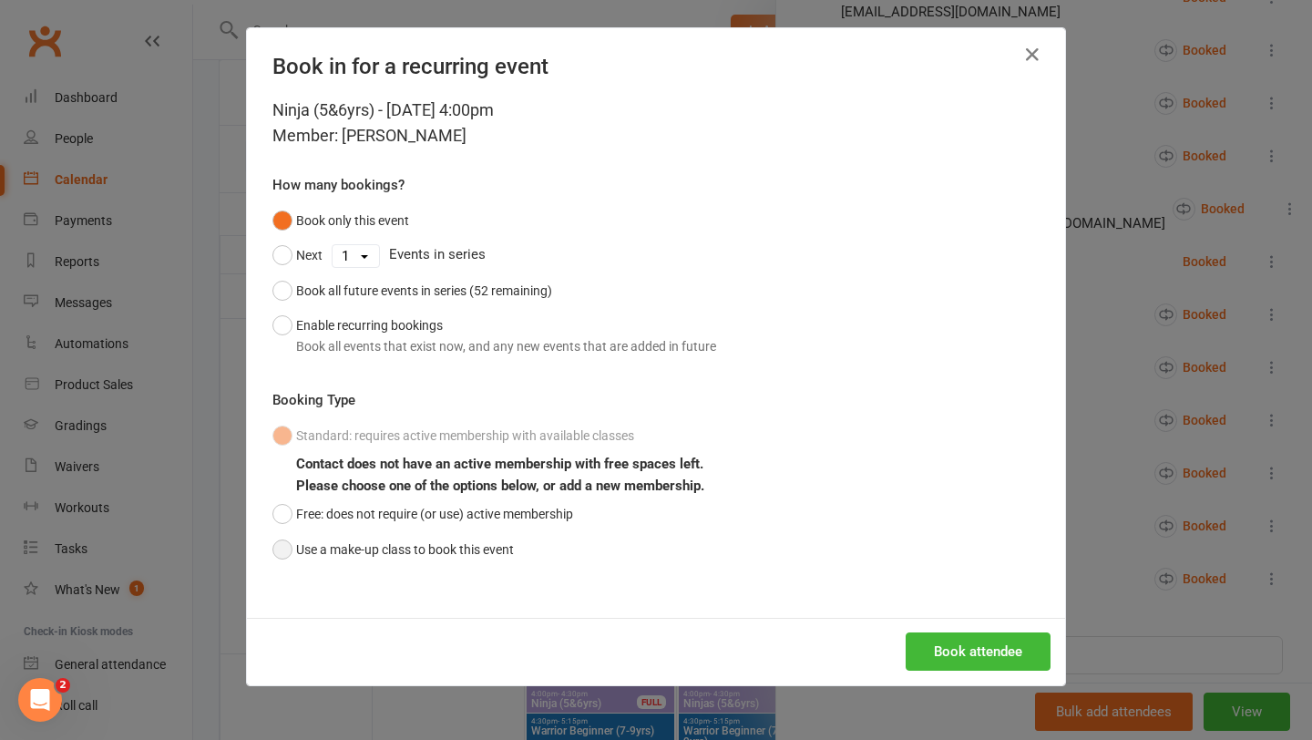
click at [312, 542] on button "Use a make-up class to book this event" at bounding box center [392, 549] width 241 height 35
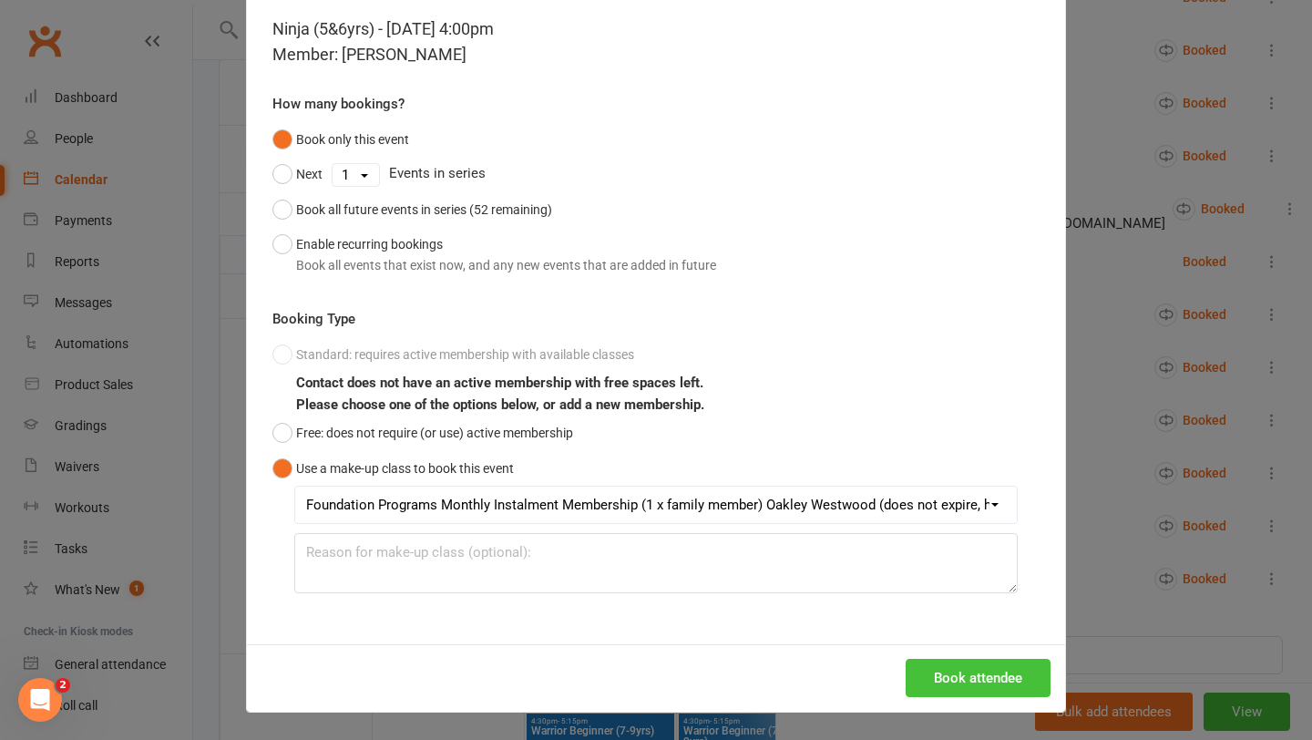
click at [982, 674] on button "Book attendee" at bounding box center [977, 678] width 145 height 38
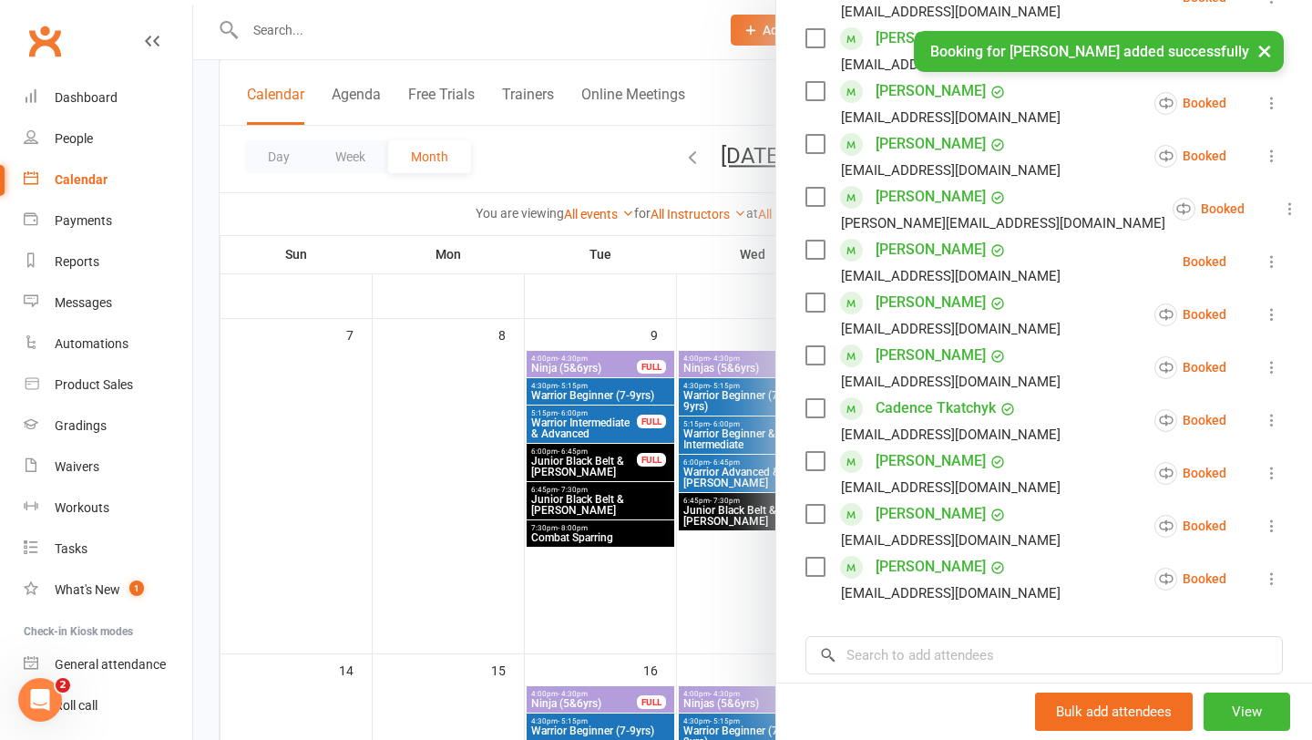
click at [629, 647] on div at bounding box center [752, 370] width 1119 height 740
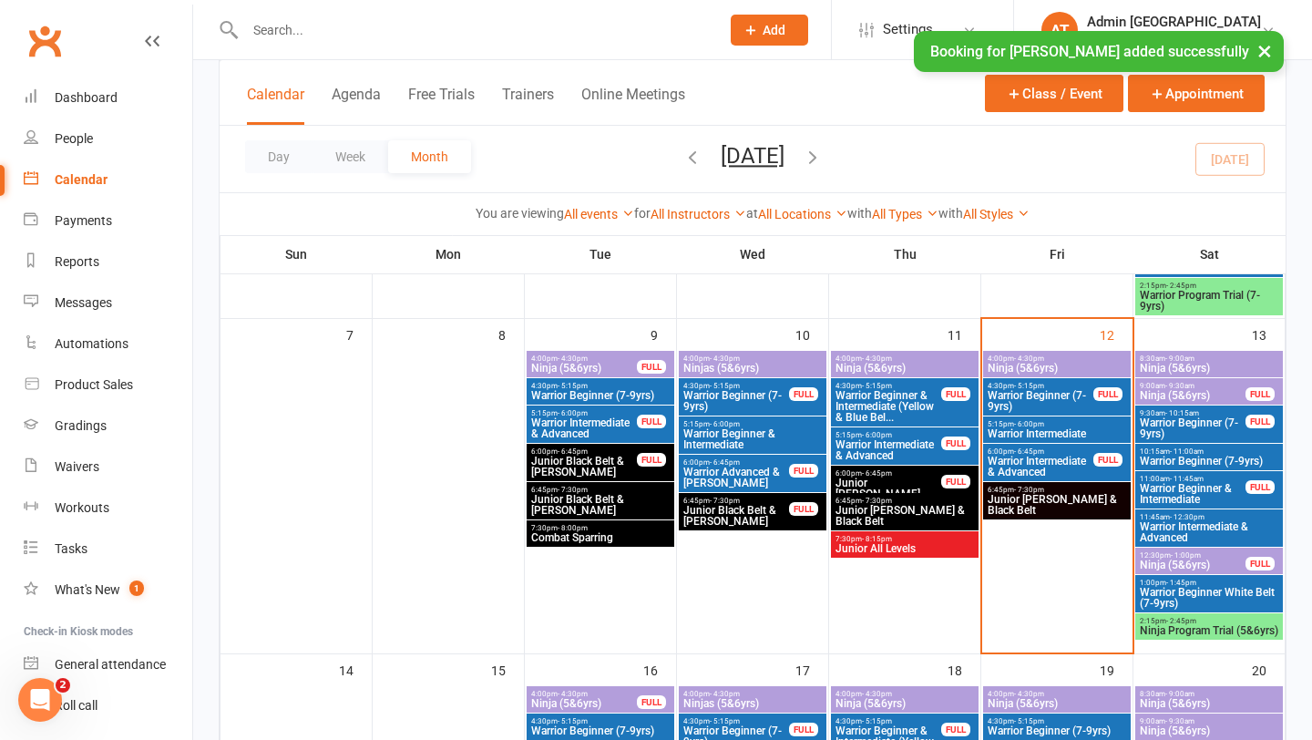
click at [1033, 424] on span "- 6:00pm" at bounding box center [1029, 424] width 30 height 8
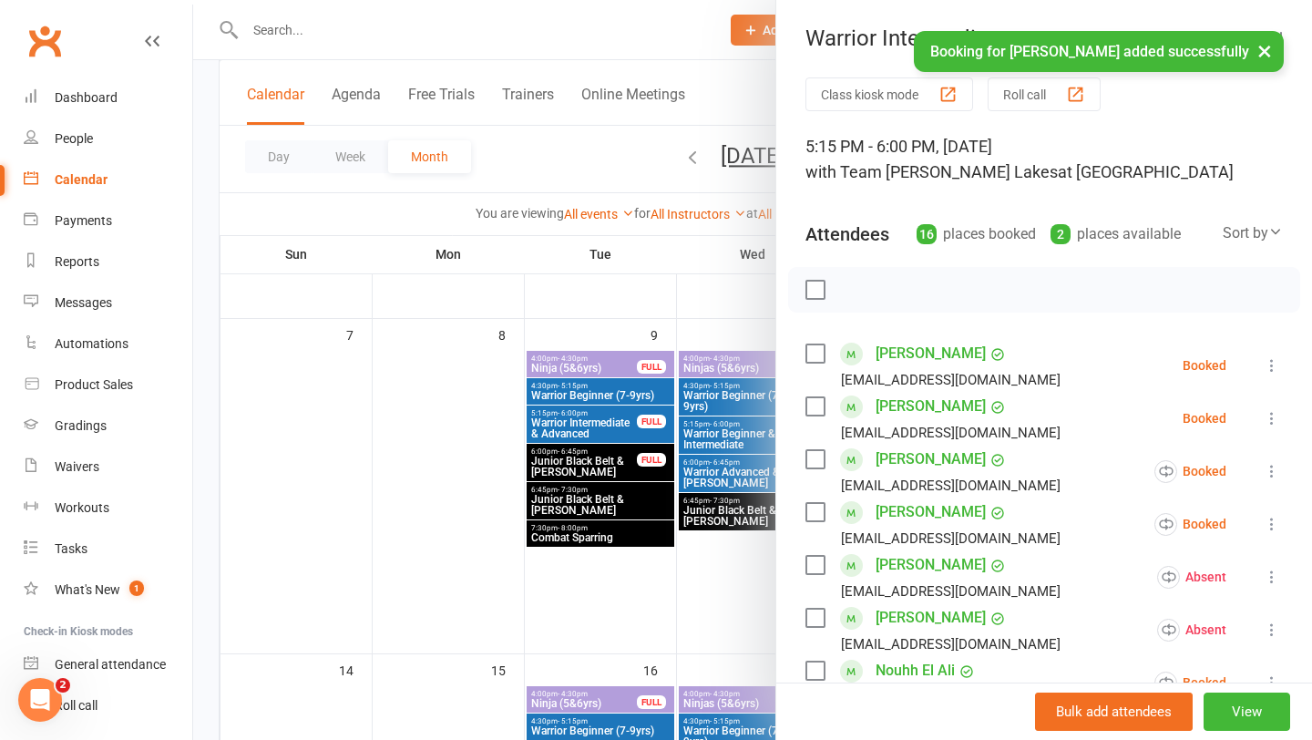
scroll to position [829, 0]
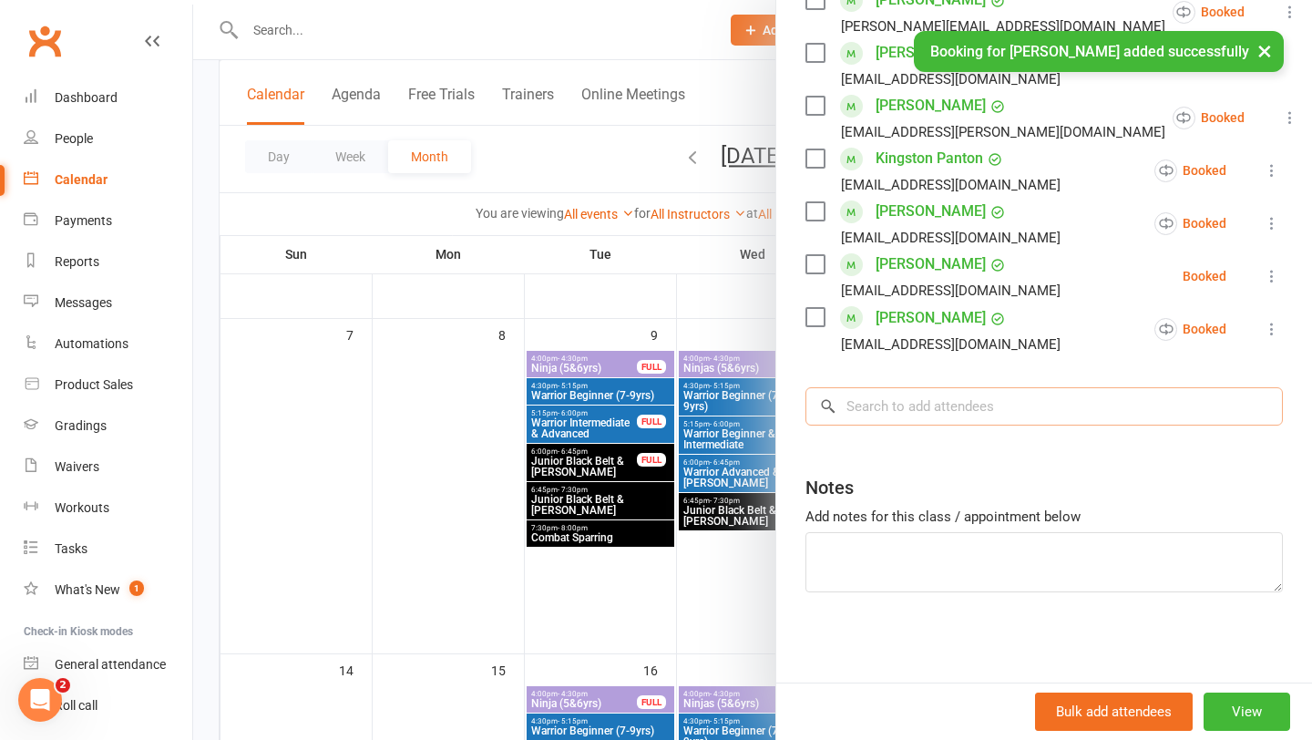
click at [896, 418] on input "search" at bounding box center [1043, 406] width 477 height 38
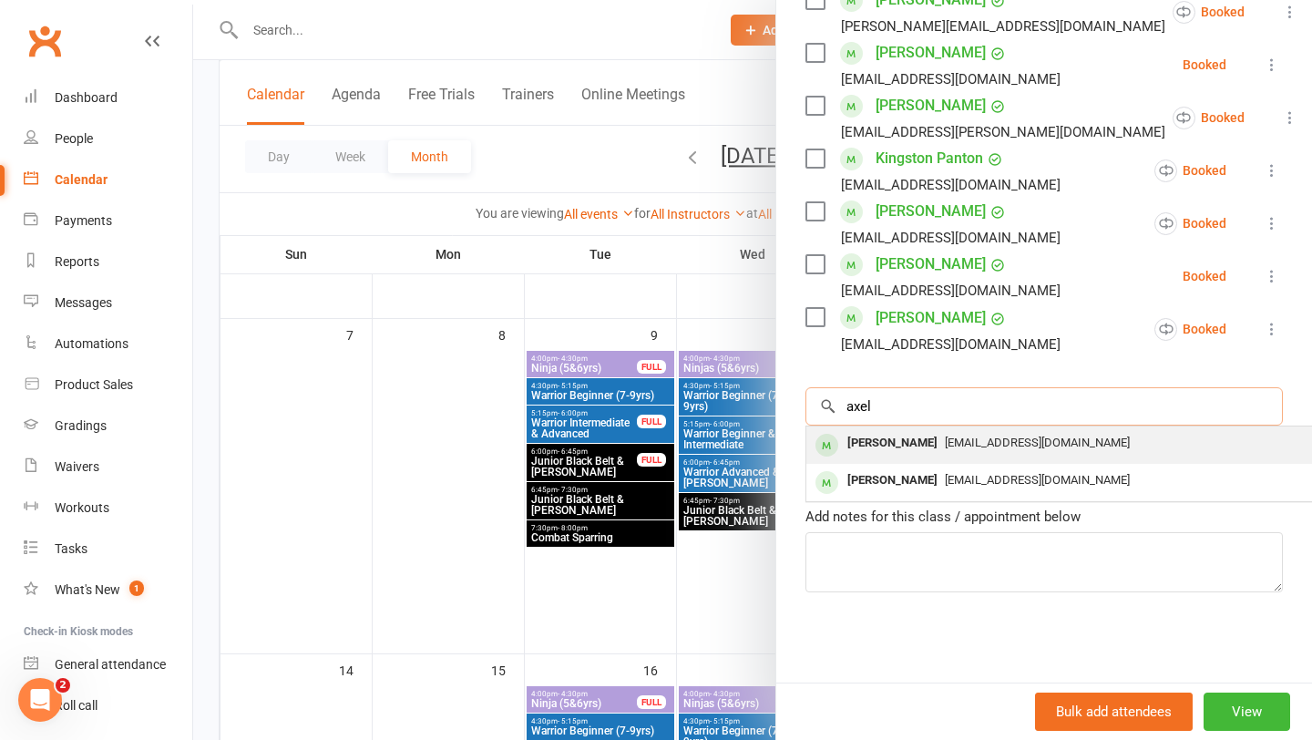
type input "axel"
click at [886, 444] on div "[PERSON_NAME]" at bounding box center [892, 443] width 105 height 26
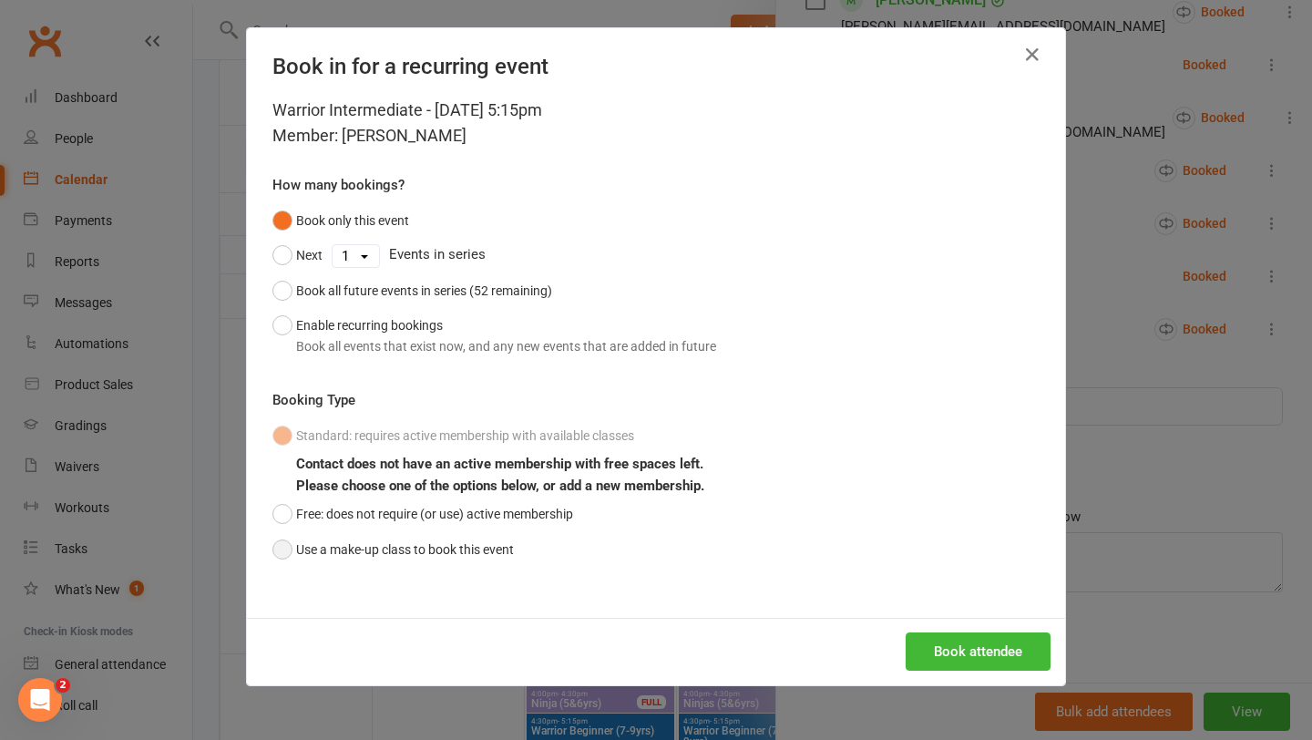
click at [432, 547] on button "Use a make-up class to book this event" at bounding box center [392, 549] width 241 height 35
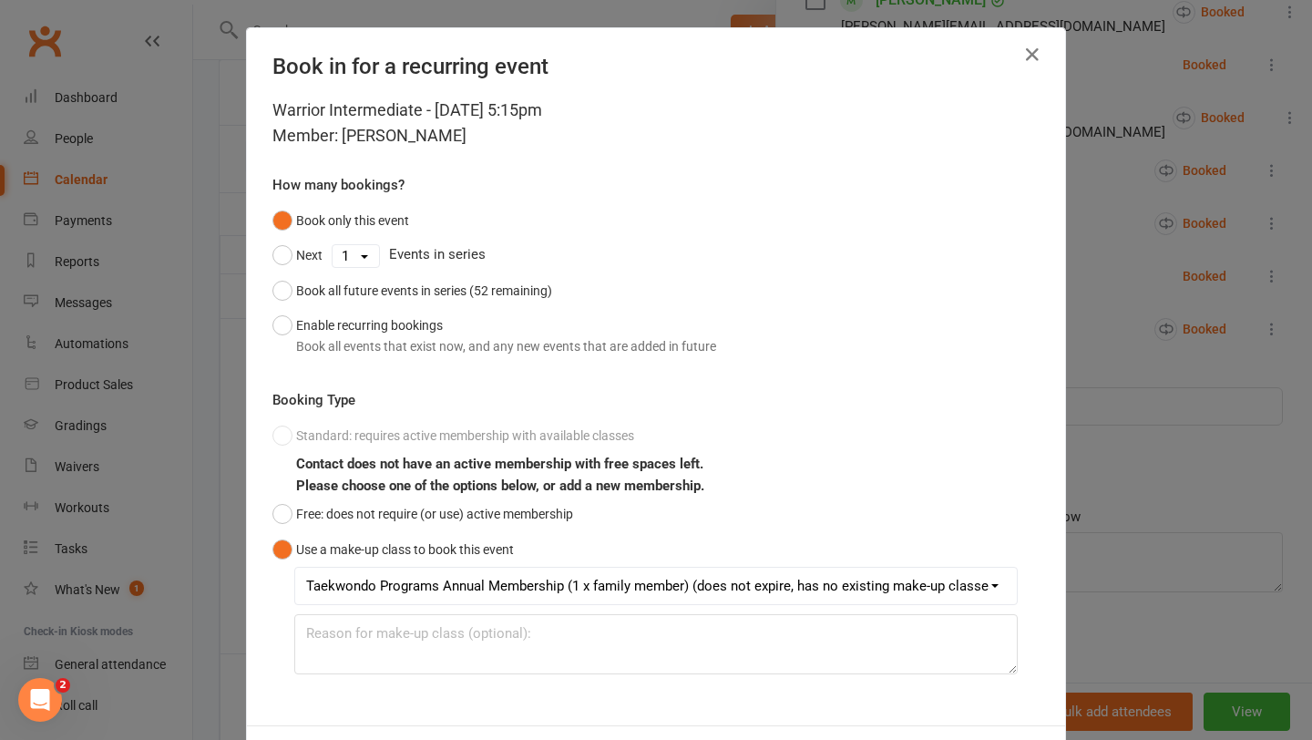
scroll to position [81, 0]
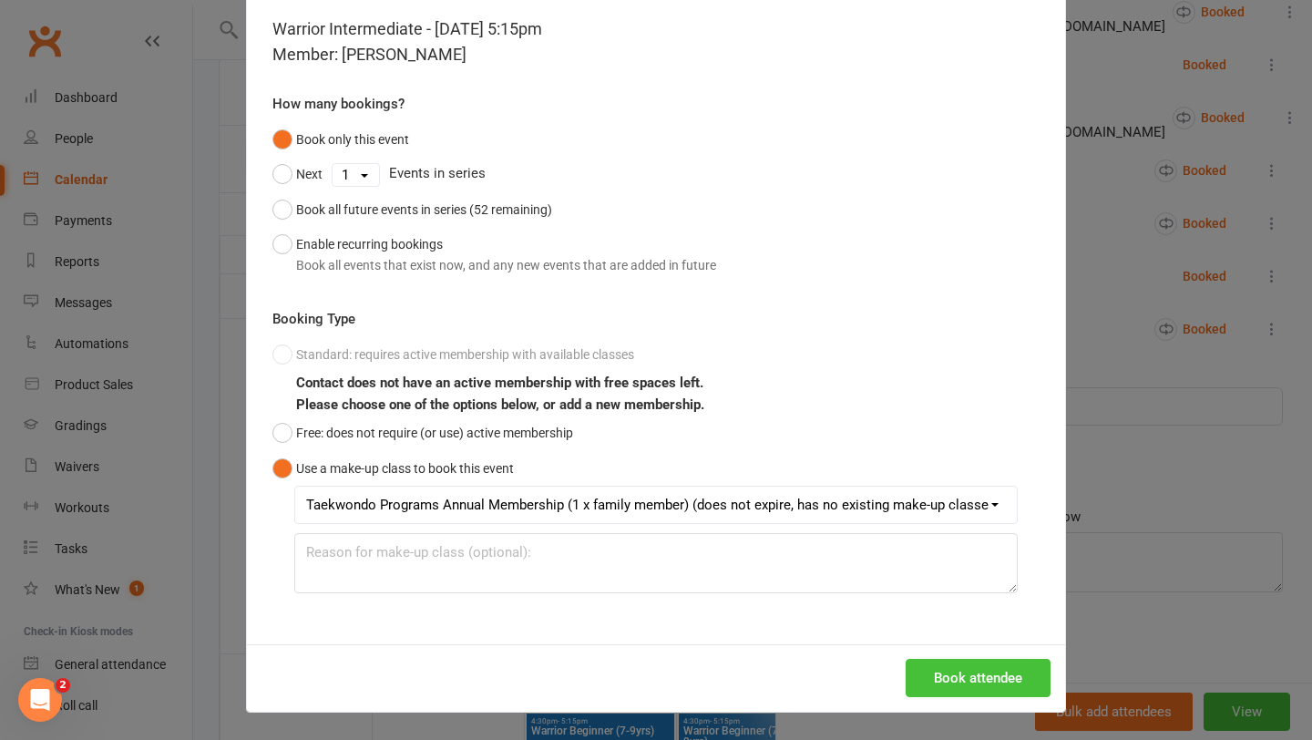
click at [966, 685] on button "Book attendee" at bounding box center [977, 678] width 145 height 38
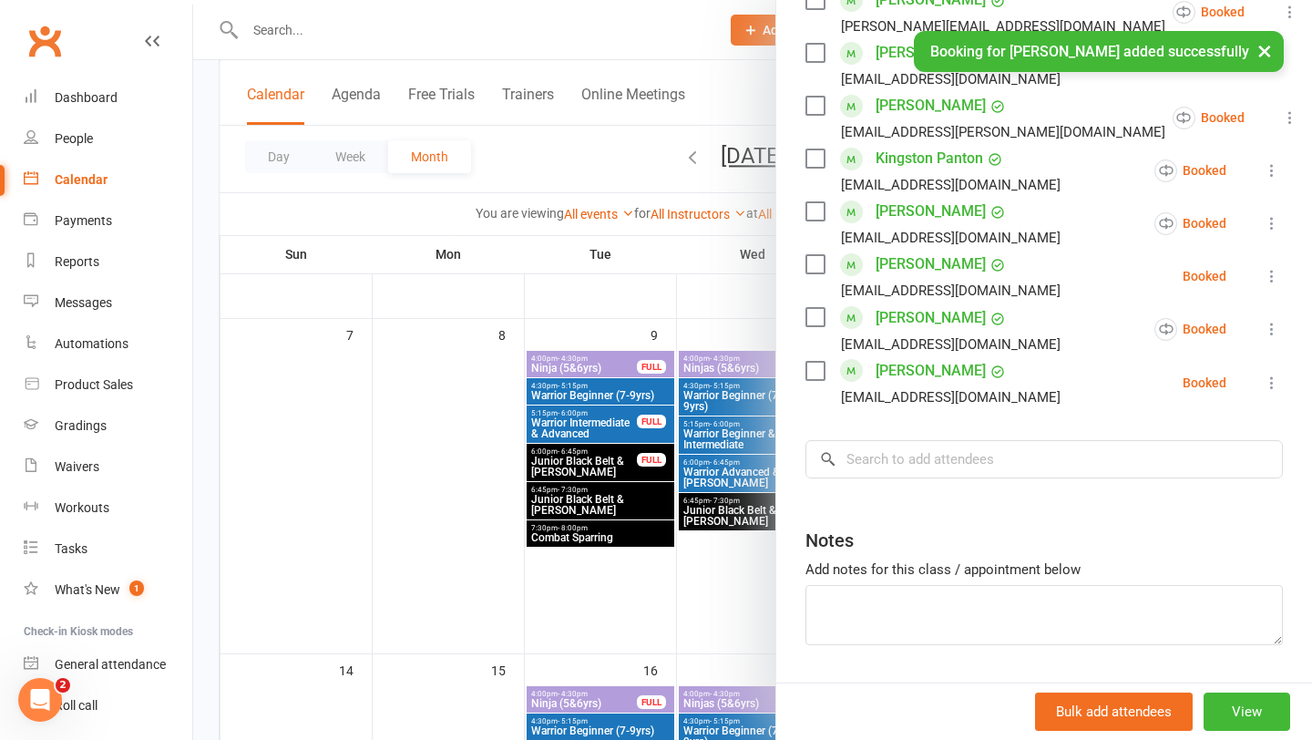
click at [420, 223] on div at bounding box center [752, 370] width 1119 height 740
